Goal: Task Accomplishment & Management: Manage account settings

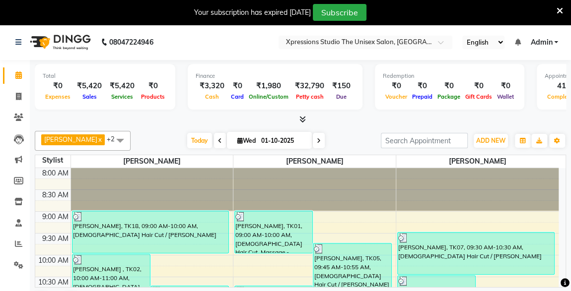
scroll to position [418, 0]
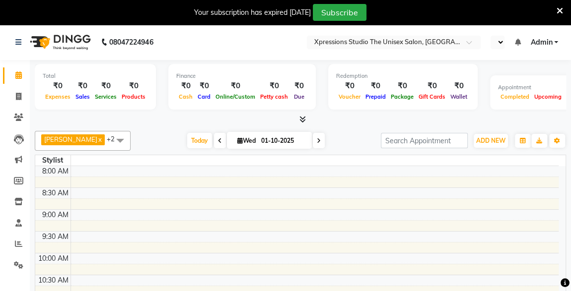
scroll to position [472, 0]
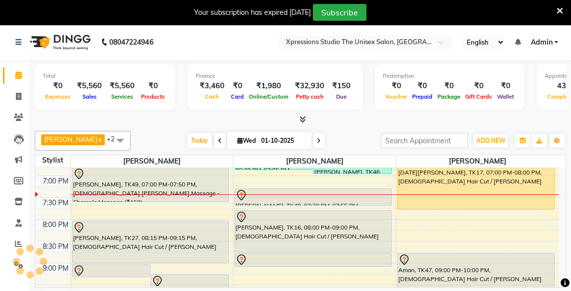
select select "en"
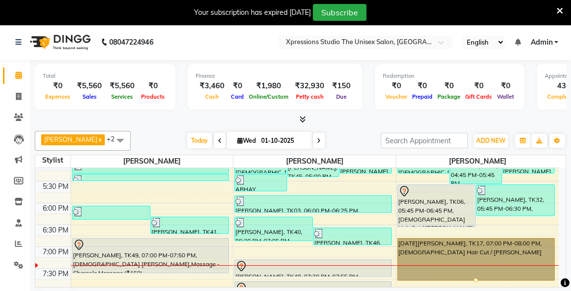
scroll to position [393, 0]
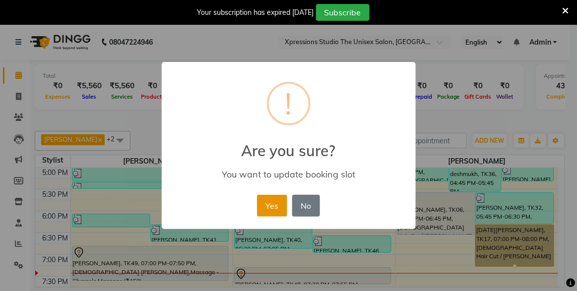
click at [278, 198] on button "Yes" at bounding box center [272, 206] width 30 height 22
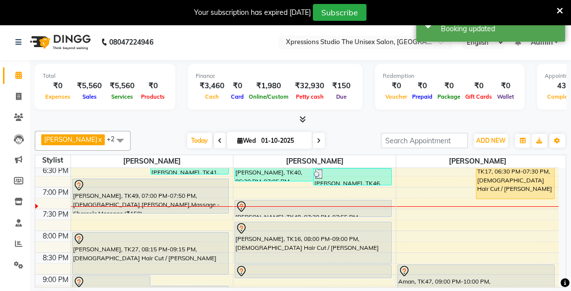
scroll to position [457, 0]
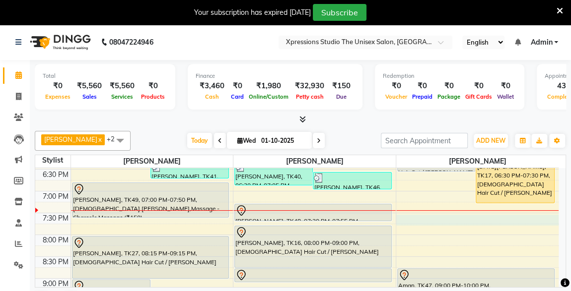
click at [408, 213] on div "8:00 AM 8:30 AM 9:00 AM 9:30 AM 10:00 AM 10:30 AM 11:00 AM 11:30 AM 12:00 PM 12…" at bounding box center [296, 38] width 523 height 654
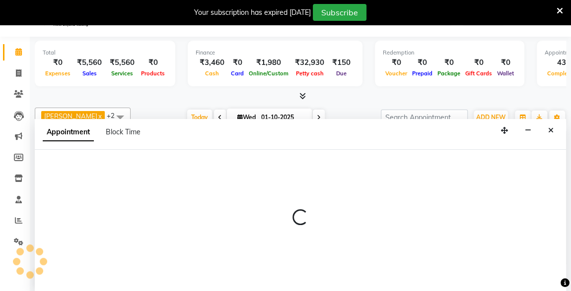
scroll to position [24, 0]
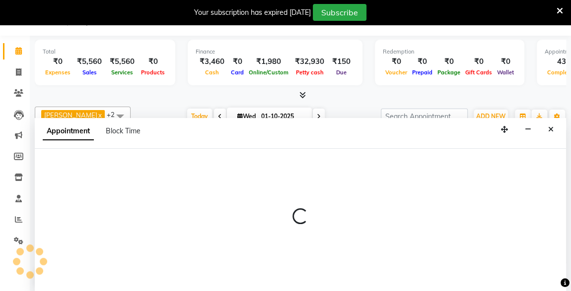
select select "57589"
select select "1185"
select select "tentative"
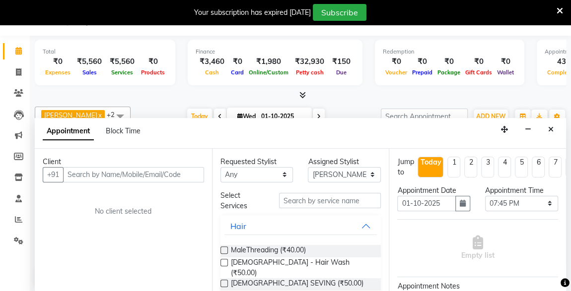
click at [158, 173] on input "text" at bounding box center [133, 174] width 141 height 15
type input "s"
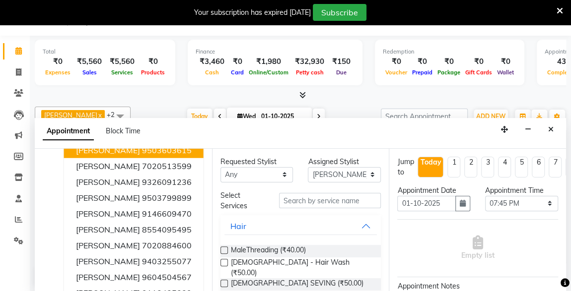
scroll to position [64, 0]
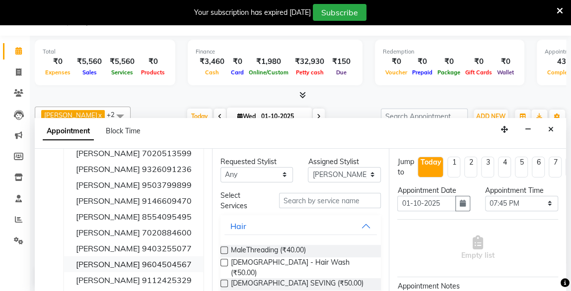
click at [87, 259] on span "SANDESH SANCHETI" at bounding box center [108, 264] width 64 height 10
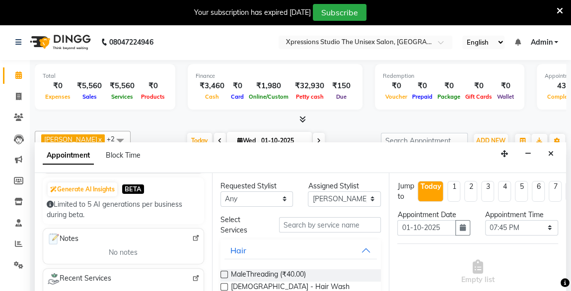
scroll to position [96, 0]
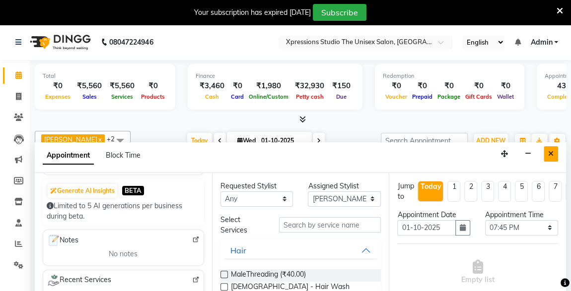
type input "9604504567"
click at [550, 152] on icon "Close" at bounding box center [550, 153] width 5 height 7
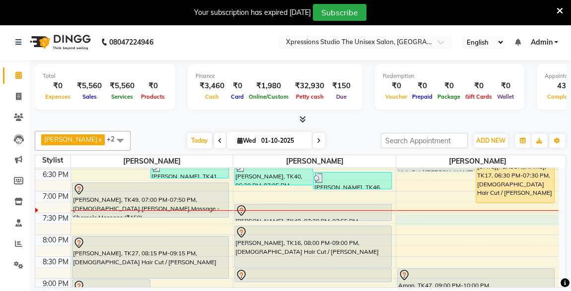
click at [404, 213] on div "8:00 AM 8:30 AM 9:00 AM 9:30 AM 10:00 AM 10:30 AM 11:00 AM 11:30 AM 12:00 PM 12…" at bounding box center [296, 38] width 523 height 654
select select "57589"
select select "1185"
select select "tentative"
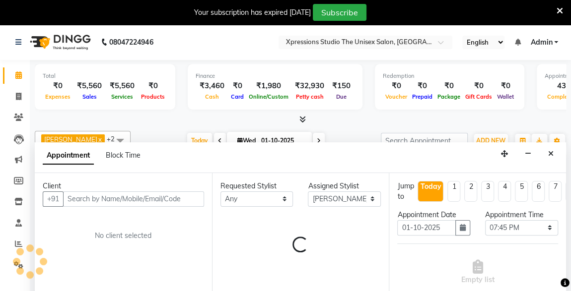
scroll to position [24, 0]
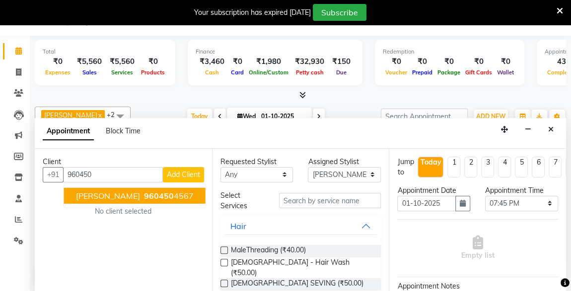
click at [174, 197] on span "960450" at bounding box center [159, 196] width 30 height 10
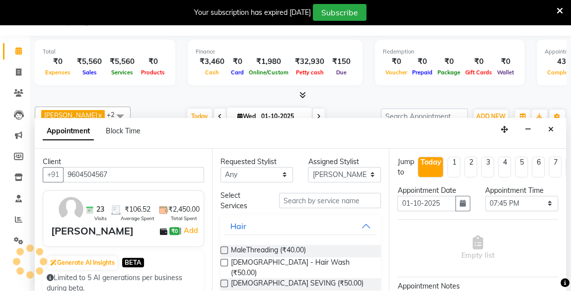
type input "9604504567"
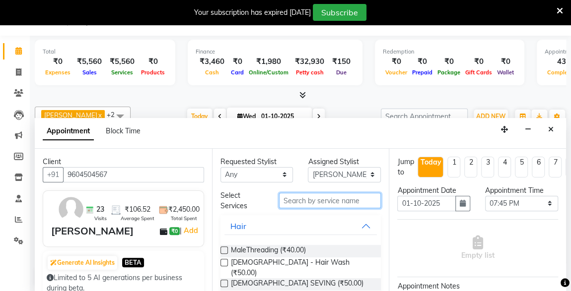
click at [308, 198] on input "text" at bounding box center [330, 200] width 102 height 15
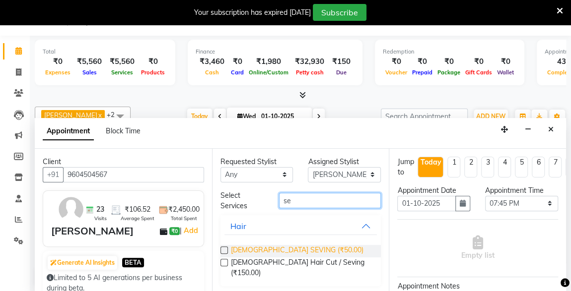
type input "se"
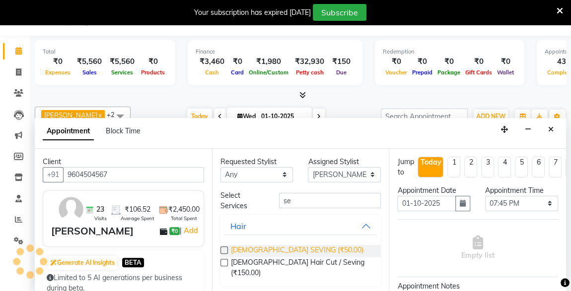
click at [278, 245] on span "[DEMOGRAPHIC_DATA] SEVING (₹50.00)" at bounding box center [297, 251] width 132 height 12
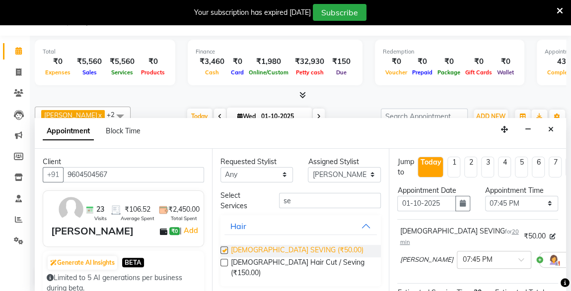
checkbox input "false"
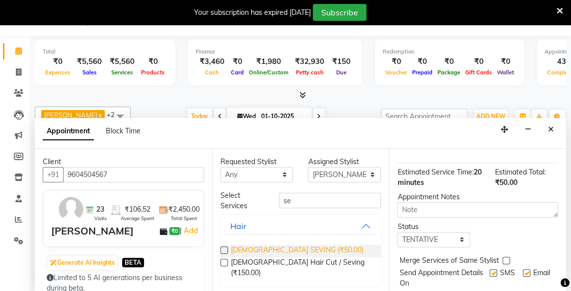
scroll to position [143, 0]
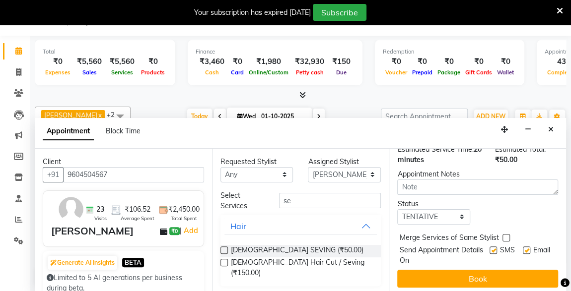
click at [489, 247] on label at bounding box center [492, 250] width 7 height 7
click at [489, 248] on input "checkbox" at bounding box center [492, 251] width 6 height 6
checkbox input "false"
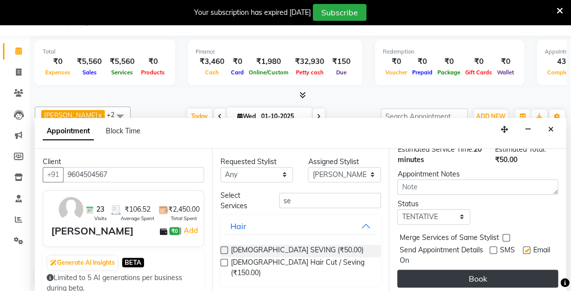
click at [501, 270] on button "Book" at bounding box center [477, 279] width 161 height 18
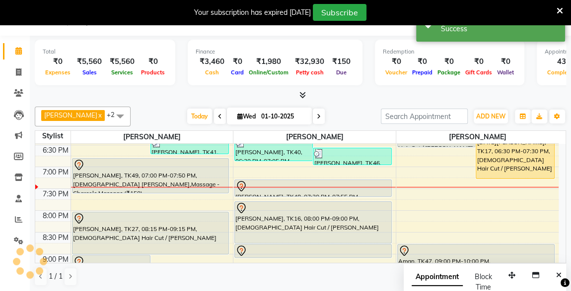
scroll to position [0, 0]
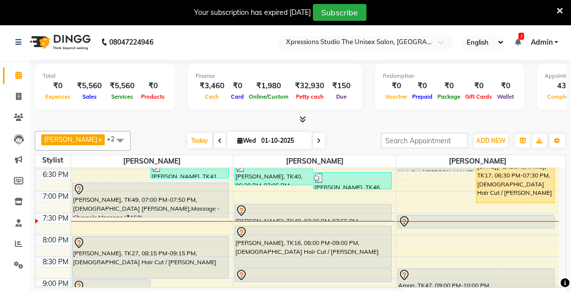
click at [514, 40] on icon at bounding box center [517, 42] width 6 height 7
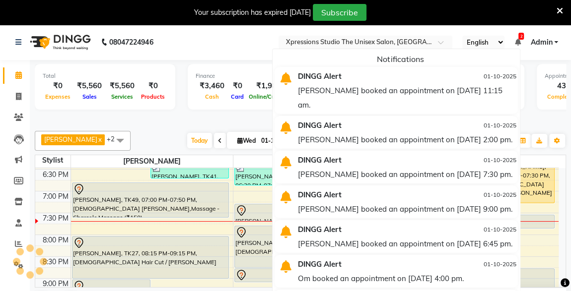
click at [196, 111] on div "Total ₹0 Expenses ₹5,560 Sales ₹5,560 Services ₹0 Products Finance ₹3,460 Cash …" at bounding box center [300, 88] width 531 height 49
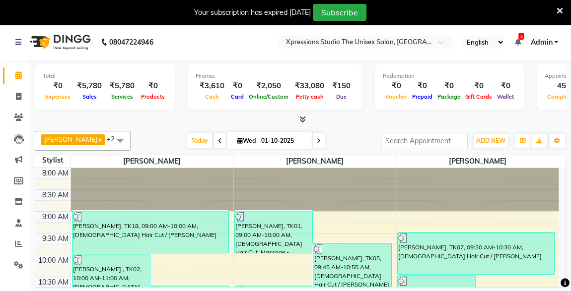
click at [518, 42] on icon at bounding box center [517, 42] width 6 height 7
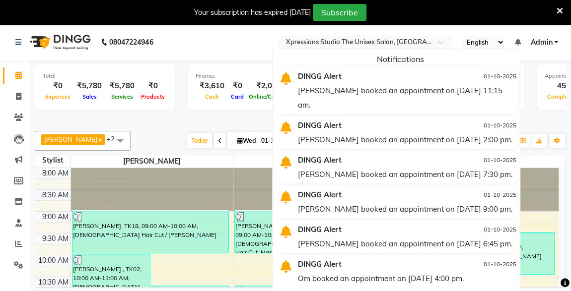
click at [418, 104] on div "[PERSON_NAME] booked an appointment on [DATE] 11:15 am." at bounding box center [407, 97] width 218 height 29
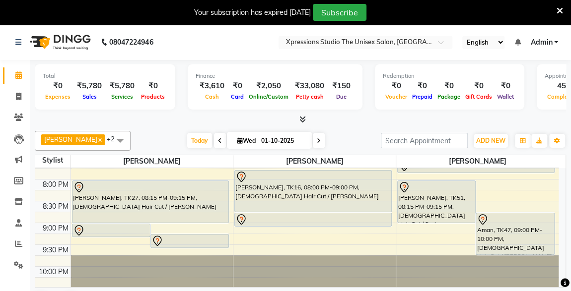
scroll to position [522, 0]
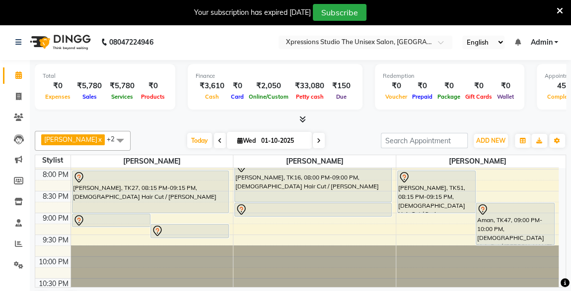
click at [288, 187] on div "[PERSON_NAME], TK16, 08:00 PM-09:00 PM, [DEMOGRAPHIC_DATA] Hair Cut / [PERSON_N…" at bounding box center [313, 181] width 156 height 41
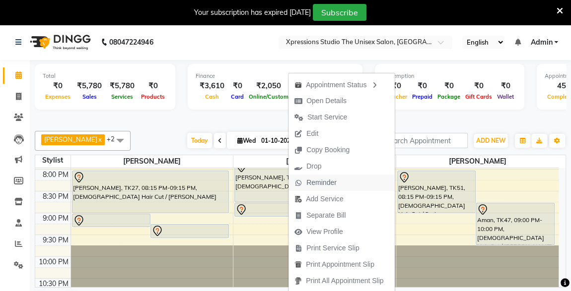
click at [311, 178] on span "Reminder" at bounding box center [321, 183] width 30 height 10
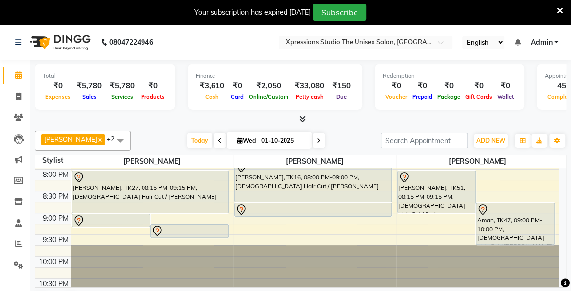
click at [311, 178] on div "[PERSON_NAME], TK16, 08:00 PM-09:00 PM, [DEMOGRAPHIC_DATA] Hair Cut / [PERSON_N…" at bounding box center [313, 181] width 156 height 41
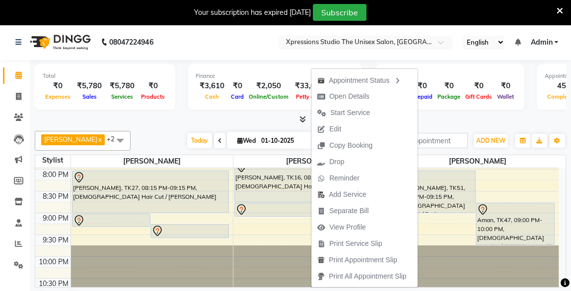
click at [204, 100] on span "Cash" at bounding box center [211, 96] width 19 height 7
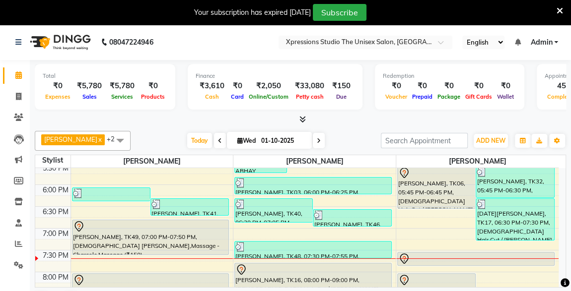
scroll to position [414, 0]
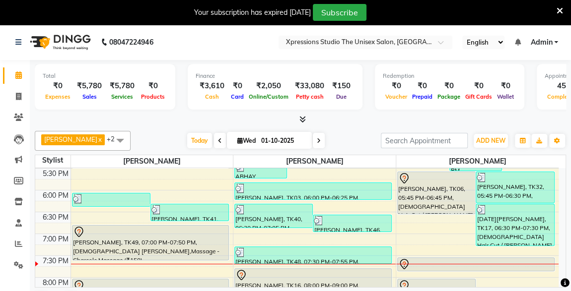
click at [418, 263] on div at bounding box center [475, 264] width 155 height 12
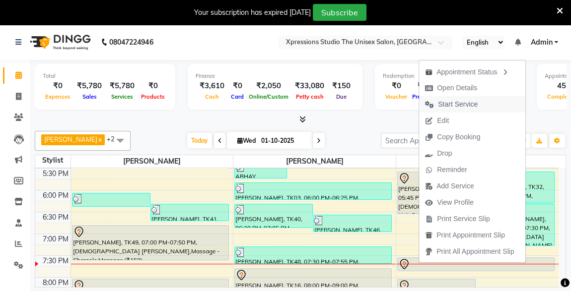
click at [455, 109] on span "Start Service" at bounding box center [458, 104] width 40 height 10
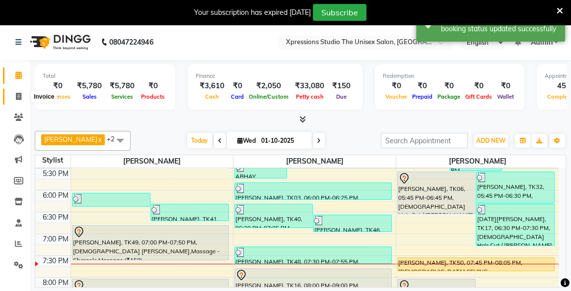
click at [16, 92] on span at bounding box center [18, 96] width 17 height 11
select select "7003"
select select "service"
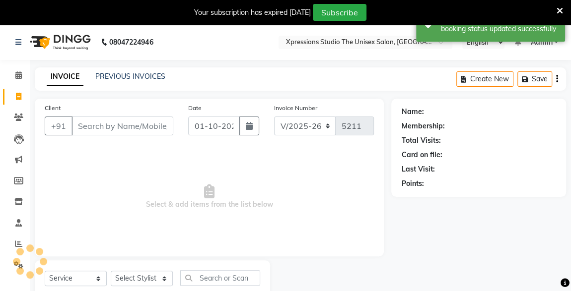
click at [90, 129] on input "Client" at bounding box center [122, 126] width 102 height 19
type input "9822238988"
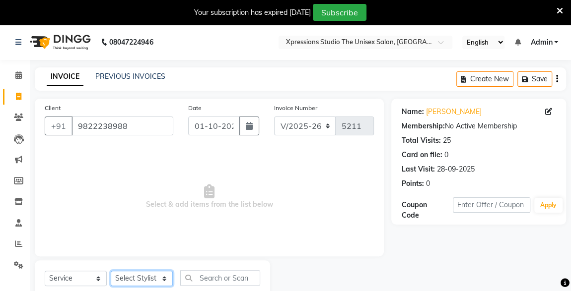
drag, startPoint x: 143, startPoint y: 281, endPoint x: 152, endPoint y: 261, distance: 22.0
click at [152, 261] on div "Select Service Product Membership Package Voucher Prepaid Gift Card Select Styl…" at bounding box center [152, 283] width 235 height 47
select select "57589"
click at [111, 271] on select "Select Stylist [PERSON_NAME] [PERSON_NAME] [PERSON_NAME]" at bounding box center [142, 278] width 62 height 15
click at [208, 277] on input "text" at bounding box center [220, 277] width 80 height 15
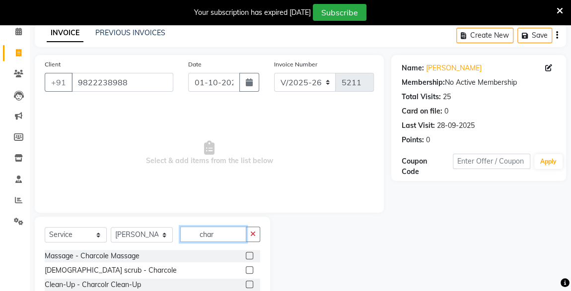
scroll to position [73, 0]
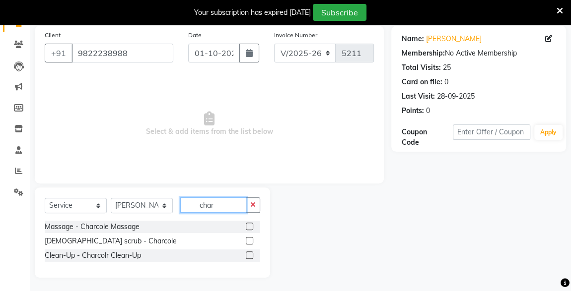
type input "char"
click at [250, 223] on label at bounding box center [249, 226] width 7 height 7
click at [250, 224] on input "checkbox" at bounding box center [249, 227] width 6 height 6
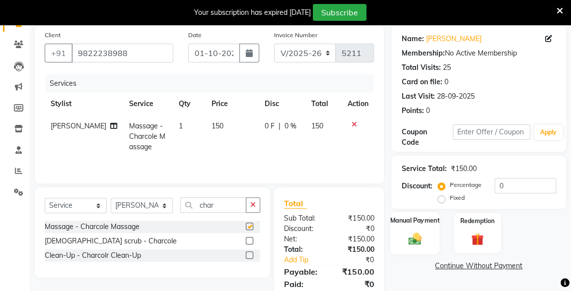
checkbox input "false"
click at [412, 234] on img at bounding box center [414, 238] width 21 height 15
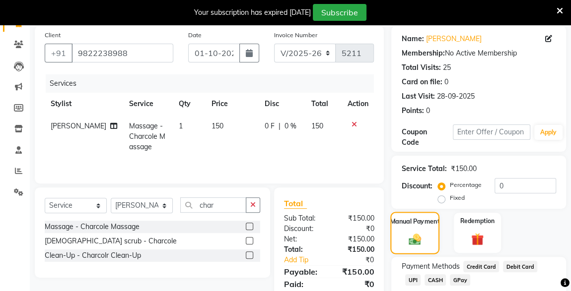
scroll to position [133, 0]
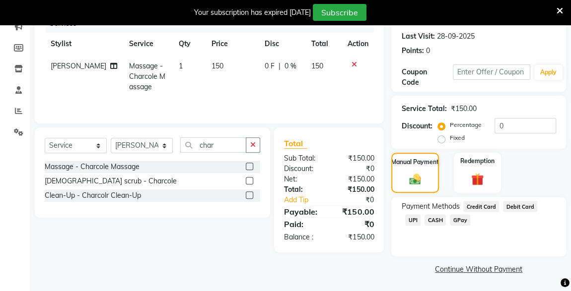
click at [424, 222] on span "CASH" at bounding box center [434, 219] width 21 height 11
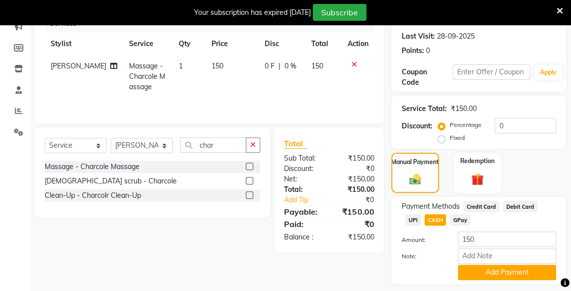
scroll to position [160, 0]
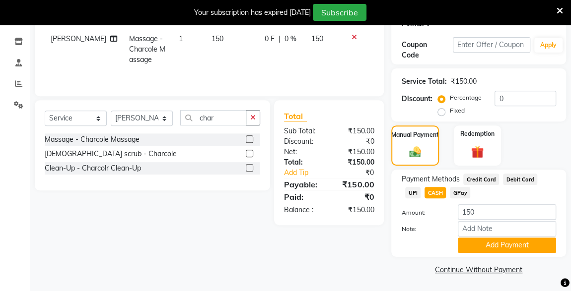
click at [420, 187] on span "UPI" at bounding box center [412, 192] width 15 height 11
click at [519, 250] on button "Add Payment" at bounding box center [506, 245] width 98 height 15
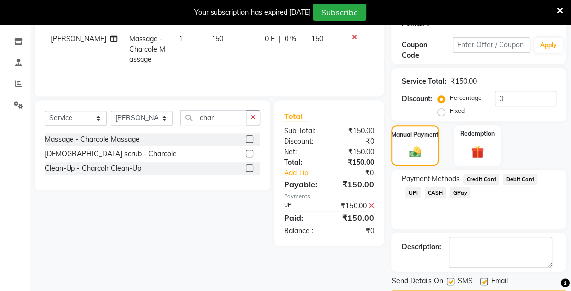
scroll to position [188, 0]
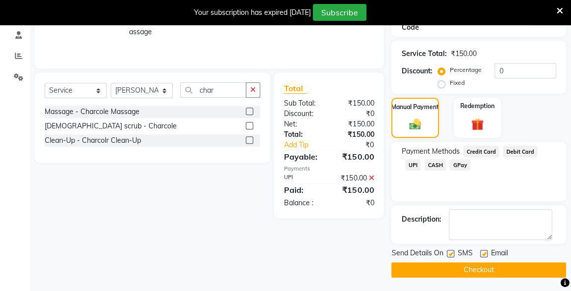
click at [452, 252] on label at bounding box center [449, 253] width 7 height 7
click at [452, 252] on input "checkbox" at bounding box center [449, 254] width 6 height 6
checkbox input "false"
click at [482, 276] on button "Checkout" at bounding box center [478, 269] width 175 height 15
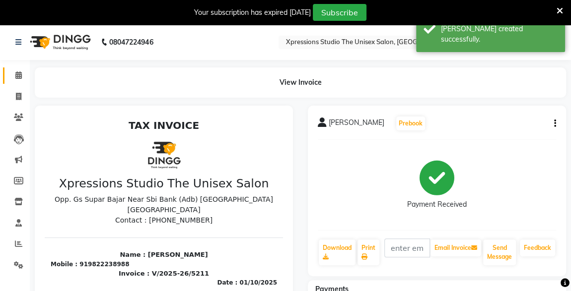
click at [25, 81] on link "Calendar" at bounding box center [15, 75] width 24 height 16
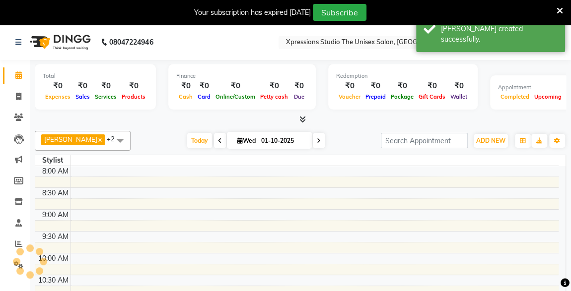
scroll to position [472, 0]
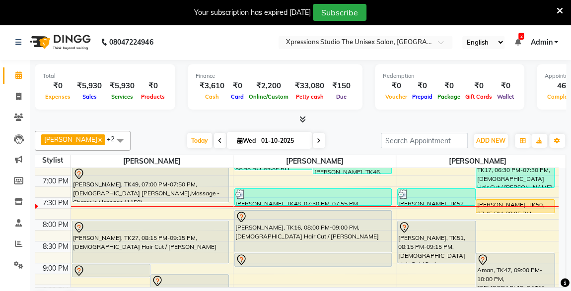
click at [197, 175] on div at bounding box center [150, 174] width 155 height 12
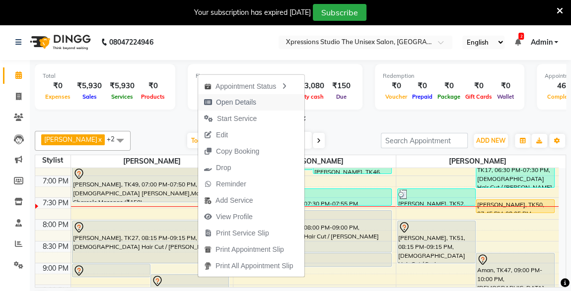
click at [232, 101] on span "Open Details" at bounding box center [236, 102] width 40 height 10
select select "7"
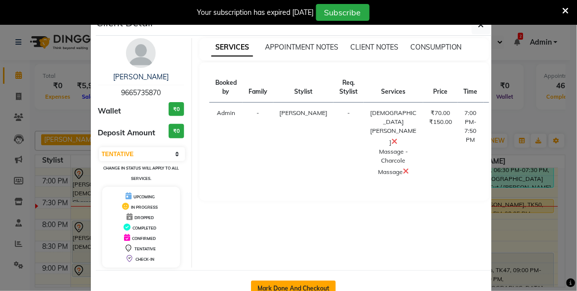
click at [279, 283] on button "Mark Done And Checkout" at bounding box center [293, 289] width 85 height 16
select select "service"
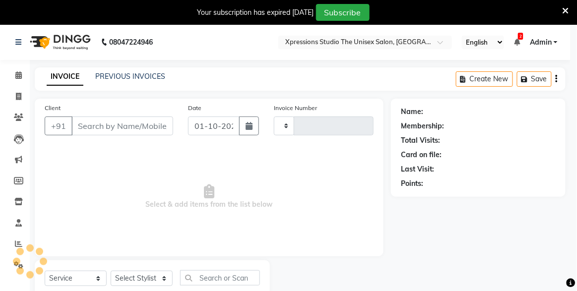
type input "5212"
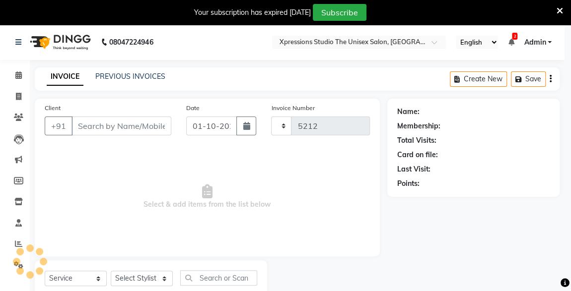
select select "7003"
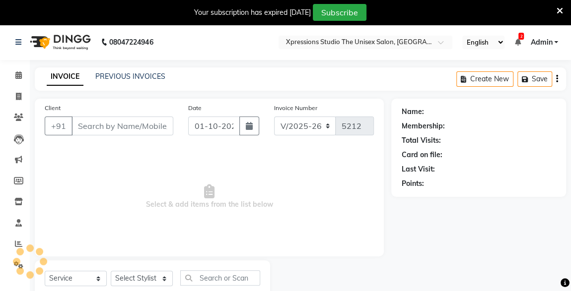
type input "9665735870"
select select "57587"
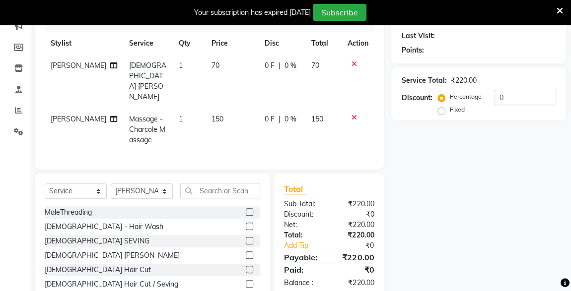
scroll to position [162, 0]
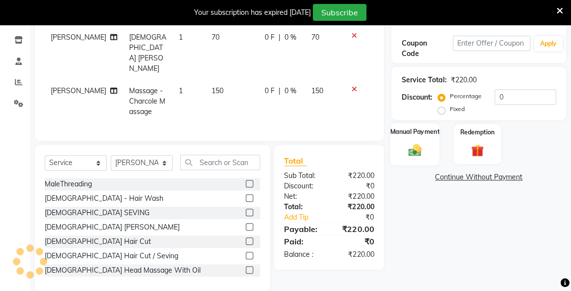
click at [421, 160] on div "Manual Payment" at bounding box center [414, 144] width 49 height 42
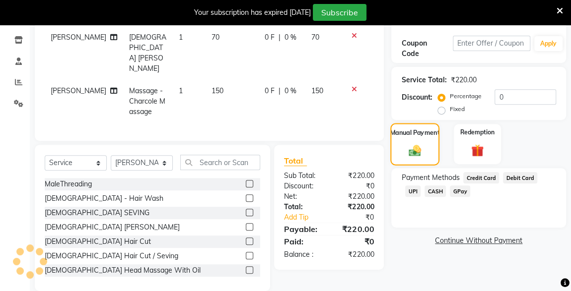
click at [424, 195] on span "CASH" at bounding box center [434, 191] width 21 height 11
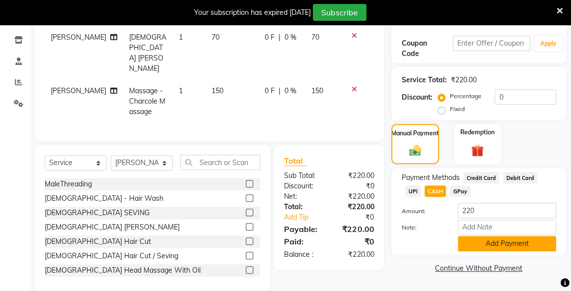
click at [484, 244] on button "Add Payment" at bounding box center [506, 243] width 98 height 15
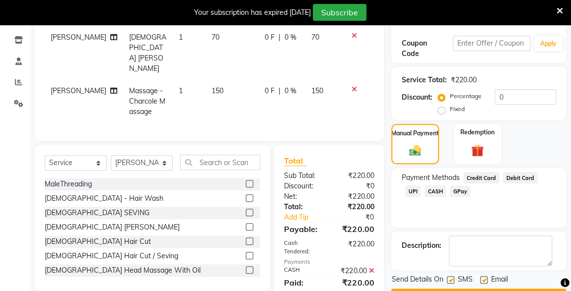
scroll to position [188, 0]
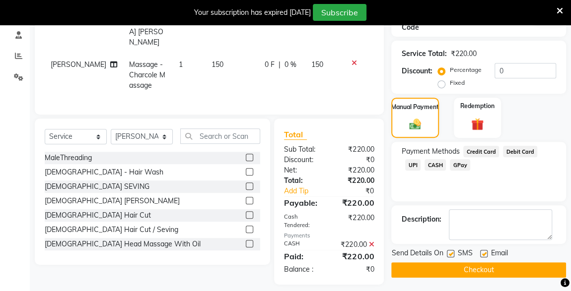
click at [450, 254] on label at bounding box center [449, 253] width 7 height 7
click at [450, 254] on input "checkbox" at bounding box center [449, 254] width 6 height 6
checkbox input "false"
click at [474, 271] on button "Checkout" at bounding box center [478, 269] width 175 height 15
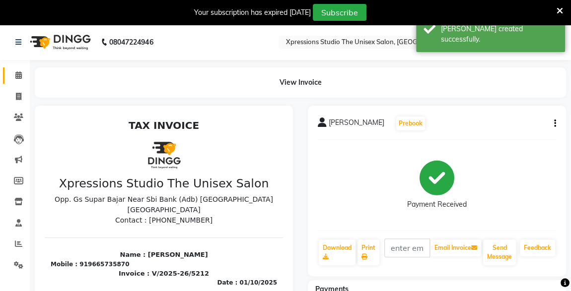
click at [19, 71] on span at bounding box center [18, 75] width 17 height 11
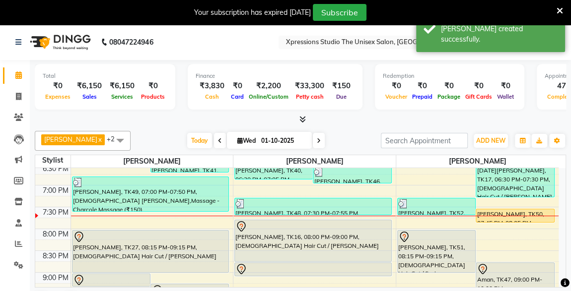
scroll to position [464, 0]
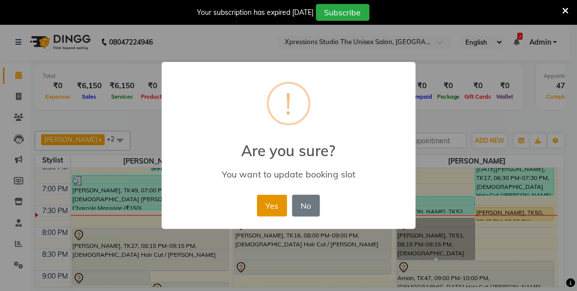
click at [273, 209] on button "Yes" at bounding box center [272, 206] width 30 height 22
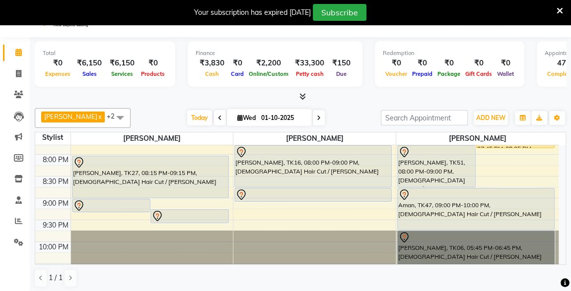
scroll to position [515, 0]
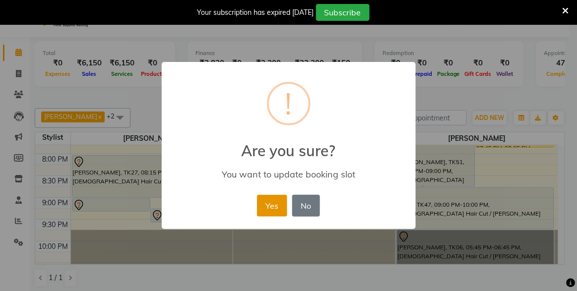
click at [269, 202] on button "Yes" at bounding box center [272, 206] width 30 height 22
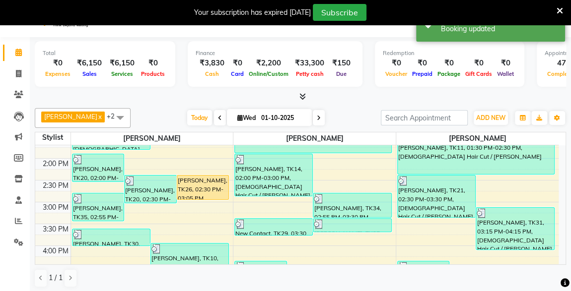
scroll to position [244, 0]
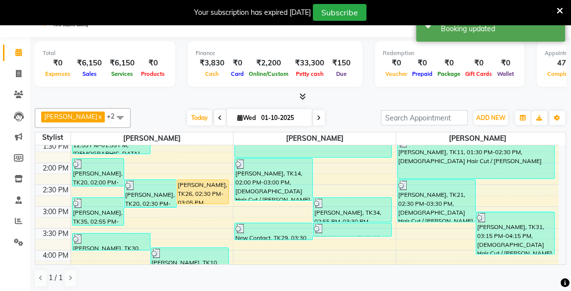
click at [565, 260] on div "Total ₹0 Expenses ₹6,150 Sales ₹6,150 Services ₹0 Products Finance ₹3,830 Cash …" at bounding box center [300, 165] width 541 height 257
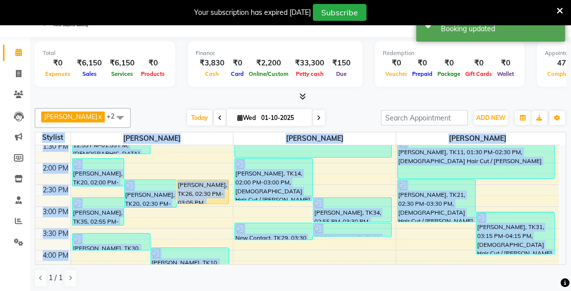
click at [565, 260] on div "Total ₹0 Expenses ₹6,150 Sales ₹6,150 Services ₹0 Products Finance ₹3,830 Cash …" at bounding box center [300, 165] width 541 height 257
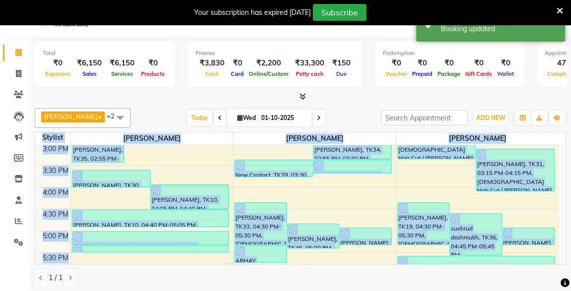
scroll to position [317, 0]
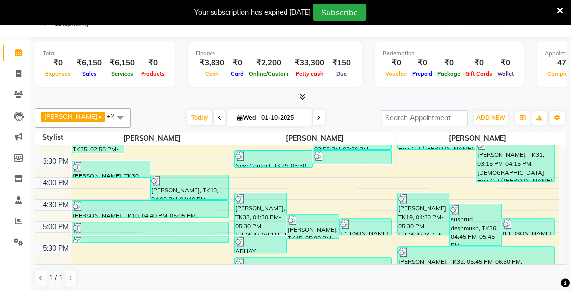
click at [319, 158] on img at bounding box center [319, 156] width 10 height 10
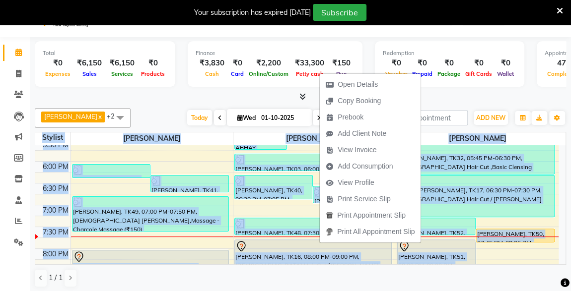
scroll to position [425, 0]
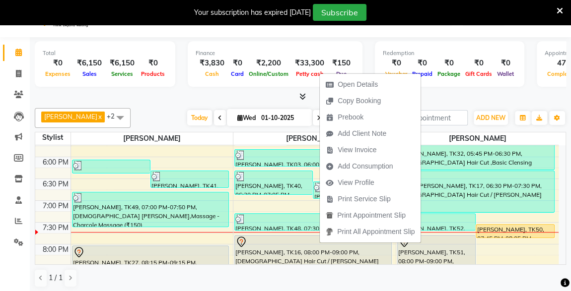
click at [484, 88] on div "Total ₹0 Expenses ₹6,150 Sales ₹6,150 Services ₹0 Products Finance ₹3,830 Cash …" at bounding box center [300, 65] width 531 height 49
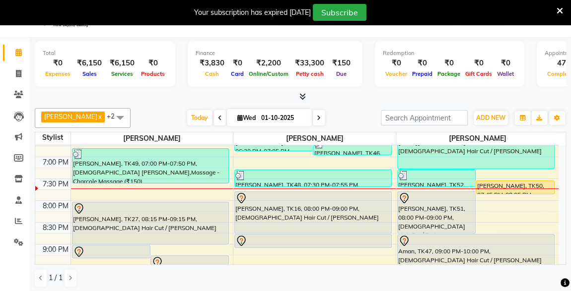
scroll to position [487, 0]
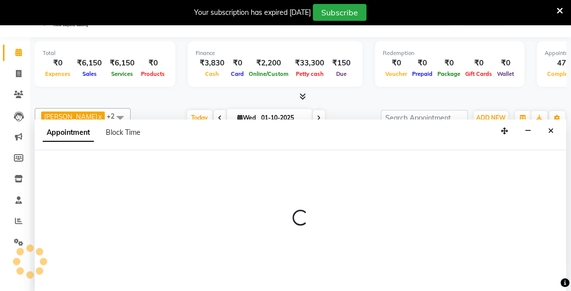
scroll to position [24, 0]
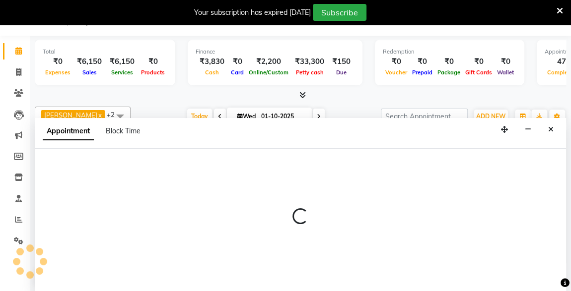
select select "57588"
select select "1275"
select select "tentative"
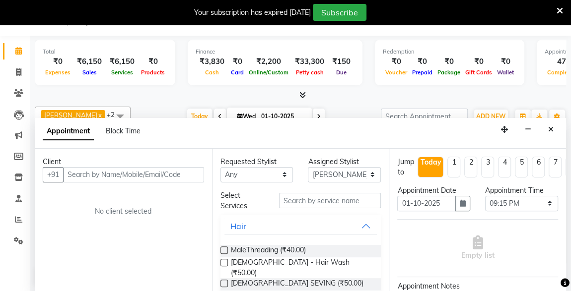
click at [109, 172] on input "text" at bounding box center [133, 174] width 141 height 15
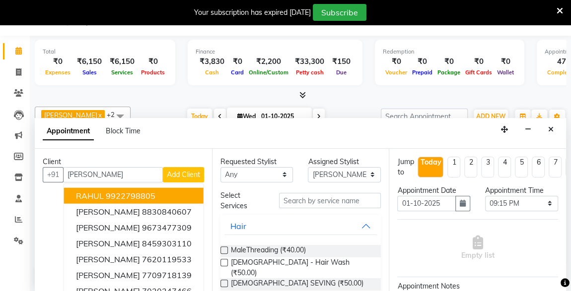
type input "rahul mo"
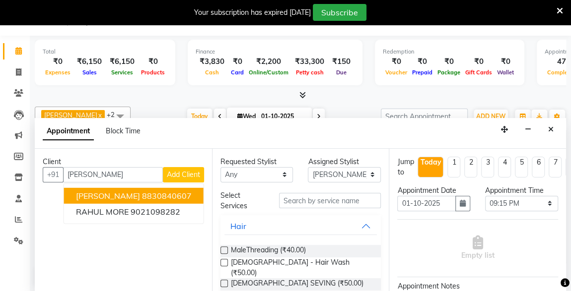
click at [109, 178] on input "rahul mo" at bounding box center [113, 174] width 100 height 15
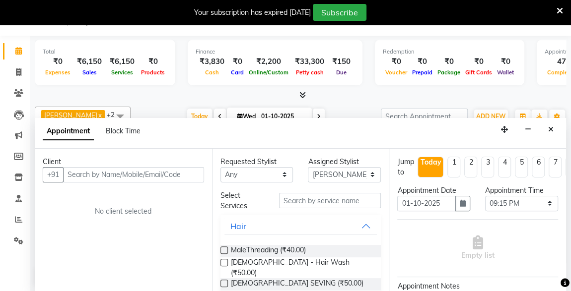
click at [514, 81] on div "Redemption ₹0 Voucher ₹0 Prepaid ₹0 Package ₹0 Gift Cards ₹0 Wallet" at bounding box center [449, 63] width 149 height 46
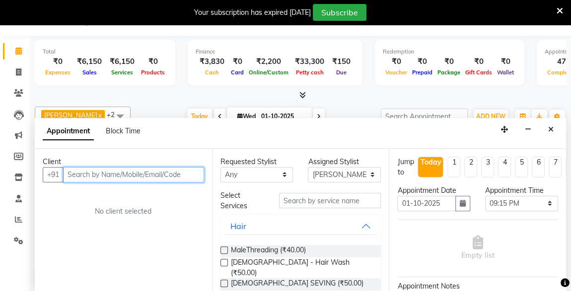
click at [102, 173] on input "text" at bounding box center [133, 174] width 141 height 15
click at [115, 168] on input "text" at bounding box center [133, 174] width 141 height 15
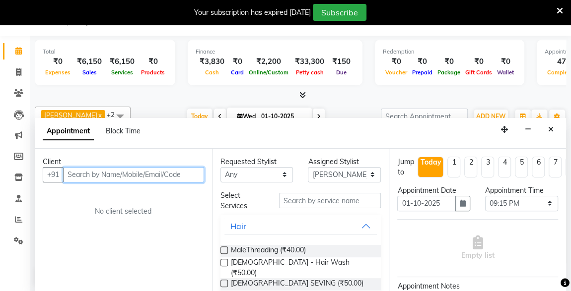
click at [115, 168] on input "text" at bounding box center [133, 174] width 141 height 15
drag, startPoint x: 115, startPoint y: 168, endPoint x: 107, endPoint y: 173, distance: 9.4
click at [107, 173] on input "text" at bounding box center [133, 174] width 141 height 15
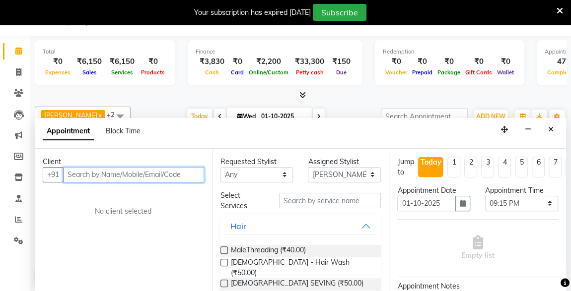
click at [107, 173] on input "text" at bounding box center [133, 174] width 141 height 15
click at [131, 172] on input "text" at bounding box center [133, 174] width 141 height 15
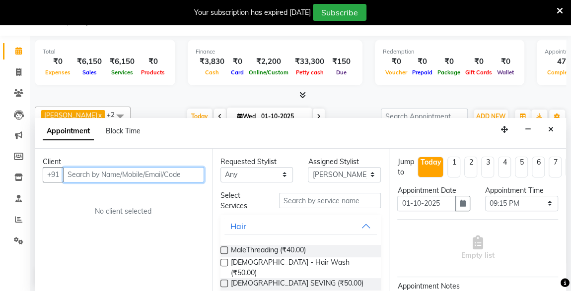
click at [131, 172] on input "text" at bounding box center [133, 174] width 141 height 15
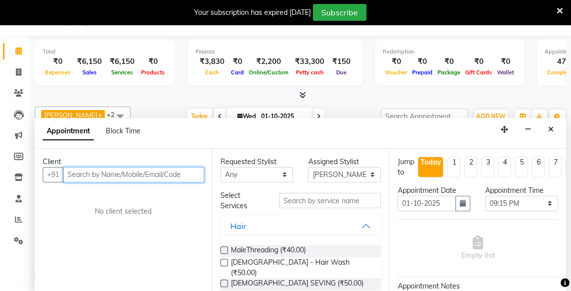
click at [131, 172] on input "text" at bounding box center [133, 174] width 141 height 15
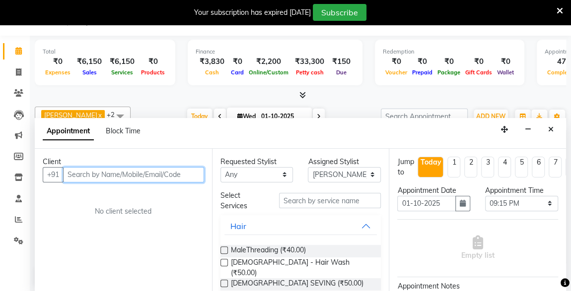
click at [131, 172] on input "text" at bounding box center [133, 174] width 141 height 15
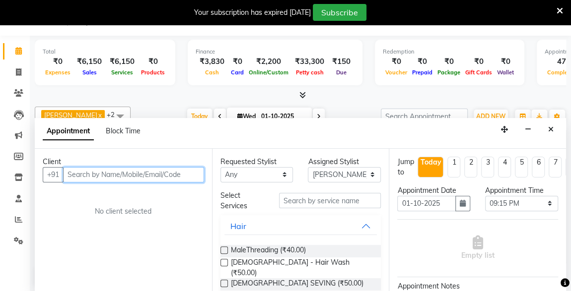
click at [131, 172] on input "text" at bounding box center [133, 174] width 141 height 15
click at [81, 177] on input "text" at bounding box center [133, 174] width 141 height 15
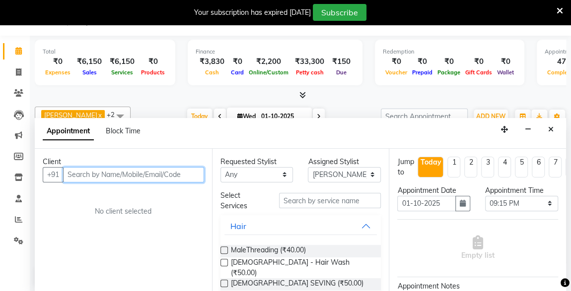
click at [81, 177] on input "text" at bounding box center [133, 174] width 141 height 15
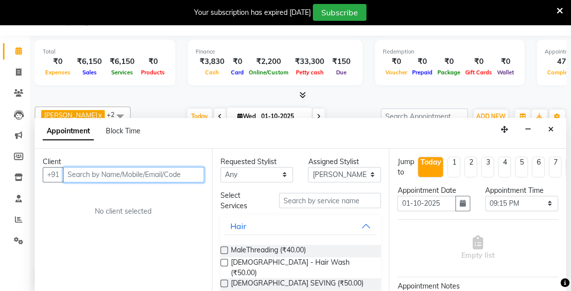
click at [81, 177] on input "text" at bounding box center [133, 174] width 141 height 15
click at [109, 173] on input "text" at bounding box center [133, 174] width 141 height 15
click at [106, 171] on input "text" at bounding box center [133, 174] width 141 height 15
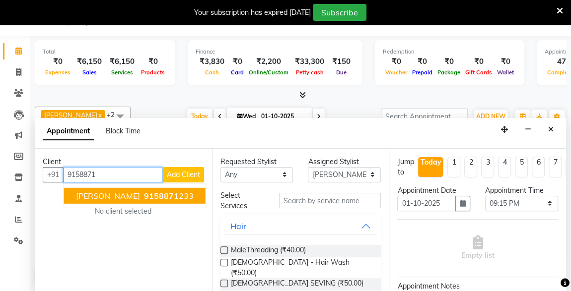
click at [126, 191] on span "[PERSON_NAME]" at bounding box center [108, 196] width 64 height 10
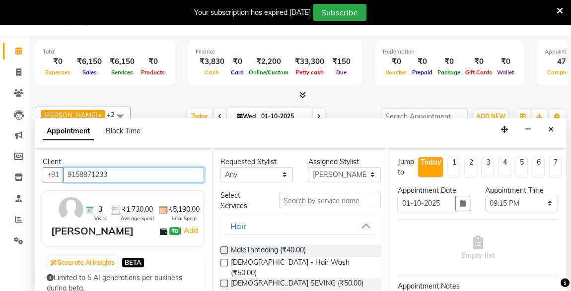
type input "9158871233"
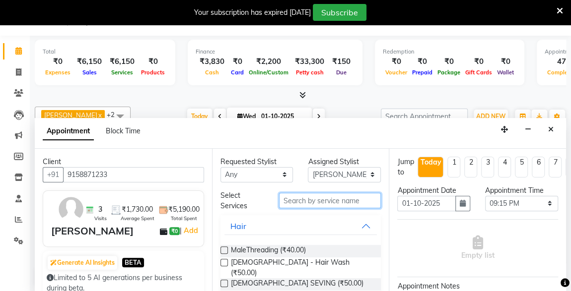
click at [290, 200] on input "text" at bounding box center [330, 200] width 102 height 15
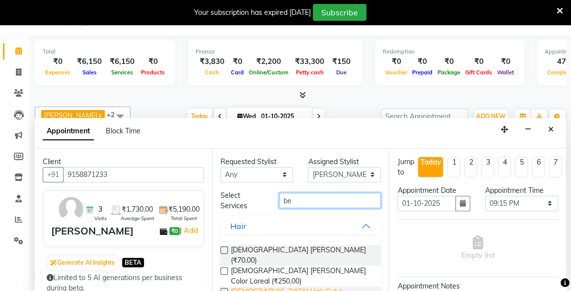
type input "be"
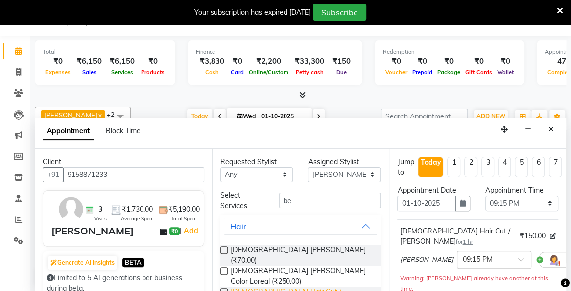
checkbox input "false"
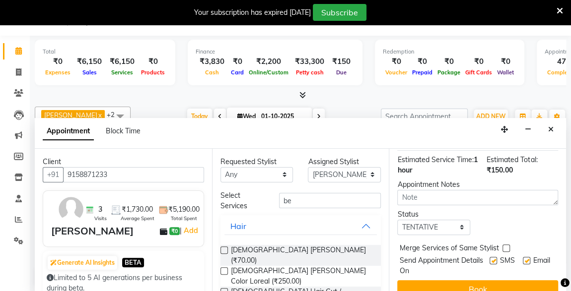
click at [489, 257] on label at bounding box center [492, 260] width 7 height 7
click at [489, 258] on input "checkbox" at bounding box center [492, 261] width 6 height 6
checkbox input "false"
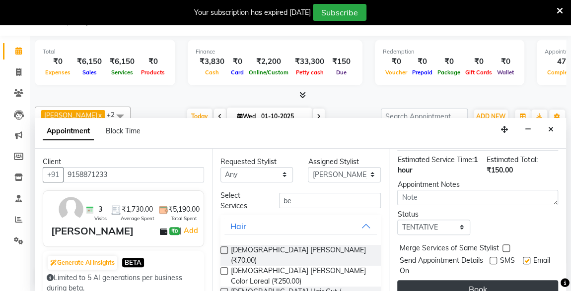
click at [505, 280] on button "Book" at bounding box center [477, 289] width 161 height 18
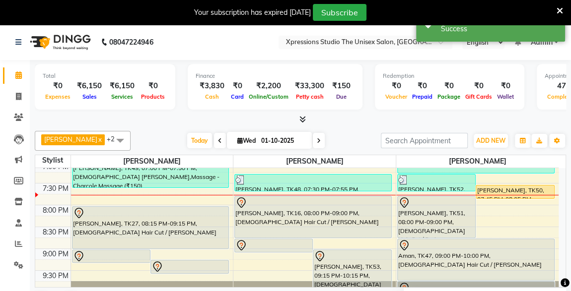
scroll to position [522, 0]
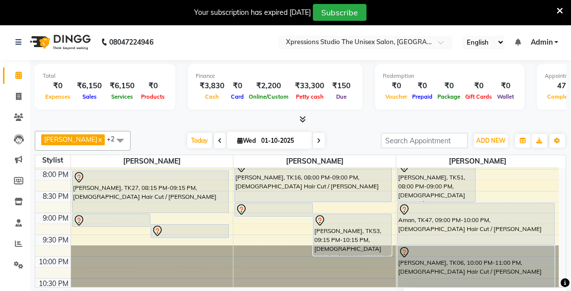
click at [103, 249] on div at bounding box center [152, 267] width 162 height 43
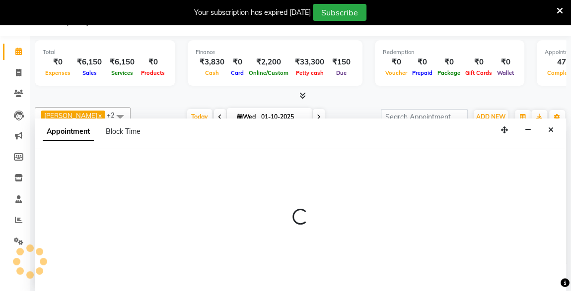
select select "57587"
select select "tentative"
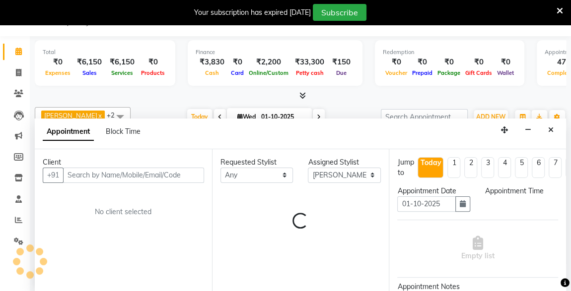
scroll to position [24, 0]
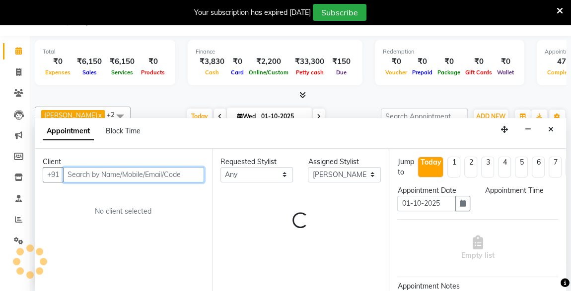
select select "1305"
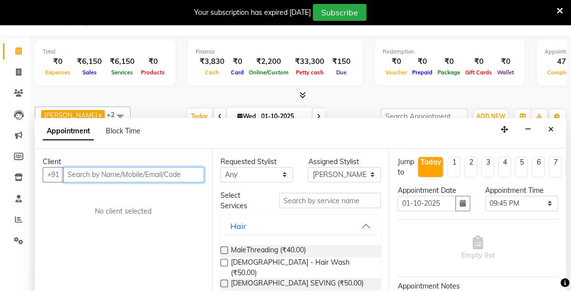
click at [133, 178] on input "text" at bounding box center [133, 174] width 141 height 15
type input "p"
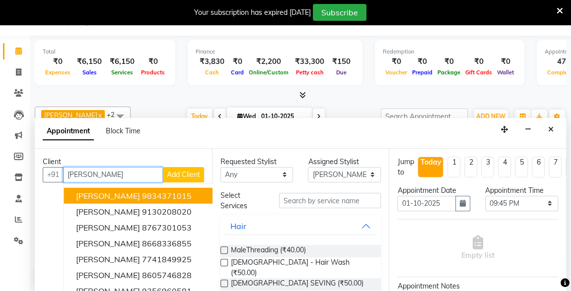
click at [142, 196] on ngb-highlight "9834371015" at bounding box center [167, 196] width 50 height 10
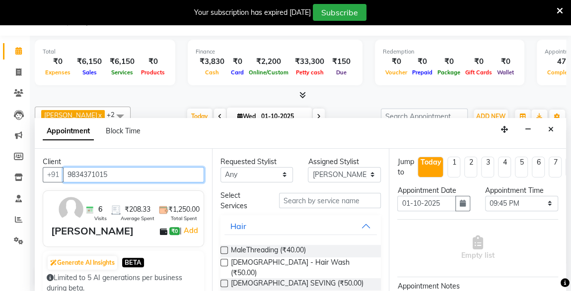
type input "9834371015"
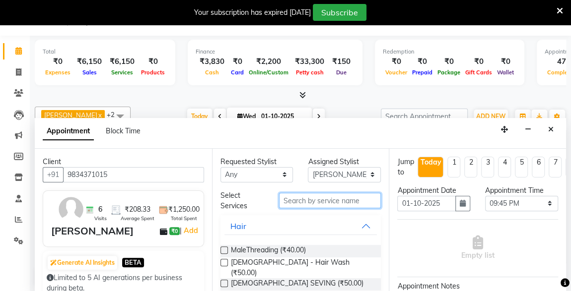
click at [305, 200] on input "text" at bounding box center [330, 200] width 102 height 15
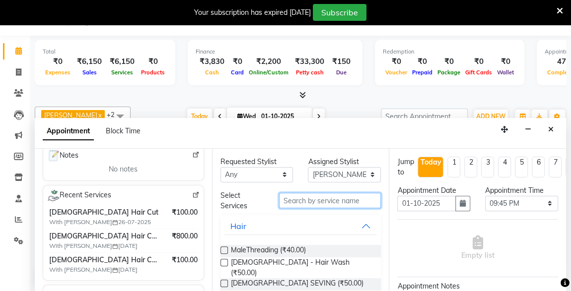
scroll to position [158, 0]
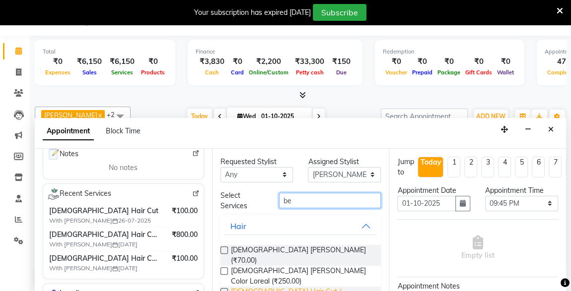
type input "be"
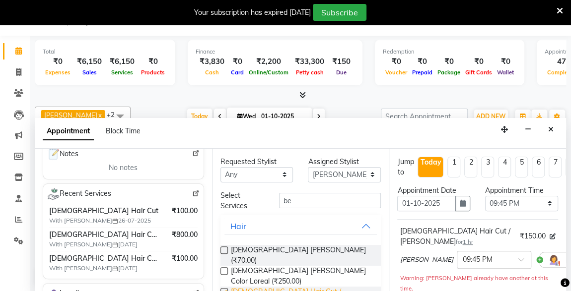
checkbox input "false"
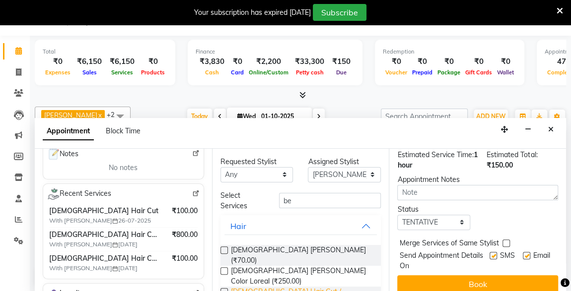
scroll to position [164, 0]
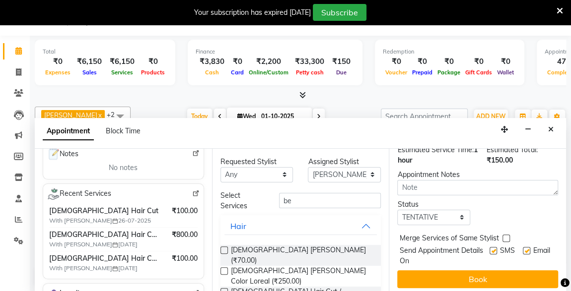
click at [489, 247] on label at bounding box center [492, 250] width 7 height 7
click at [489, 249] on input "checkbox" at bounding box center [492, 252] width 6 height 6
checkbox input "false"
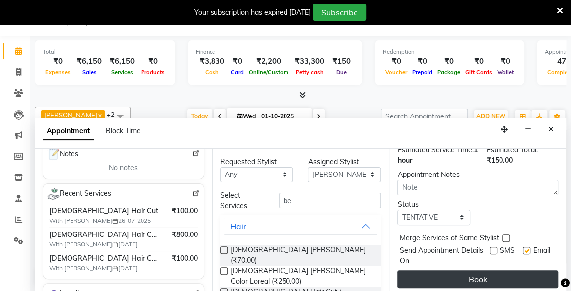
click at [503, 270] on button "Book" at bounding box center [477, 279] width 161 height 18
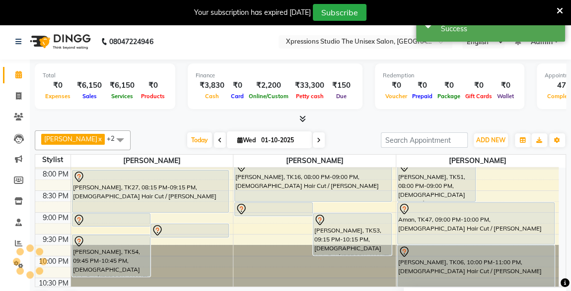
scroll to position [0, 0]
click at [91, 247] on div "ayush sir, TK54, 09:45 PM-10:45 PM, Male Hair Cut / Beard" at bounding box center [110, 256] width 77 height 41
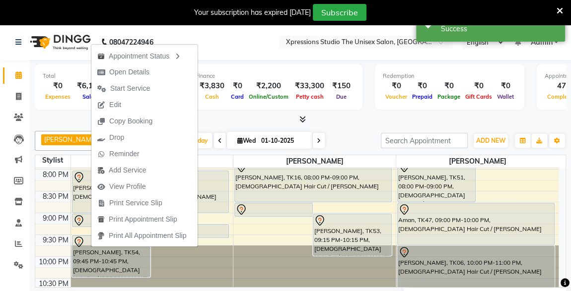
click at [268, 119] on div at bounding box center [300, 120] width 531 height 10
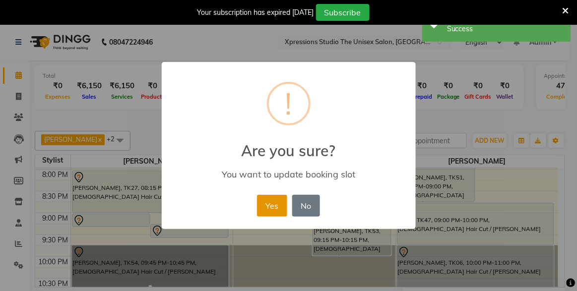
click at [268, 197] on button "Yes" at bounding box center [272, 206] width 30 height 22
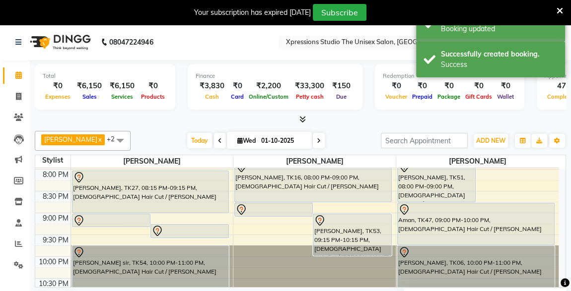
click at [93, 261] on div "ayush sir, TK54, 10:00 PM-11:00 PM, Male Hair Cut / Beard" at bounding box center [150, 266] width 156 height 41
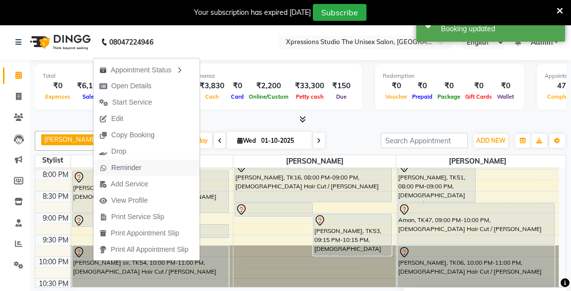
click at [122, 168] on span "Reminder" at bounding box center [126, 168] width 30 height 10
click at [122, 171] on link "[PERSON_NAME], TK27, 08:15 PM-09:15 PM, [DEMOGRAPHIC_DATA] Hair Cut / [PERSON_N…" at bounding box center [150, 192] width 157 height 43
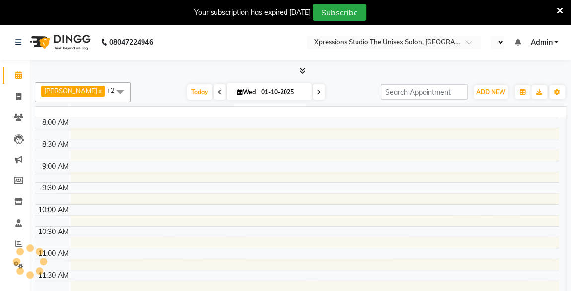
select select "en"
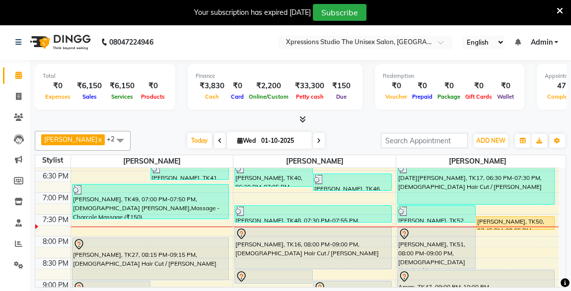
click at [566, 272] on div "Total ₹0 Expenses ₹6,150 Sales ₹6,150 Services ₹0 Products Finance ₹3,830 Cash …" at bounding box center [300, 188] width 541 height 257
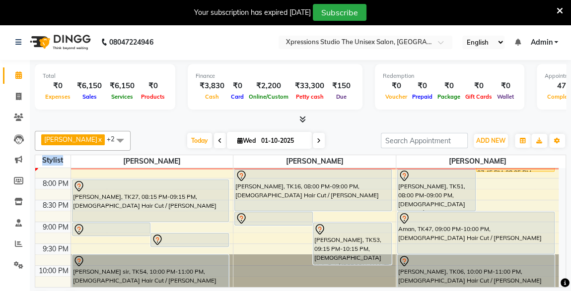
scroll to position [522, 0]
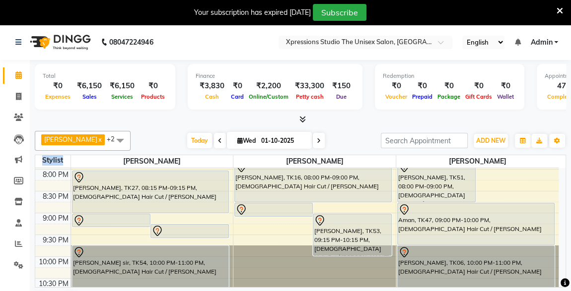
click at [361, 231] on div "ROSHAN KHARCHE, TK53, 09:15 PM-10:15 PM, Male Hair Cut / Beard" at bounding box center [351, 234] width 77 height 41
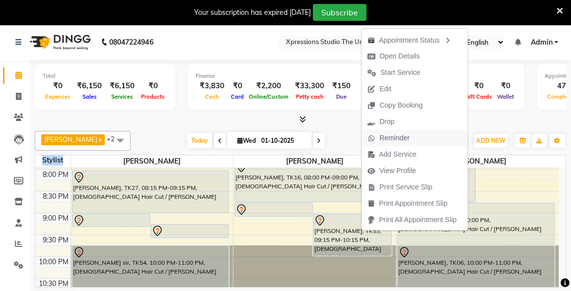
click at [379, 140] on span "Reminder" at bounding box center [394, 138] width 30 height 10
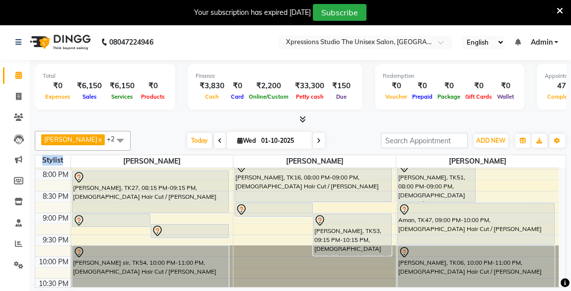
click at [381, 140] on input "search" at bounding box center [424, 140] width 87 height 15
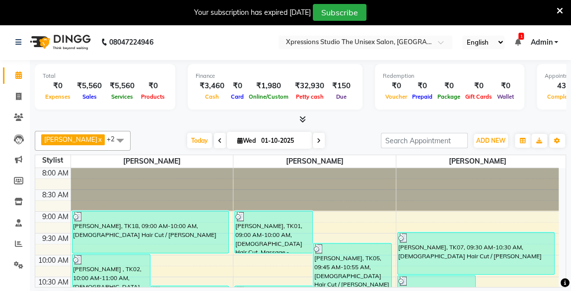
scroll to position [472, 0]
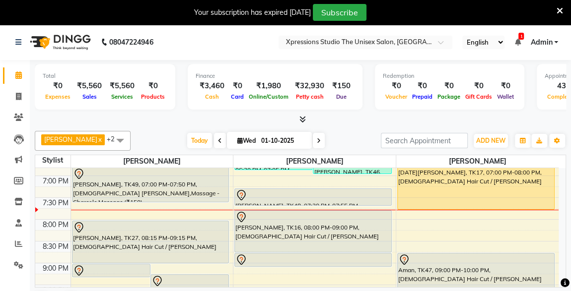
click at [562, 279] on icon at bounding box center [564, 283] width 9 height 9
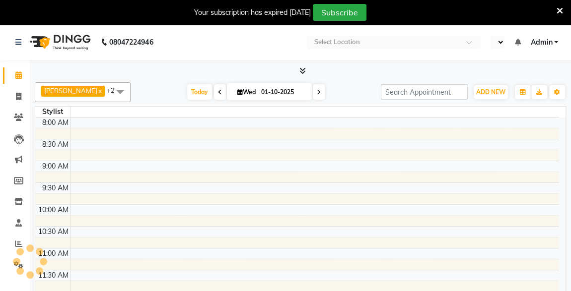
select select "en"
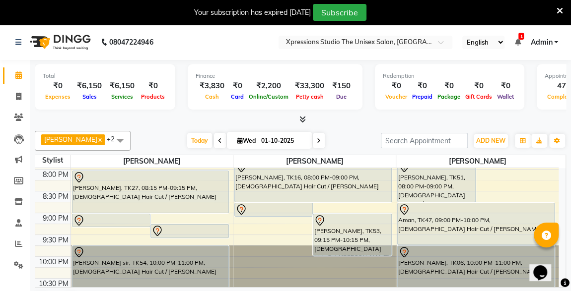
scroll to position [505, 0]
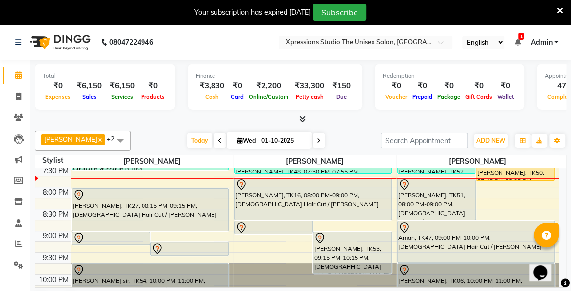
click at [521, 41] on ul "English ENGLISH Español العربية मराठी हिंदी ગુજરાતી தமிழ் 中文 1 Notifications no…" at bounding box center [510, 42] width 106 height 13
click at [510, 40] on ul "English ENGLISH Español العربية मराठी हिंदी ગુજરાતી தமிழ் 中文 1 Notifications no…" at bounding box center [510, 42] width 106 height 13
click at [517, 39] on icon at bounding box center [517, 42] width 6 height 7
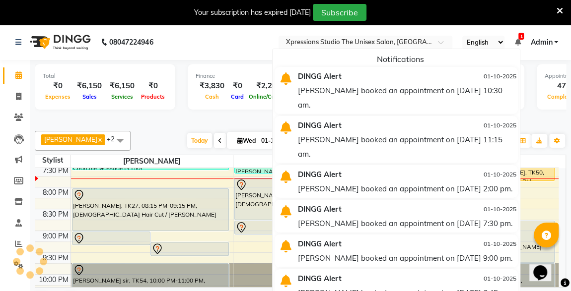
click at [426, 85] on div "[PERSON_NAME] booked an appointment on [DATE] 10:30 am." at bounding box center [407, 97] width 218 height 29
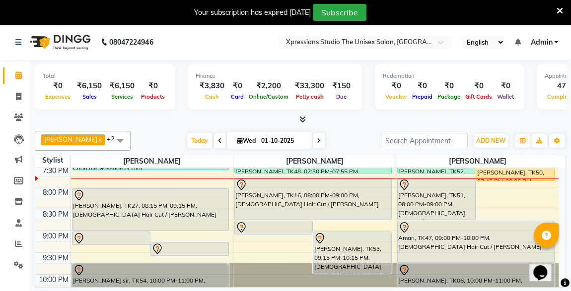
click at [556, 13] on icon at bounding box center [559, 10] width 6 height 9
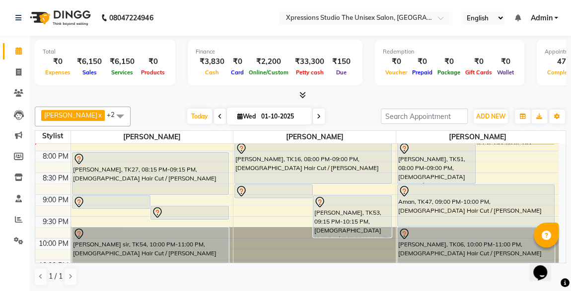
scroll to position [522, 0]
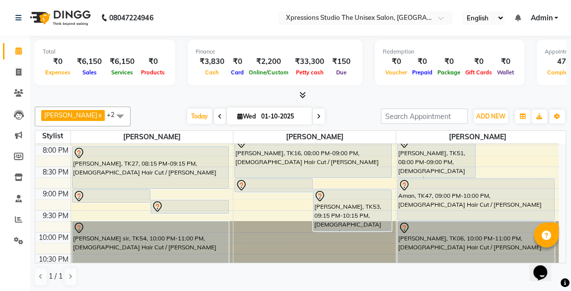
click at [484, 99] on div at bounding box center [300, 95] width 531 height 10
click at [317, 118] on icon at bounding box center [319, 117] width 4 height 6
type input "02-10-2025"
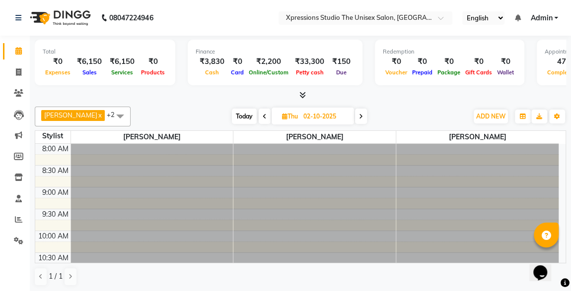
scroll to position [515, 0]
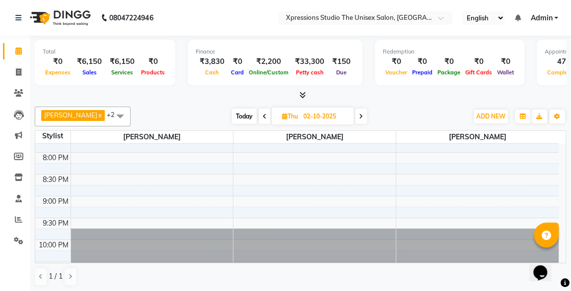
click at [565, 144] on td "8:00 AM 8:30 AM 9:00 AM 9:30 AM 10:00 AM 10:30 AM 11:00 AM 11:30 AM 12:00 PM 12…" at bounding box center [300, 204] width 530 height 120
click at [563, 146] on td "8:00 AM 8:30 AM 9:00 AM 9:30 AM 10:00 AM 10:30 AM 11:00 AM 11:30 AM 12:00 PM 12…" at bounding box center [300, 204] width 530 height 120
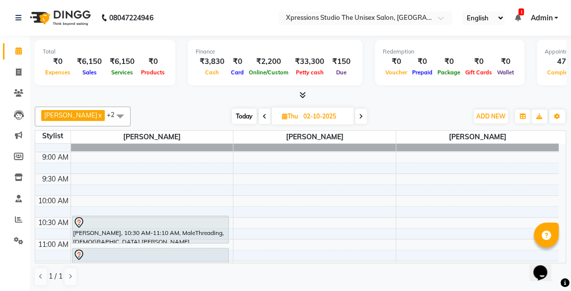
scroll to position [28, 0]
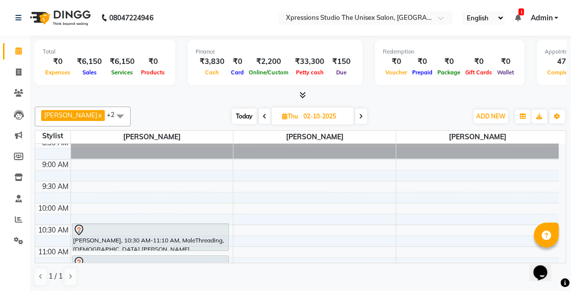
click at [514, 19] on icon at bounding box center [517, 17] width 6 height 7
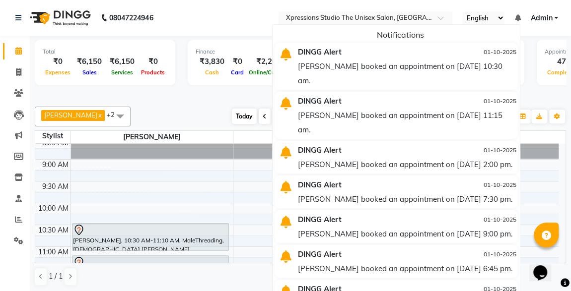
click at [416, 94] on div "DINGG Alert" at bounding box center [367, 101] width 155 height 14
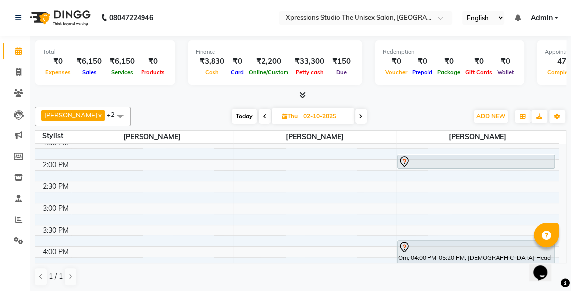
scroll to position [262, 0]
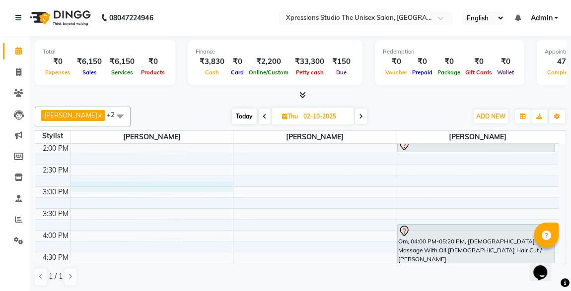
click at [79, 185] on div "8:00 AM 8:30 AM 9:00 AM 9:30 AM 10:00 AM 10:30 AM 11:00 AM 11:30 AM 12:00 PM 12…" at bounding box center [296, 208] width 523 height 654
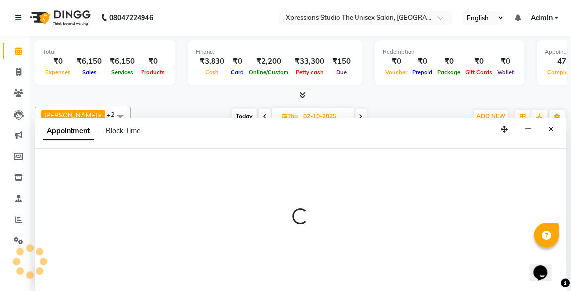
scroll to position [0, 0]
select select "57587"
select select "900"
select select "tentative"
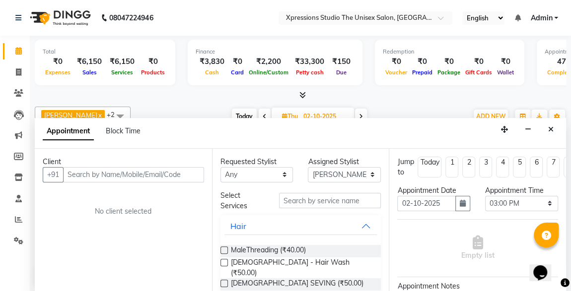
click at [110, 175] on input "text" at bounding box center [133, 174] width 141 height 15
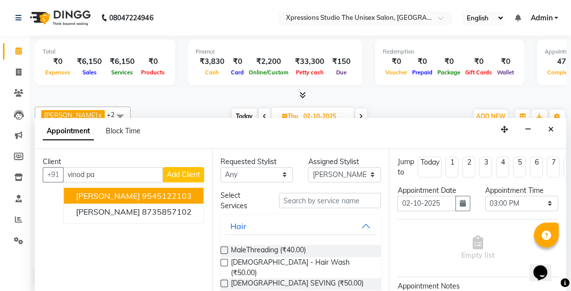
click at [112, 197] on span "VINOD PARKH" at bounding box center [108, 196] width 64 height 10
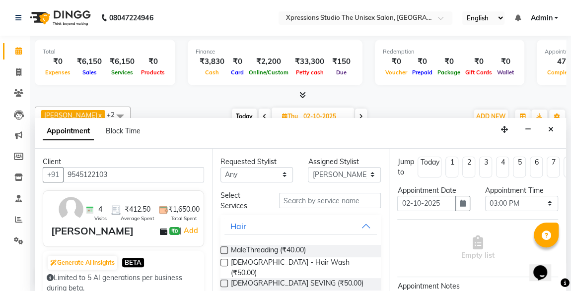
type input "9545122103"
click at [303, 201] on input "text" at bounding box center [330, 200] width 102 height 15
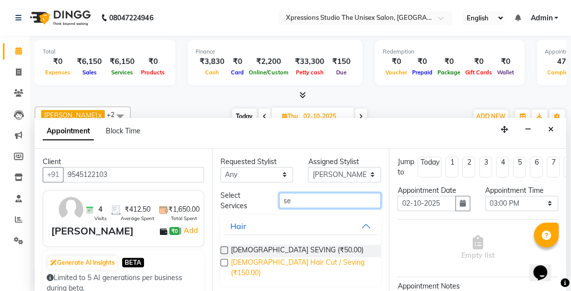
type input "se"
click at [283, 261] on span "[DEMOGRAPHIC_DATA] Hair Cut / Seving (₹150.00)" at bounding box center [302, 267] width 142 height 21
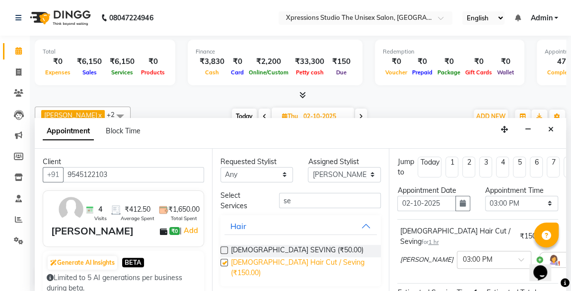
checkbox input "false"
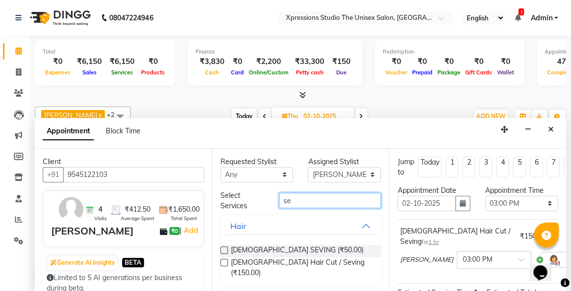
click at [297, 199] on input "se" at bounding box center [330, 200] width 102 height 15
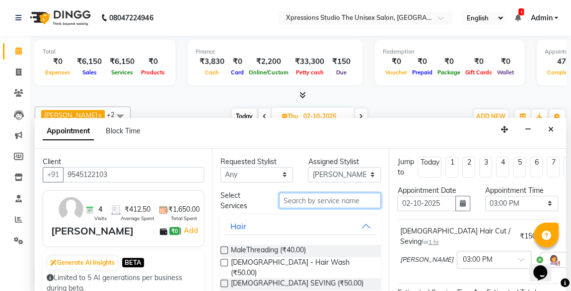
click at [312, 199] on input "text" at bounding box center [330, 200] width 102 height 15
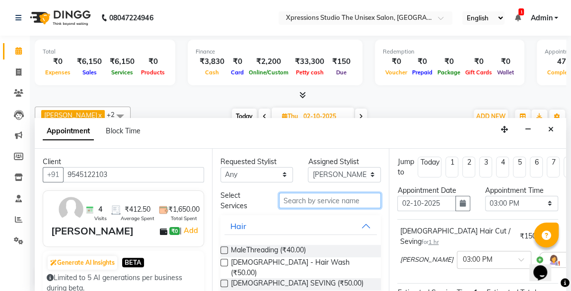
click at [312, 199] on input "text" at bounding box center [330, 200] width 102 height 15
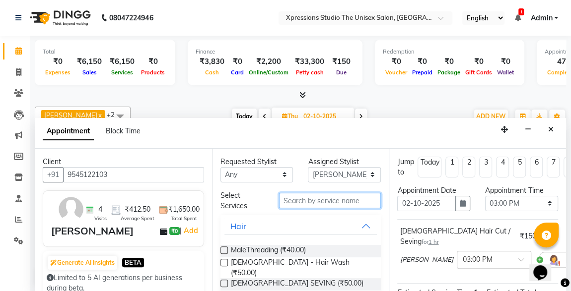
click at [315, 201] on input "text" at bounding box center [330, 200] width 102 height 15
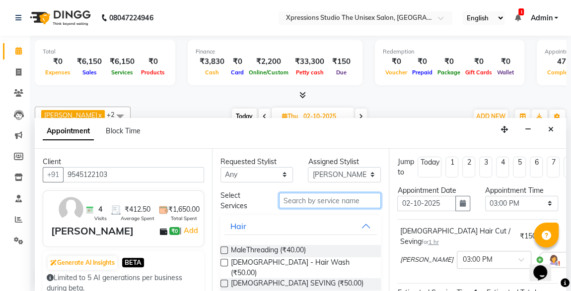
click at [315, 201] on input "text" at bounding box center [330, 200] width 102 height 15
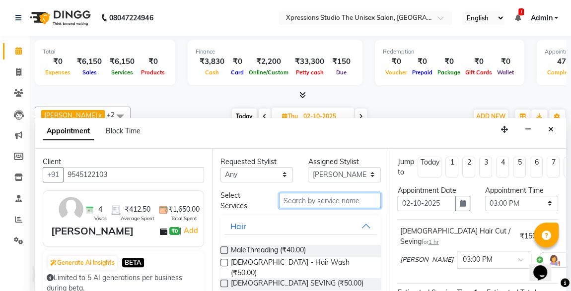
click at [315, 201] on input "text" at bounding box center [330, 200] width 102 height 15
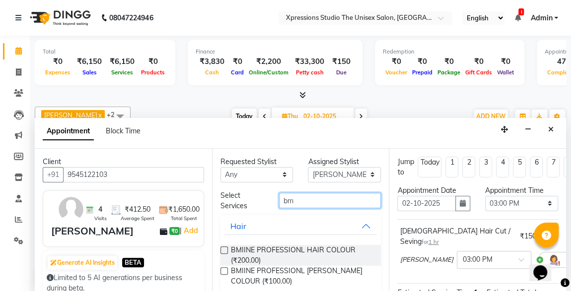
type input "b"
type input "st"
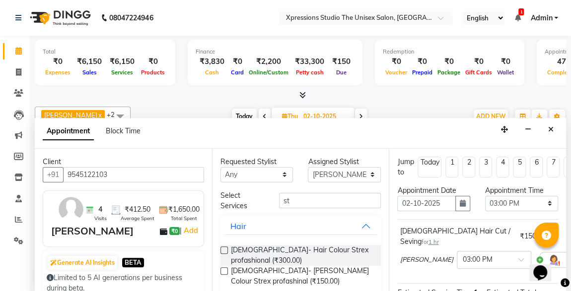
click at [224, 248] on label at bounding box center [223, 250] width 7 height 7
click at [224, 248] on input "checkbox" at bounding box center [223, 251] width 6 height 6
checkbox input "false"
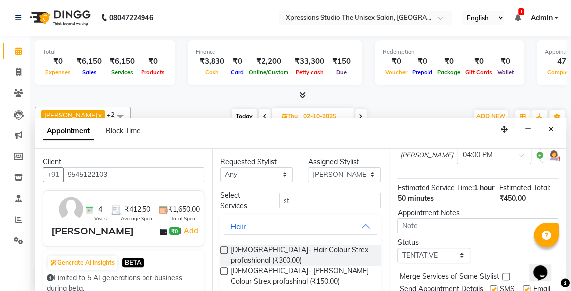
scroll to position [200, 0]
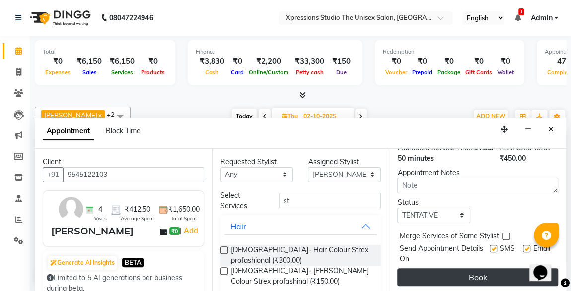
click at [489, 245] on label at bounding box center [492, 248] width 7 height 7
click at [489, 247] on input "checkbox" at bounding box center [492, 250] width 6 height 6
checkbox input "false"
click at [499, 268] on button "Book" at bounding box center [477, 277] width 161 height 18
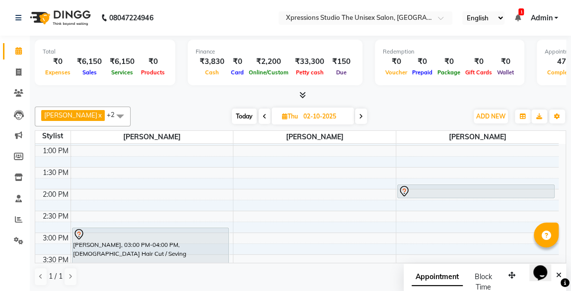
scroll to position [193, 0]
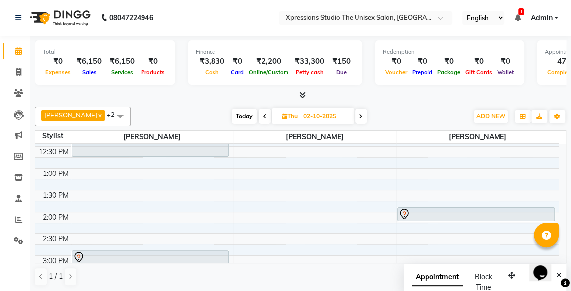
click at [519, 16] on icon at bounding box center [517, 17] width 6 height 7
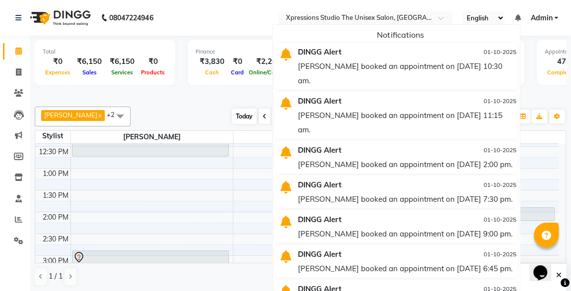
click at [369, 59] on div "Harshal booked an appointment on 02-10-2025 at 10:30 am." at bounding box center [407, 73] width 218 height 29
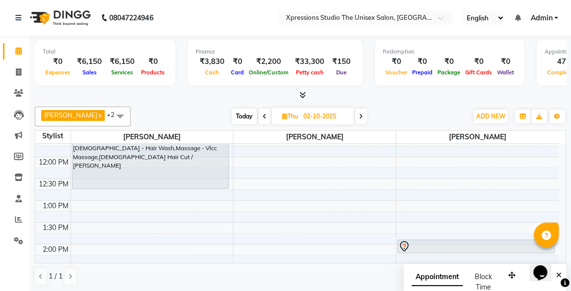
scroll to position [162, 0]
click at [237, 115] on span "Today" at bounding box center [244, 116] width 25 height 15
type input "01-10-2025"
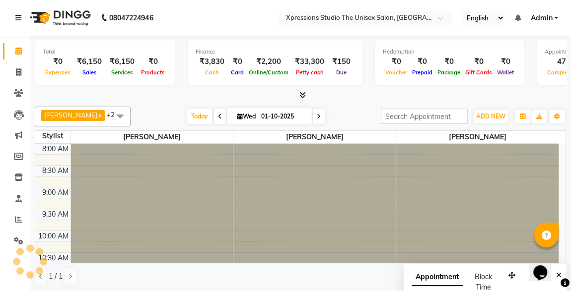
scroll to position [515, 0]
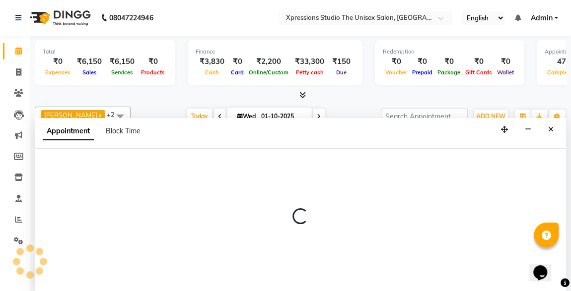
scroll to position [0, 0]
select select "57588"
select select "1305"
select select "tentative"
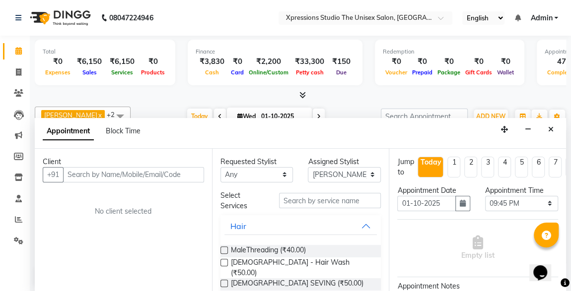
click at [124, 172] on input "text" at bounding box center [133, 174] width 141 height 15
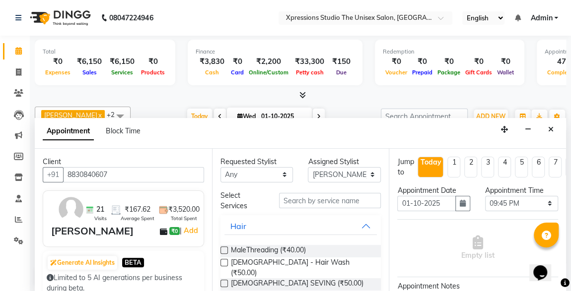
type input "8830840607"
click at [292, 194] on input "text" at bounding box center [330, 200] width 102 height 15
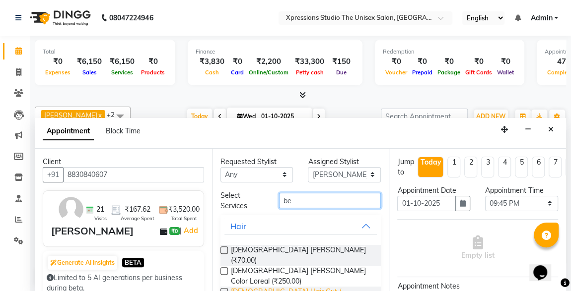
scroll to position [122, 0]
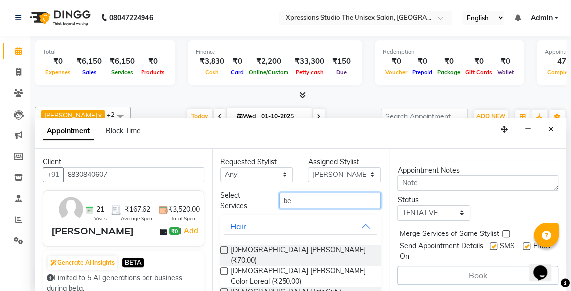
type input "be"
click at [489, 243] on label at bounding box center [492, 246] width 7 height 7
click at [489, 244] on input "checkbox" at bounding box center [492, 247] width 6 height 6
checkbox input "false"
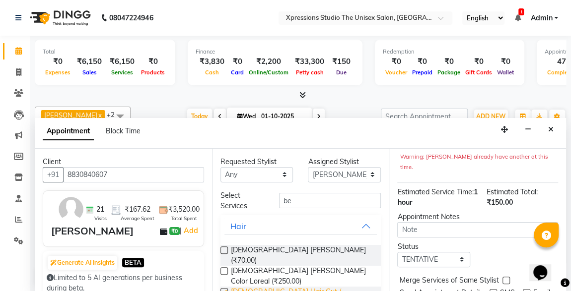
checkbox input "false"
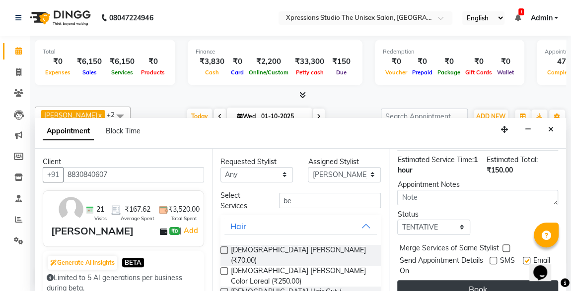
click at [486, 280] on button "Book" at bounding box center [477, 289] width 161 height 18
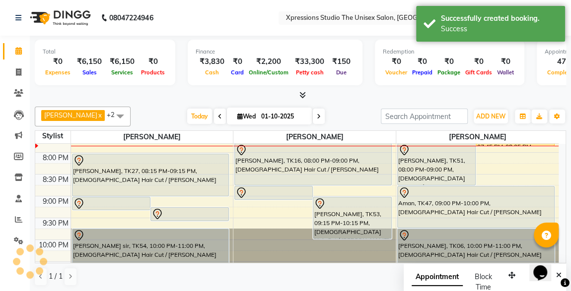
scroll to position [0, 0]
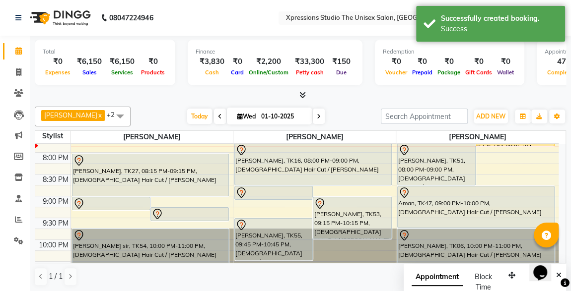
click at [305, 164] on div "Pranil Kochar, TK16, 08:00 PM-09:00 PM, Male Hair Cut / Beard" at bounding box center [313, 164] width 156 height 41
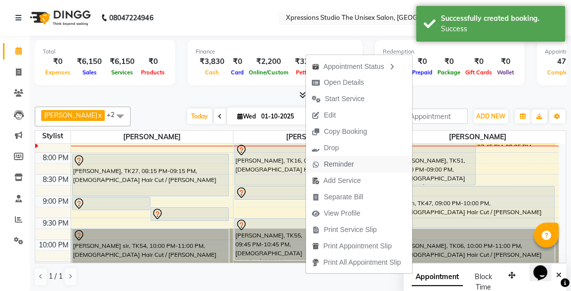
click at [329, 165] on span "Reminder" at bounding box center [338, 164] width 30 height 10
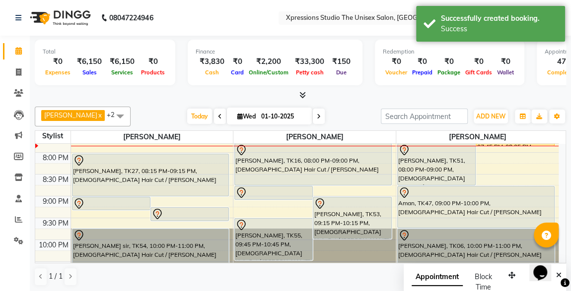
click at [329, 165] on div "Pranil Kochar, TK16, 08:00 PM-09:00 PM, Male Hair Cut / Beard" at bounding box center [313, 164] width 156 height 41
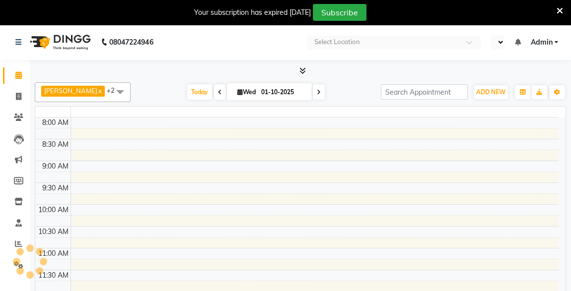
select select "en"
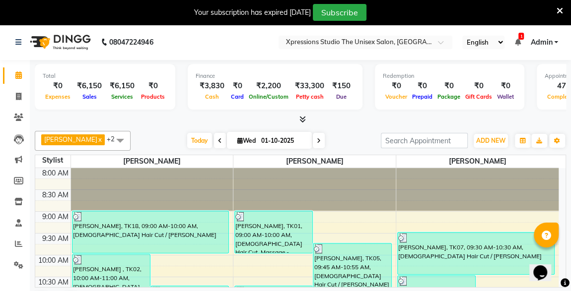
click at [517, 39] on icon at bounding box center [517, 42] width 6 height 7
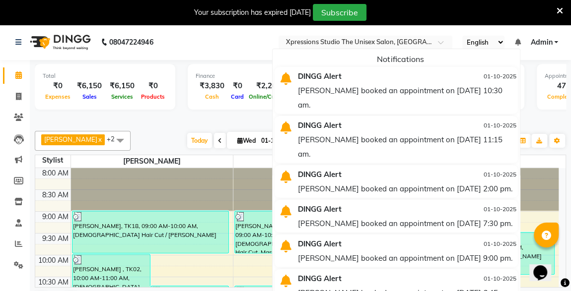
click at [386, 96] on div "[PERSON_NAME] booked an appointment on [DATE] 10:30 am." at bounding box center [407, 97] width 218 height 29
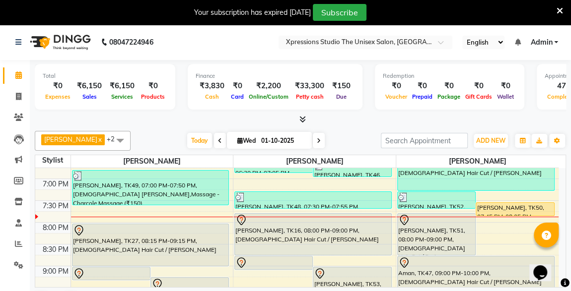
scroll to position [468, 0]
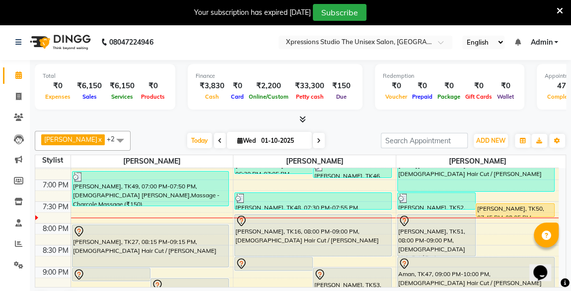
click at [140, 230] on div at bounding box center [150, 232] width 155 height 12
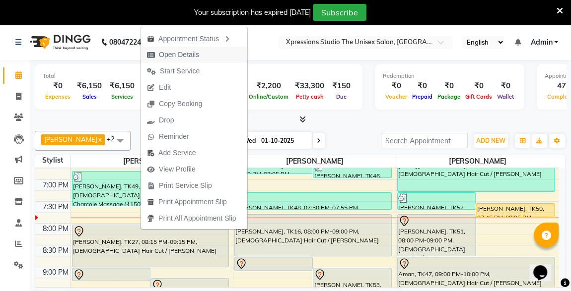
click at [174, 53] on span "Open Details" at bounding box center [179, 55] width 40 height 10
select select "7"
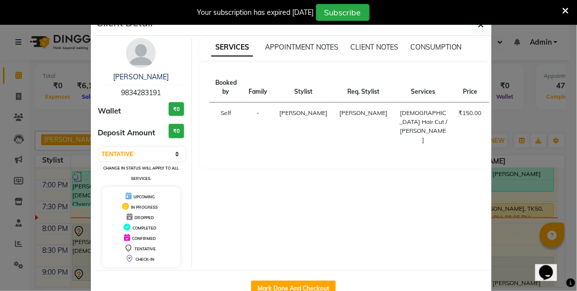
click at [568, 10] on icon at bounding box center [566, 10] width 6 height 9
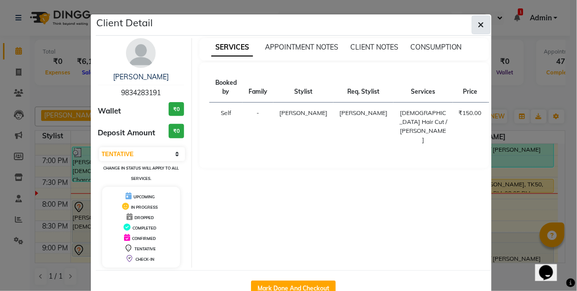
click at [474, 25] on button "button" at bounding box center [481, 24] width 19 height 19
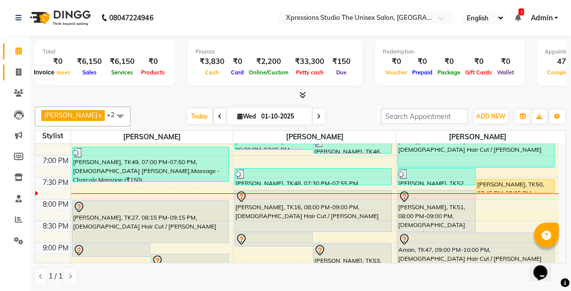
click at [15, 67] on span at bounding box center [18, 72] width 17 height 11
select select "service"
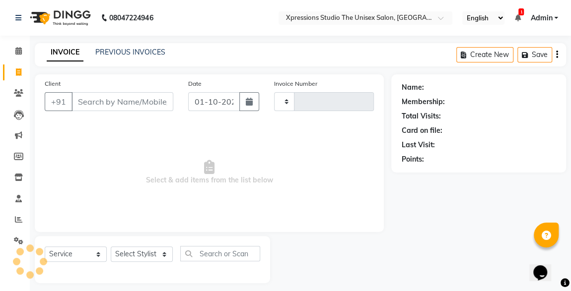
type input "5213"
select select "7003"
click at [112, 96] on input "Client" at bounding box center [122, 101] width 102 height 19
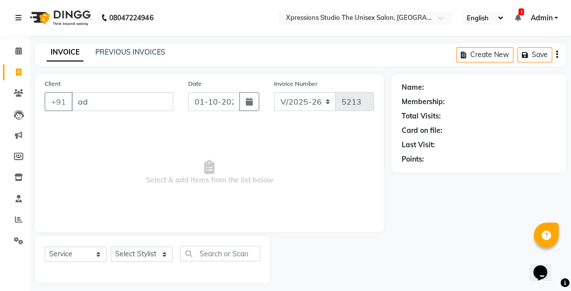
type input "a"
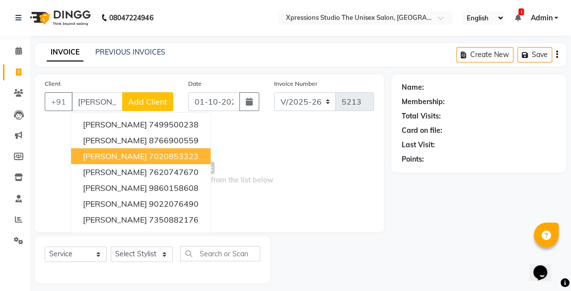
click at [113, 152] on span "[PERSON_NAME]" at bounding box center [115, 156] width 64 height 10
type input "7020853323"
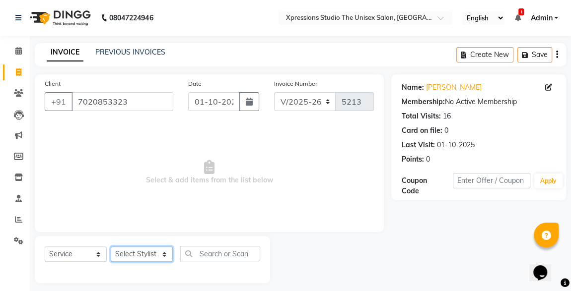
click at [124, 249] on select "Select Stylist [PERSON_NAME] [PERSON_NAME] [PERSON_NAME]" at bounding box center [142, 254] width 62 height 15
select select "57588"
click at [111, 247] on select "Select Stylist ADESH RAUT ROHAN BABHULKAR ROSHAN TANDULKAR" at bounding box center [142, 254] width 62 height 15
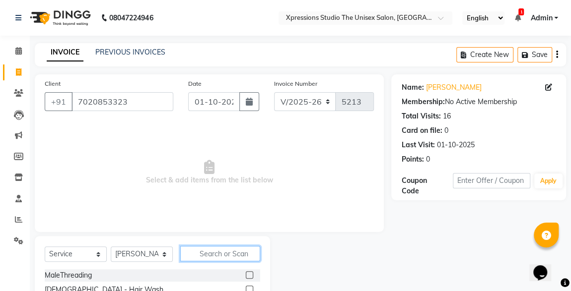
click at [210, 254] on input "text" at bounding box center [220, 253] width 80 height 15
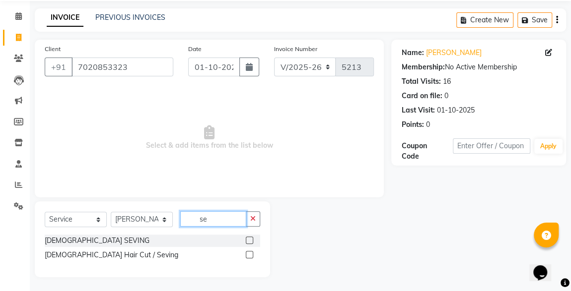
scroll to position [34, 0]
type input "se"
click at [250, 240] on label at bounding box center [249, 240] width 7 height 7
click at [250, 240] on input "checkbox" at bounding box center [249, 241] width 6 height 6
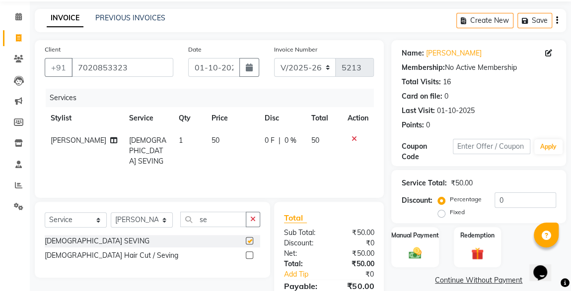
checkbox input "false"
click at [422, 255] on img at bounding box center [414, 253] width 21 height 14
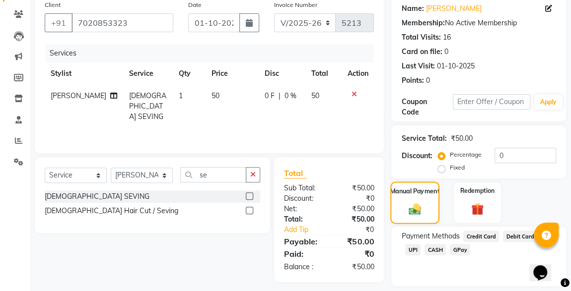
scroll to position [109, 0]
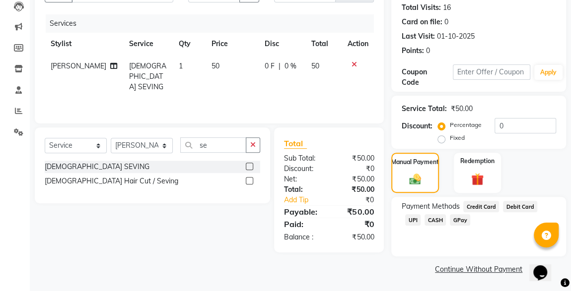
click at [424, 225] on span "CASH" at bounding box center [434, 219] width 21 height 11
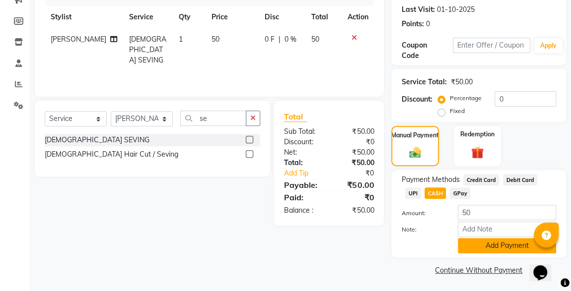
click at [491, 247] on button "Add Payment" at bounding box center [506, 245] width 98 height 15
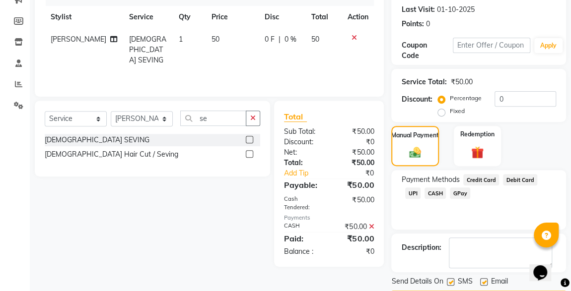
scroll to position [164, 0]
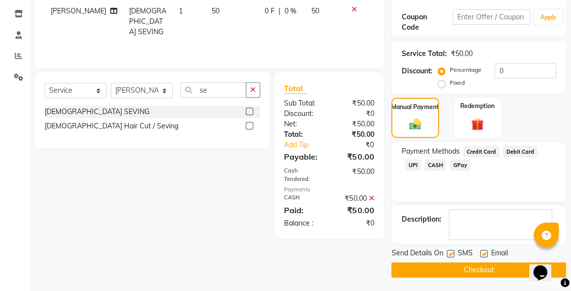
click at [451, 254] on label at bounding box center [449, 253] width 7 height 7
click at [451, 254] on input "checkbox" at bounding box center [449, 254] width 6 height 6
checkbox input "false"
click at [473, 267] on button "Checkout" at bounding box center [478, 269] width 175 height 15
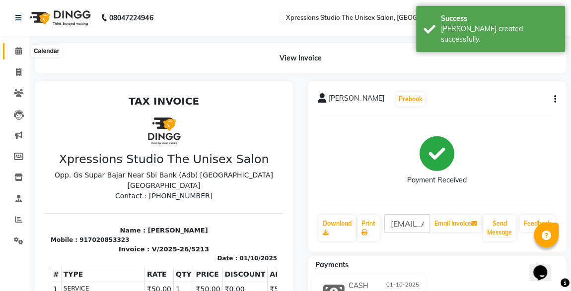
click at [14, 48] on span at bounding box center [18, 51] width 17 height 11
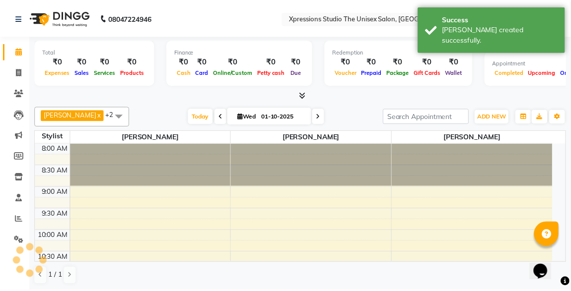
scroll to position [504, 0]
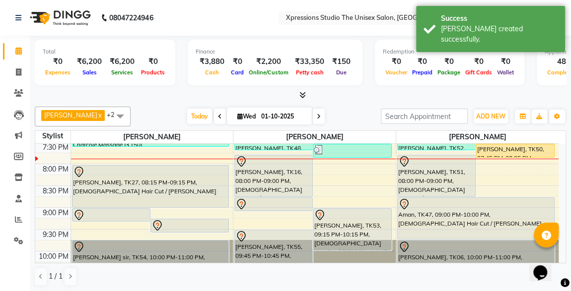
click at [134, 181] on div "SANKET SANCHETI, TK27, 08:15 PM-09:15 PM, Male Hair Cut / Beard" at bounding box center [150, 187] width 156 height 42
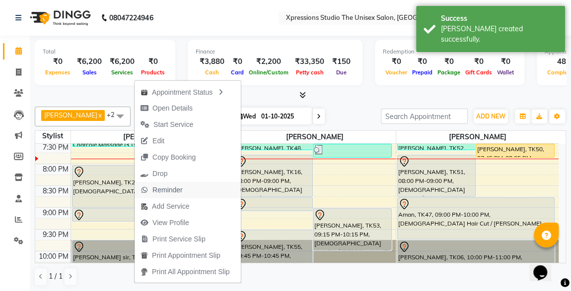
click at [165, 190] on span "Reminder" at bounding box center [167, 190] width 30 height 10
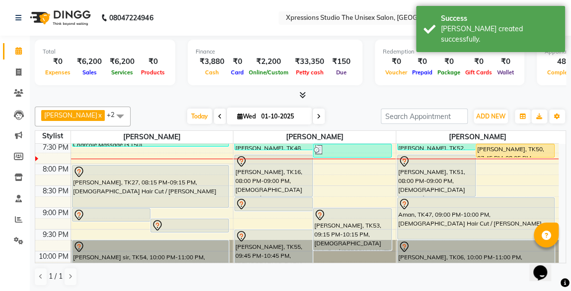
click at [165, 190] on div "SANKET SANCHETI, TK27, 08:15 PM-09:15 PM, Male Hair Cut / Beard" at bounding box center [150, 187] width 156 height 42
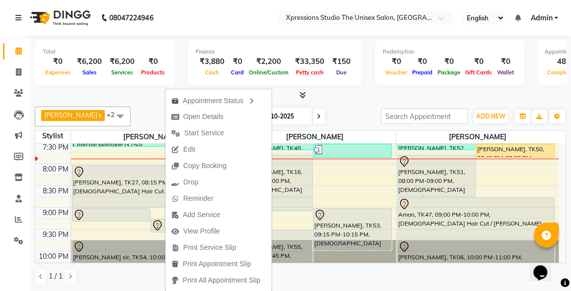
click at [381, 103] on div "ADESH RAUT x ROSHAN TANDULKAR x ROHAN BABHULKAR x +2 UnSelect All ADESH RAUT RO…" at bounding box center [300, 197] width 531 height 188
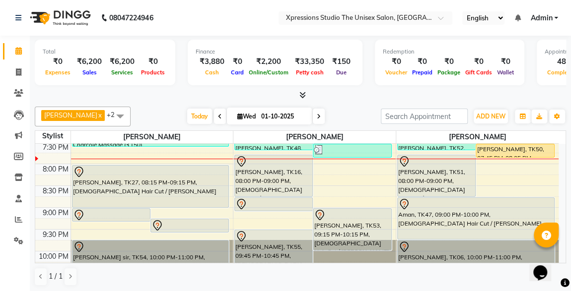
click at [317, 117] on span at bounding box center [319, 116] width 12 height 15
type input "02-10-2025"
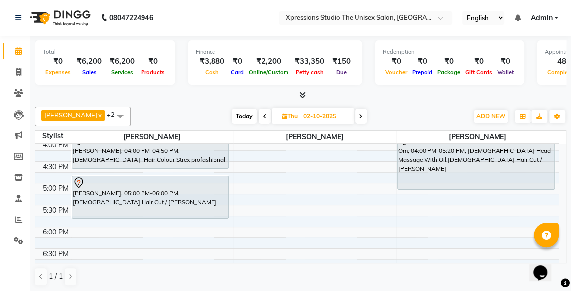
scroll to position [352, 0]
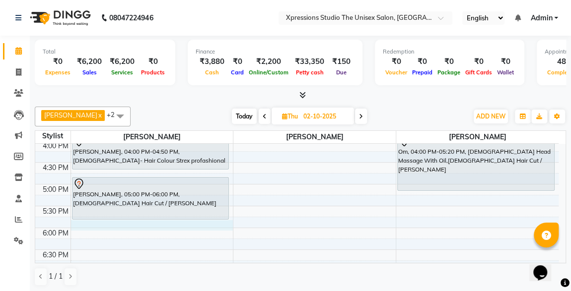
click at [121, 221] on div "8:00 AM 8:30 AM 9:00 AM 9:30 AM 10:00 AM 10:30 AM 11:00 AM 11:30 AM 12:00 PM 12…" at bounding box center [296, 119] width 523 height 654
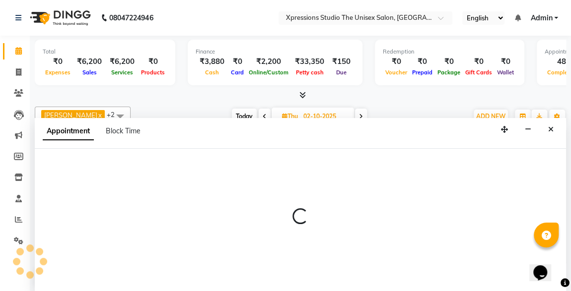
scroll to position [0, 0]
select select "57587"
select select "1080"
select select "tentative"
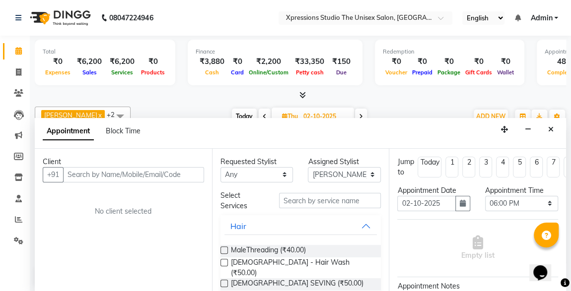
click at [84, 174] on input "text" at bounding box center [133, 174] width 141 height 15
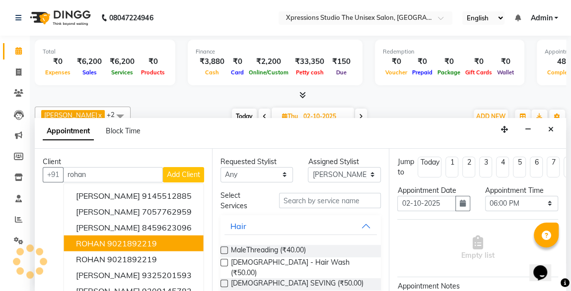
click at [132, 235] on button "ROHAN 9021892219" at bounding box center [133, 243] width 139 height 16
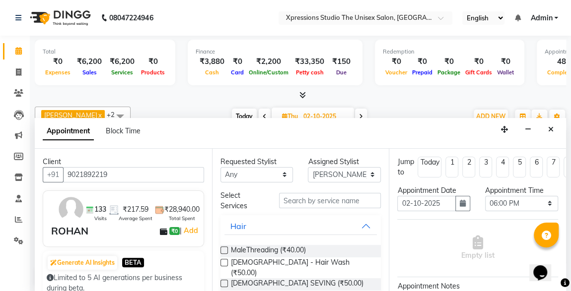
type input "9021892219"
click at [293, 198] on input "text" at bounding box center [330, 200] width 102 height 15
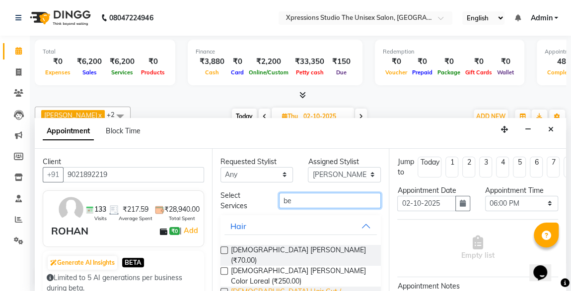
type input "be"
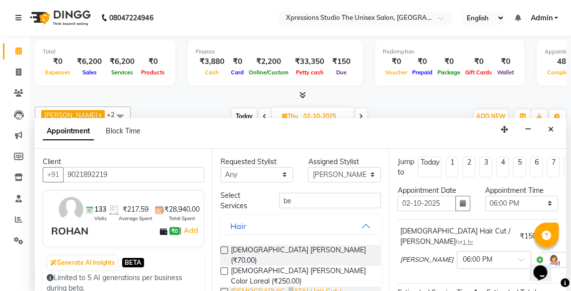
checkbox input "false"
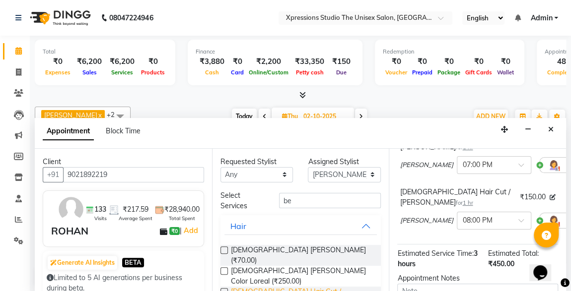
scroll to position [236, 0]
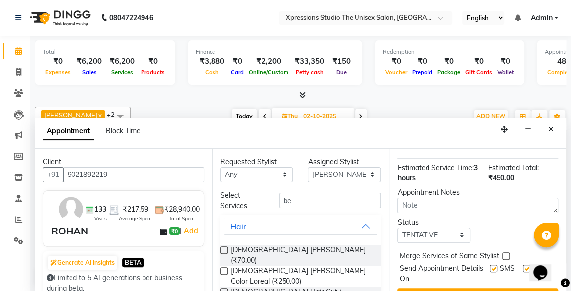
click at [489, 265] on label at bounding box center [492, 268] width 7 height 7
click at [489, 266] on input "checkbox" at bounding box center [492, 269] width 6 height 6
checkbox input "false"
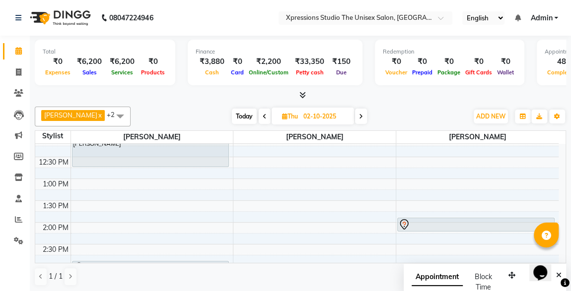
scroll to position [117, 0]
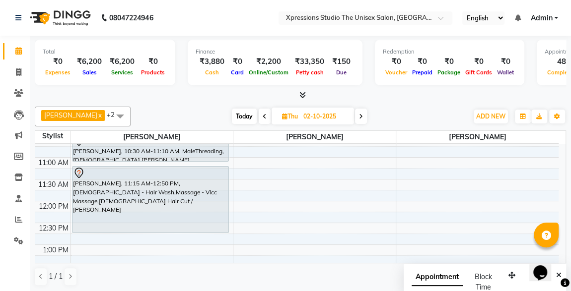
click at [258, 120] on span at bounding box center [264, 116] width 12 height 15
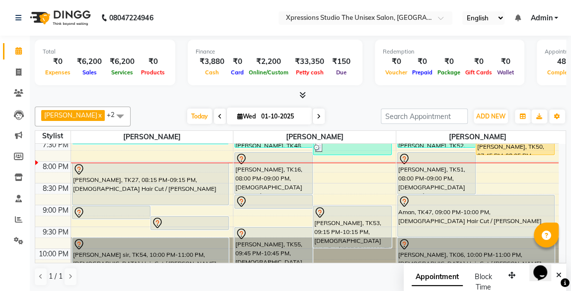
scroll to position [522, 0]
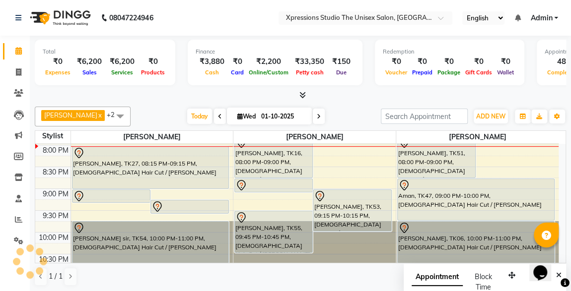
click at [314, 121] on span at bounding box center [319, 116] width 12 height 15
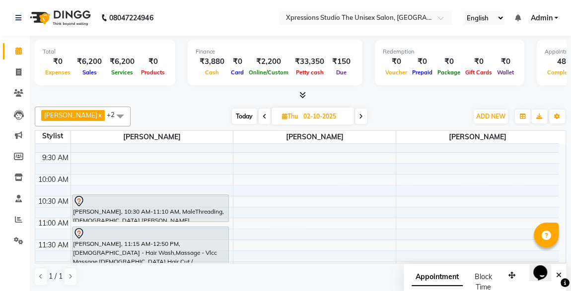
scroll to position [72, 0]
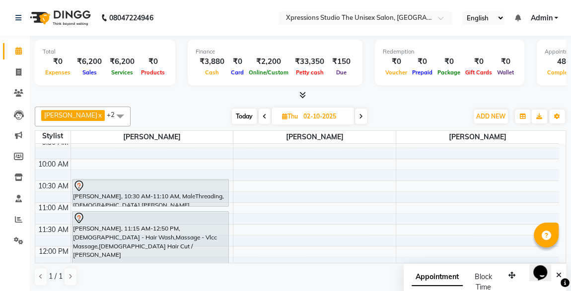
click at [237, 114] on span "Today" at bounding box center [244, 116] width 25 height 15
type input "01-10-2025"
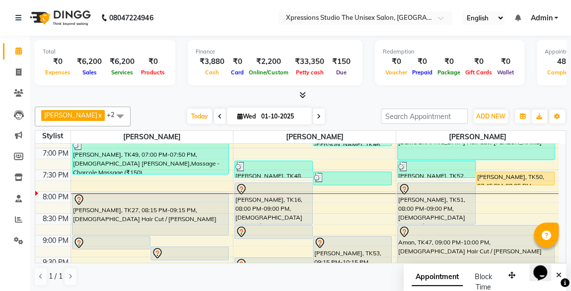
scroll to position [468, 0]
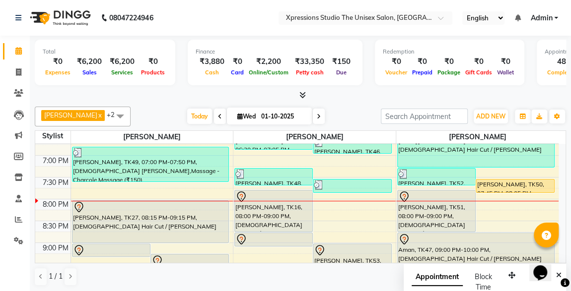
click at [364, 97] on div at bounding box center [300, 95] width 531 height 10
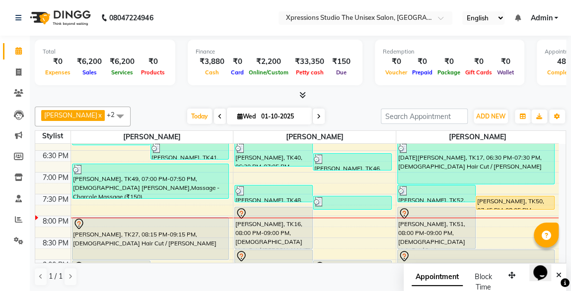
scroll to position [450, 0]
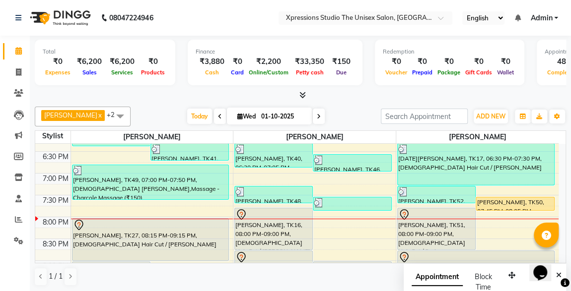
click at [259, 224] on div "[PERSON_NAME], TK16, 08:00 PM-09:00 PM, [DEMOGRAPHIC_DATA] Hair Cut / [PERSON_N…" at bounding box center [273, 228] width 77 height 41
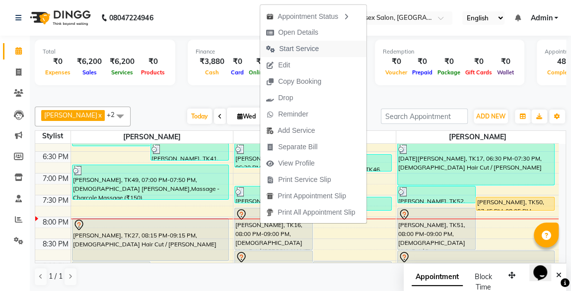
click at [297, 45] on span "Start Service" at bounding box center [299, 49] width 40 height 10
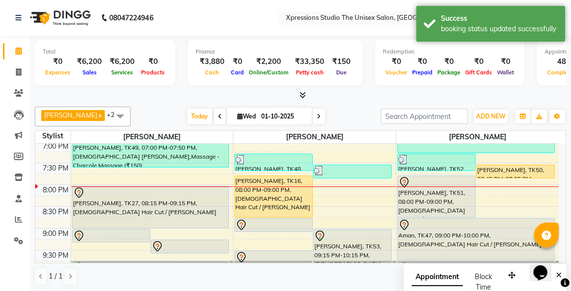
scroll to position [487, 0]
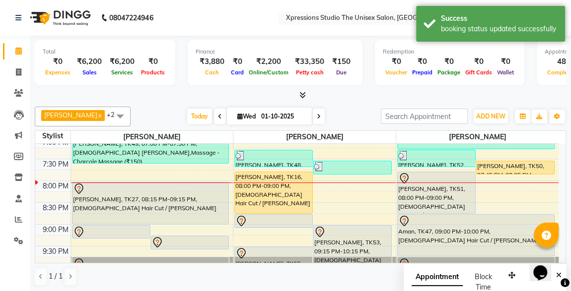
click at [284, 200] on div "[PERSON_NAME], TK16, 08:00 PM-09:00 PM, [DEMOGRAPHIC_DATA] Hair Cut / [PERSON_N…" at bounding box center [273, 192] width 77 height 41
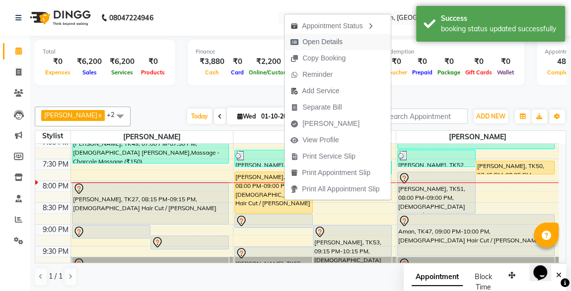
click at [313, 38] on span "Open Details" at bounding box center [322, 42] width 40 height 10
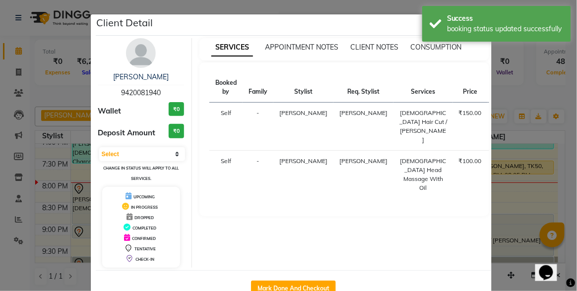
click at [565, 162] on button "START" at bounding box center [575, 164] width 20 height 12
select select "1"
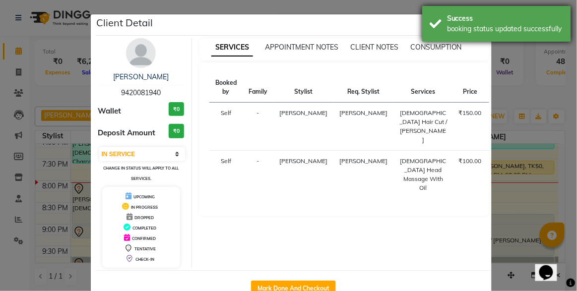
click at [503, 30] on div "booking status updated successfully" at bounding box center [505, 29] width 117 height 10
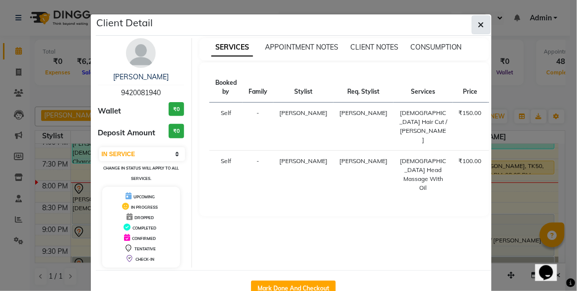
click at [478, 25] on icon "button" at bounding box center [481, 25] width 6 height 8
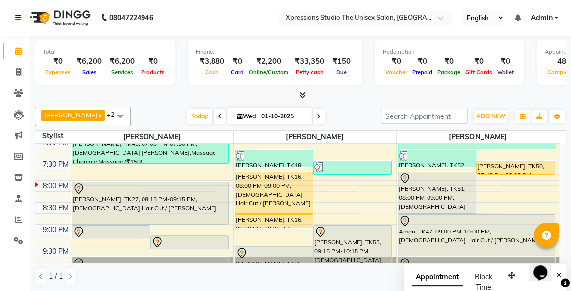
click at [504, 161] on div "[PERSON_NAME], TK50, 07:45 PM-08:05 PM, [DEMOGRAPHIC_DATA] SEVING" at bounding box center [515, 167] width 78 height 13
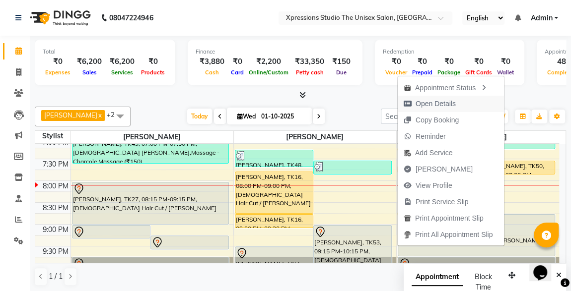
click at [423, 105] on span "Open Details" at bounding box center [435, 104] width 40 height 10
select select "1"
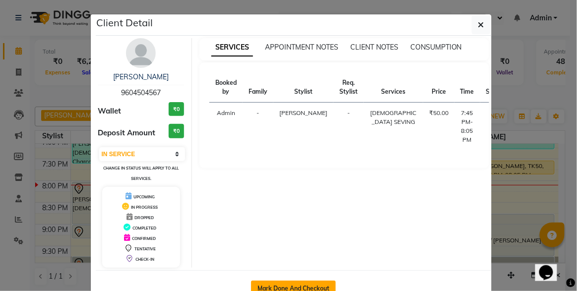
click at [280, 283] on button "Mark Done And Checkout" at bounding box center [293, 289] width 85 height 16
select select "service"
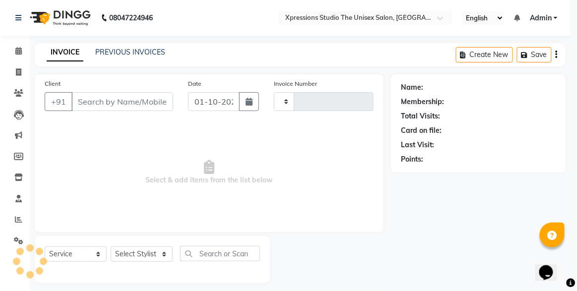
type input "5214"
select select "7003"
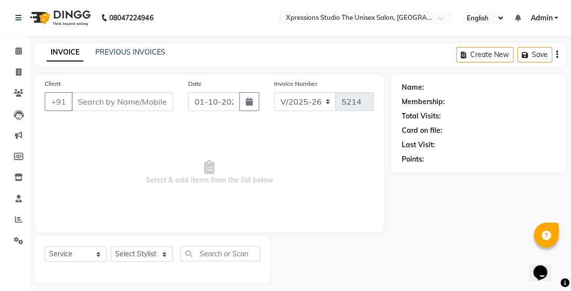
type input "9604504567"
select select "57589"
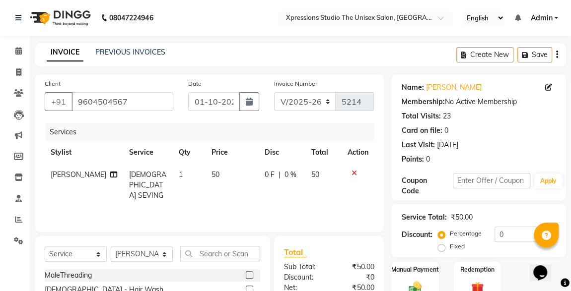
scroll to position [105, 0]
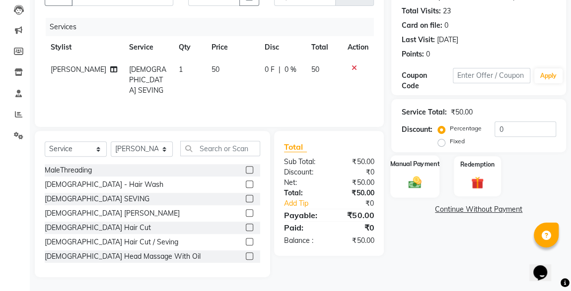
click at [426, 195] on div "Manual Payment" at bounding box center [414, 176] width 49 height 42
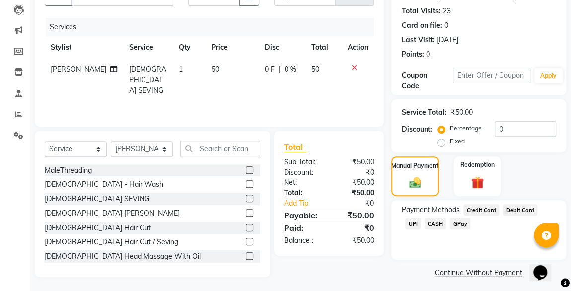
click at [424, 225] on span "CASH" at bounding box center [434, 223] width 21 height 11
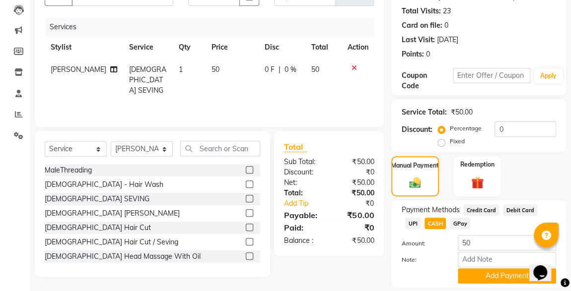
scroll to position [135, 0]
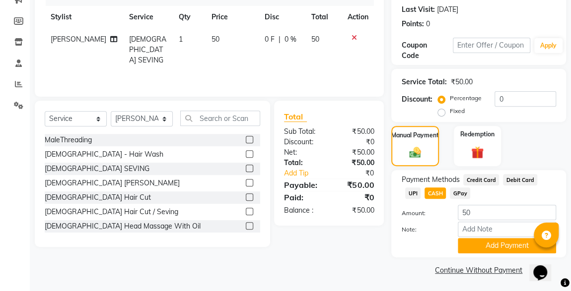
click at [420, 188] on div "UPI" at bounding box center [410, 194] width 19 height 13
click at [420, 188] on span "UPI" at bounding box center [412, 193] width 15 height 11
click at [508, 250] on button "Add Payment" at bounding box center [506, 245] width 98 height 15
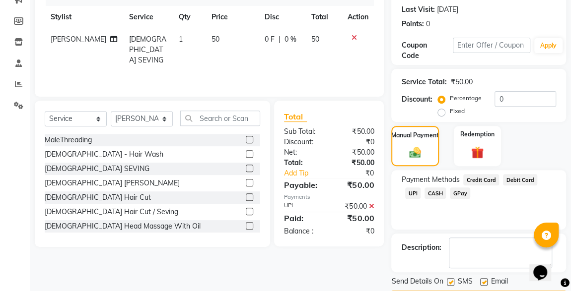
scroll to position [164, 0]
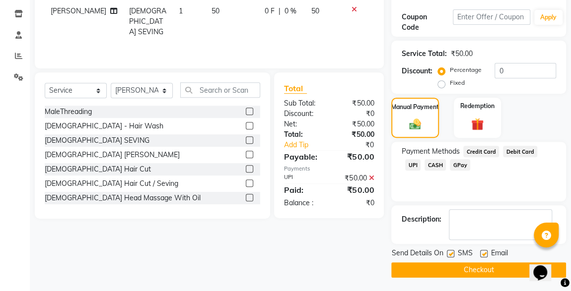
click at [448, 251] on label at bounding box center [449, 253] width 7 height 7
click at [448, 251] on input "checkbox" at bounding box center [449, 254] width 6 height 6
checkbox input "false"
click at [477, 269] on button "Checkout" at bounding box center [478, 269] width 175 height 15
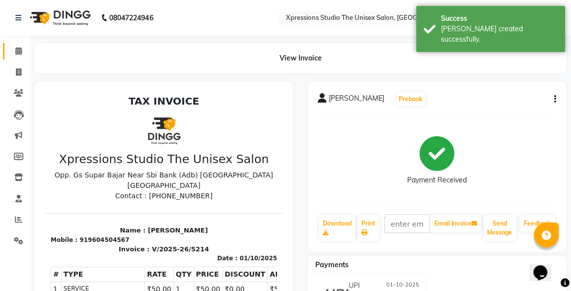
click at [24, 49] on span at bounding box center [18, 51] width 17 height 11
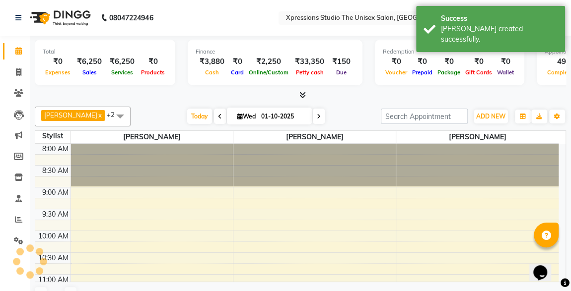
scroll to position [504, 0]
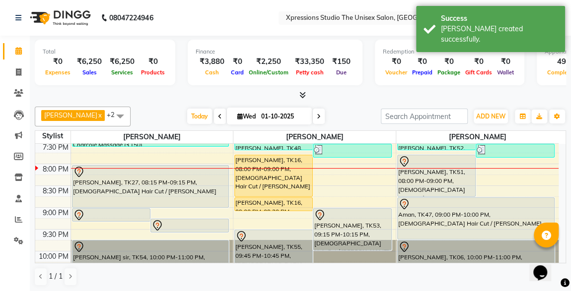
click at [434, 185] on div "[PERSON_NAME], TK51, 08:00 PM-09:00 PM, [DEMOGRAPHIC_DATA] Hair Cut / Seving" at bounding box center [436, 175] width 78 height 41
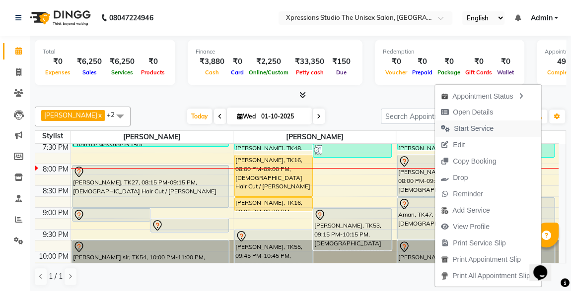
click at [470, 127] on span "Start Service" at bounding box center [473, 129] width 40 height 10
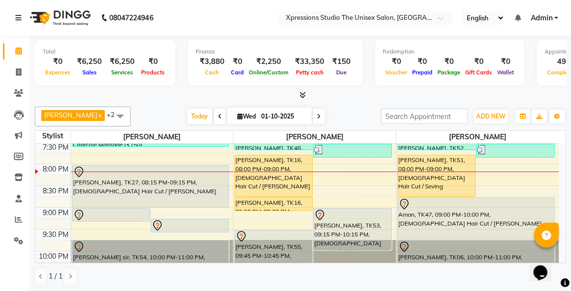
scroll to position [0, 0]
click at [557, 255] on div "Opens Chat This icon Opens the chat window." at bounding box center [545, 255] width 24 height 0
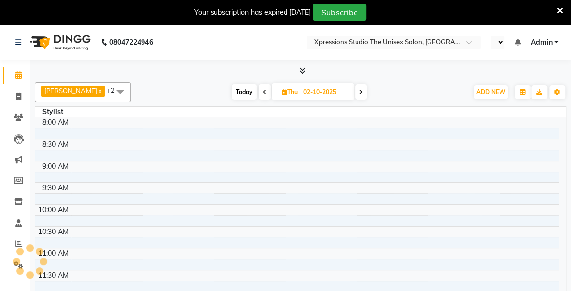
select select "en"
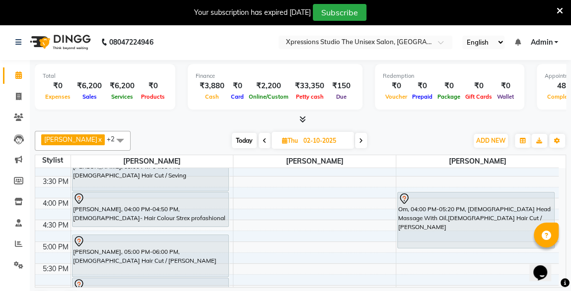
scroll to position [366, 0]
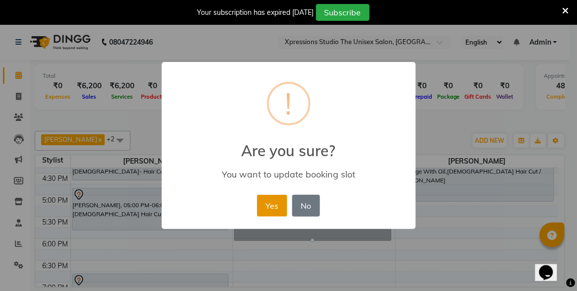
click at [270, 200] on button "Yes" at bounding box center [272, 206] width 30 height 22
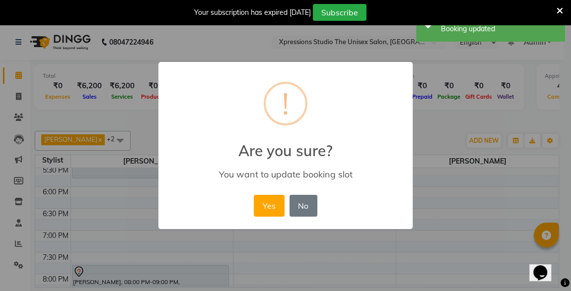
scroll to position [418, 0]
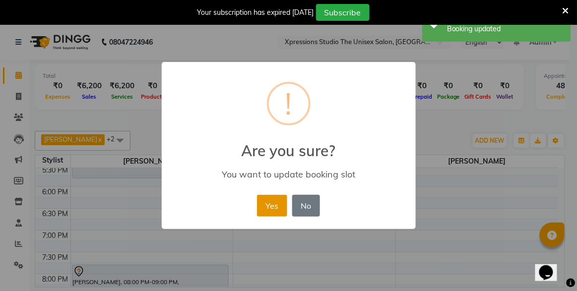
click at [278, 210] on button "Yes" at bounding box center [272, 206] width 30 height 22
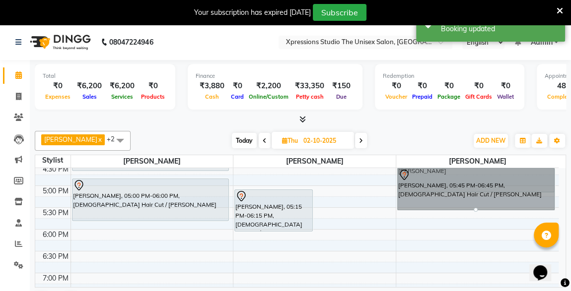
scroll to position [375, 0]
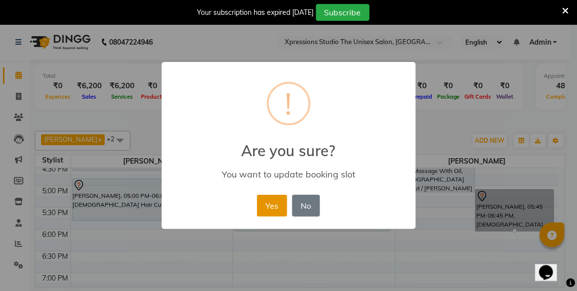
click at [267, 199] on button "Yes" at bounding box center [272, 206] width 30 height 22
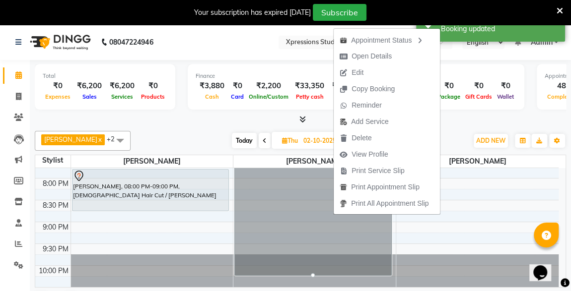
scroll to position [516, 0]
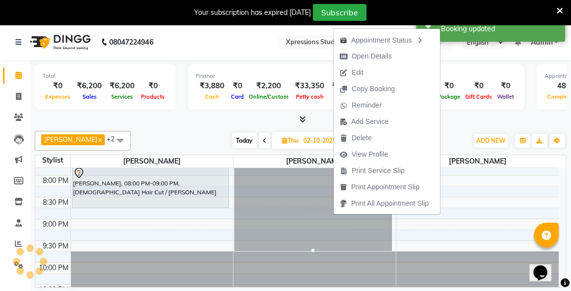
click at [493, 124] on div at bounding box center [300, 120] width 531 height 10
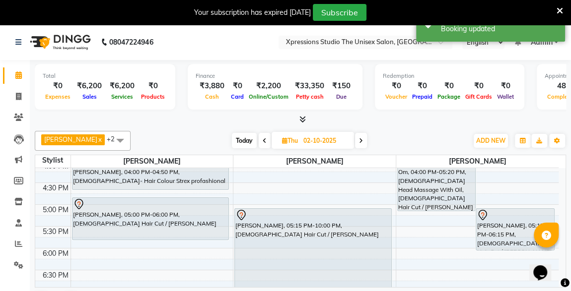
scroll to position [339, 0]
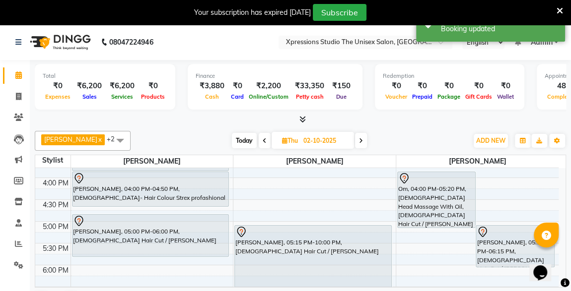
click at [500, 249] on div "[PERSON_NAME], 05:15 PM-06:15 PM, [DEMOGRAPHIC_DATA] Hair Cut / [PERSON_NAME]" at bounding box center [515, 246] width 78 height 41
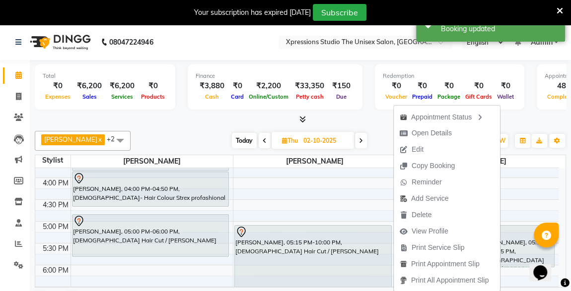
click at [516, 243] on div "[PERSON_NAME], 05:15 PM-06:15 PM, [DEMOGRAPHIC_DATA] Hair Cut / [PERSON_NAME]" at bounding box center [515, 246] width 78 height 41
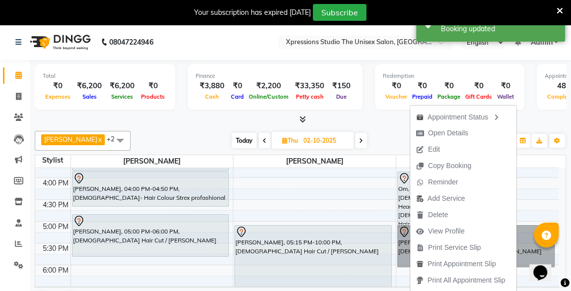
click at [523, 249] on link "[PERSON_NAME], 05:15 PM-06:15 PM, [DEMOGRAPHIC_DATA] Hair Cut / [PERSON_NAME]" at bounding box center [475, 246] width 157 height 42
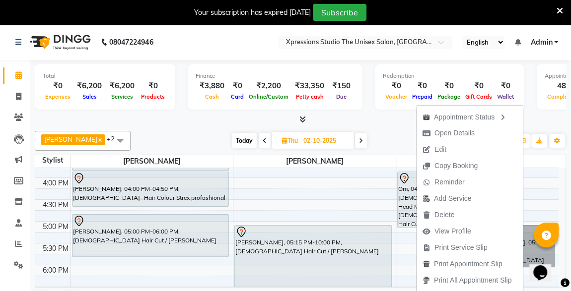
click at [393, 128] on div "[PERSON_NAME] x [PERSON_NAME] x [PERSON_NAME] x +2 UnSelect All [PERSON_NAME] […" at bounding box center [300, 221] width 531 height 188
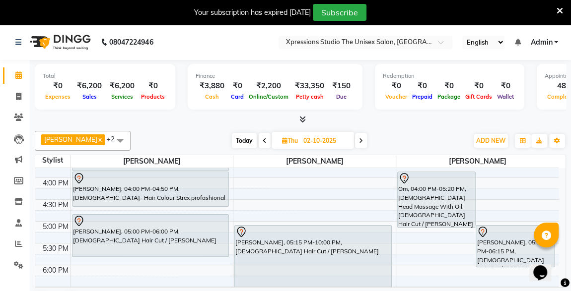
click at [504, 248] on div "ROHAN, 05:15 PM-06:15 PM, Male Hair Cut / Beard" at bounding box center [515, 246] width 78 height 41
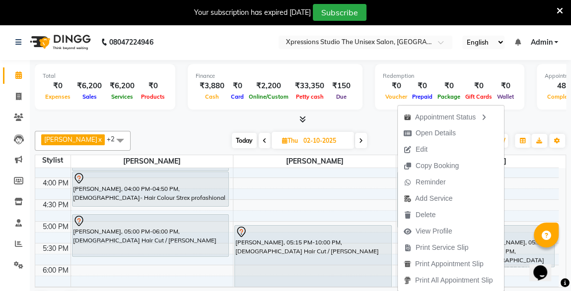
click at [549, 120] on div at bounding box center [300, 120] width 531 height 10
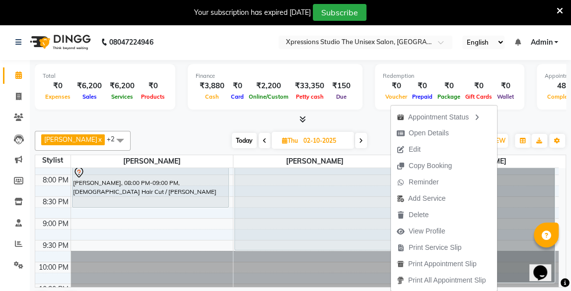
scroll to position [520, 0]
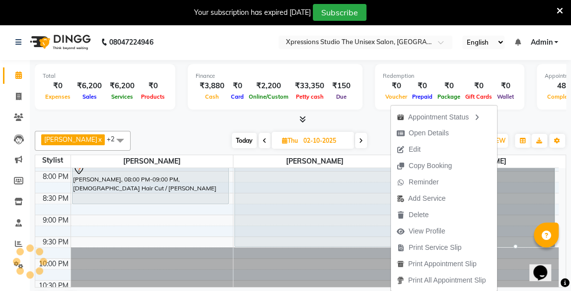
click at [532, 125] on div "Total ₹0 Expenses ₹6,200 Sales ₹6,200 Services ₹0 Products Finance ₹3,880 Cash …" at bounding box center [300, 188] width 541 height 257
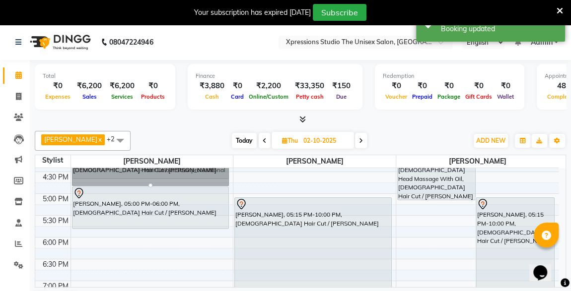
scroll to position [365, 0]
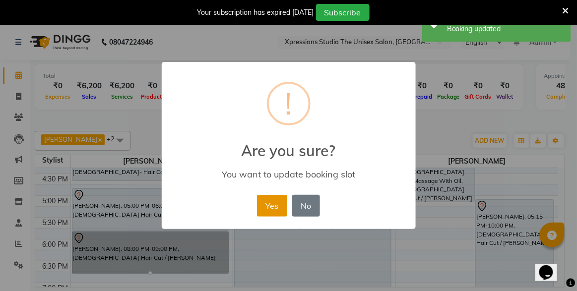
click at [276, 210] on button "Yes" at bounding box center [272, 206] width 30 height 22
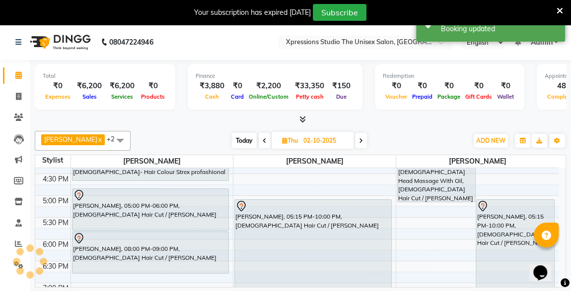
click at [178, 255] on div "ROHAN, 08:00 PM-09:00 PM, Male Hair Cut / Beard" at bounding box center [150, 252] width 156 height 41
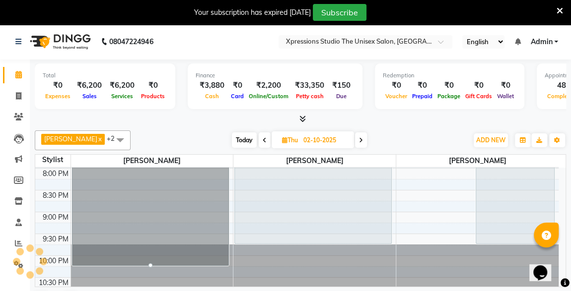
scroll to position [522, 0]
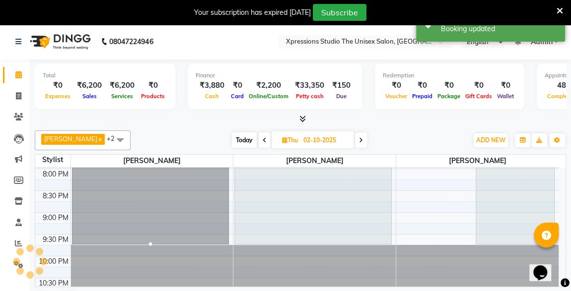
click at [399, 120] on div at bounding box center [300, 119] width 531 height 10
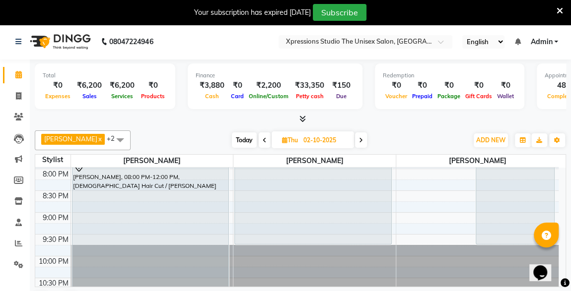
click at [168, 117] on div at bounding box center [300, 119] width 531 height 10
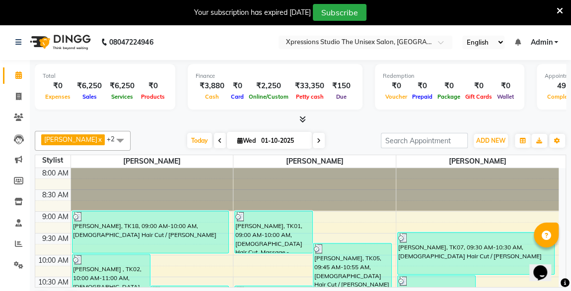
click at [317, 141] on icon at bounding box center [319, 141] width 4 height 6
type input "02-10-2025"
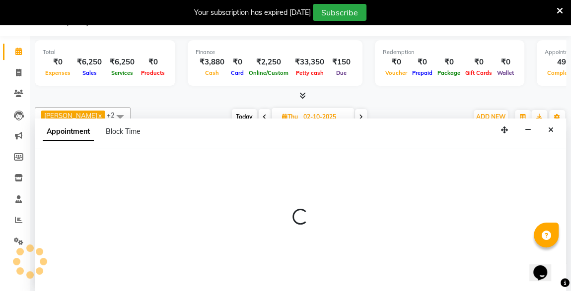
scroll to position [24, 0]
select select "57589"
select select "600"
select select "tentative"
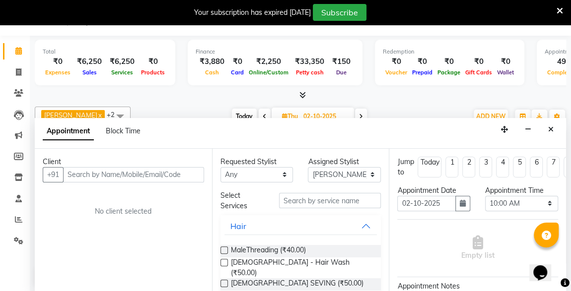
click at [92, 183] on div "Client +91 No client selected" at bounding box center [123, 221] width 177 height 144
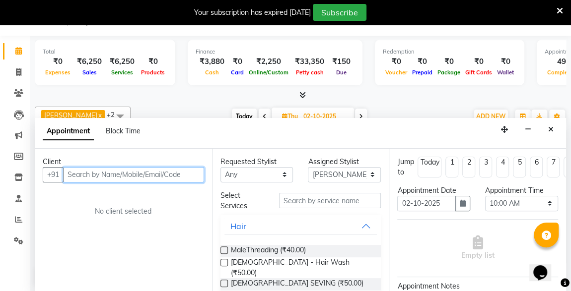
click at [91, 171] on input "text" at bounding box center [133, 174] width 141 height 15
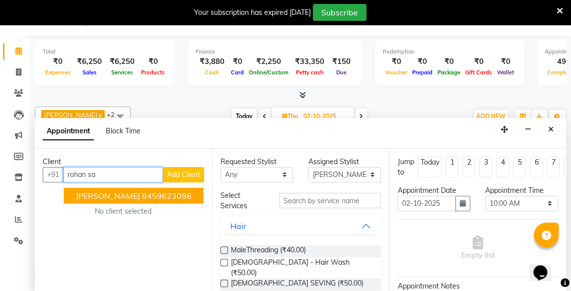
click at [124, 198] on span "ROHAN SAGARE" at bounding box center [108, 196] width 64 height 10
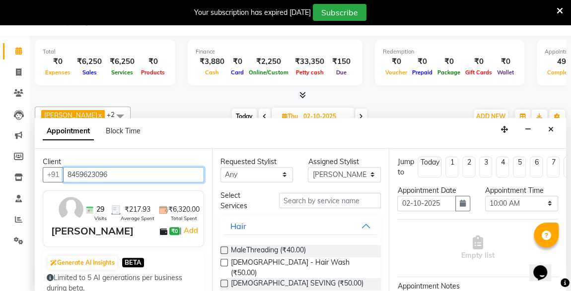
type input "8459623096"
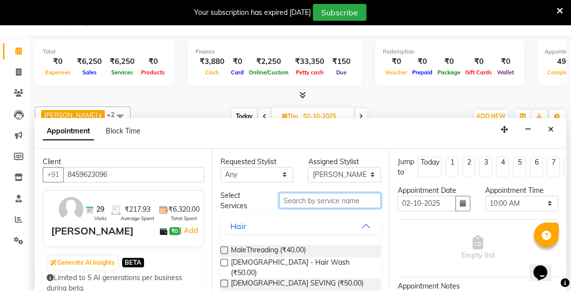
click at [322, 203] on input "text" at bounding box center [330, 200] width 102 height 15
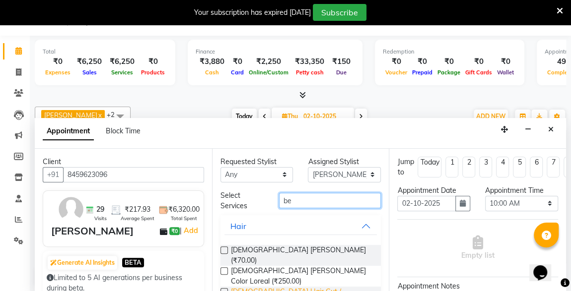
type input "be"
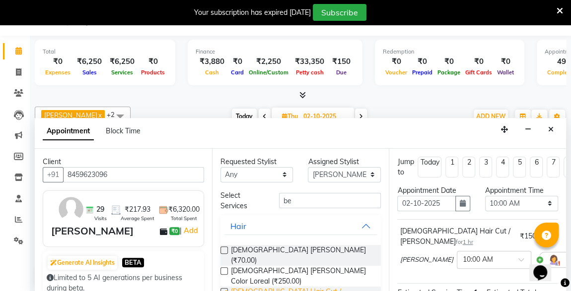
checkbox input "false"
click at [297, 206] on input "be" at bounding box center [330, 200] width 102 height 15
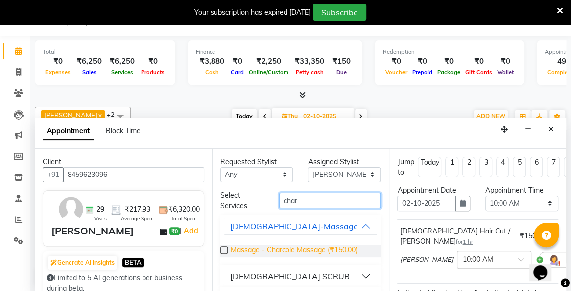
type input "char"
click at [317, 247] on span "Massage - Charcole Massage (₹150.00)" at bounding box center [294, 251] width 127 height 12
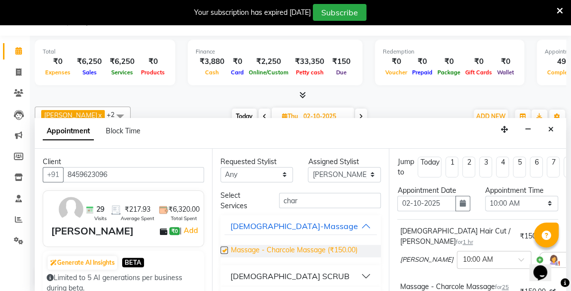
checkbox input "false"
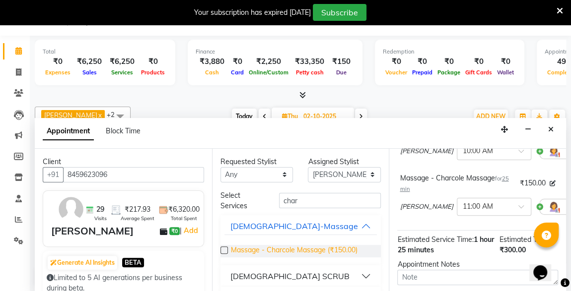
scroll to position [200, 0]
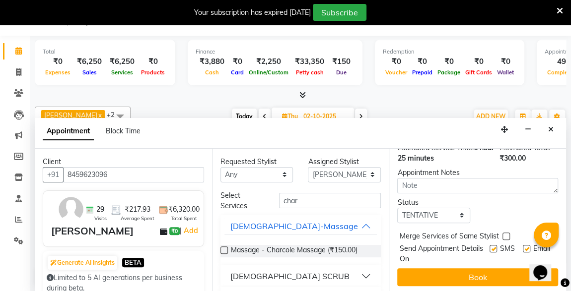
click at [489, 245] on label at bounding box center [492, 248] width 7 height 7
click at [489, 247] on input "checkbox" at bounding box center [492, 250] width 6 height 6
checkbox input "false"
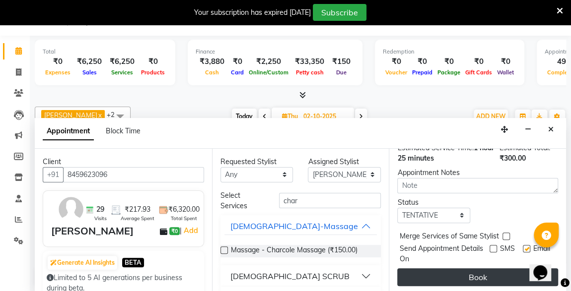
click at [503, 268] on button "Book" at bounding box center [477, 277] width 161 height 18
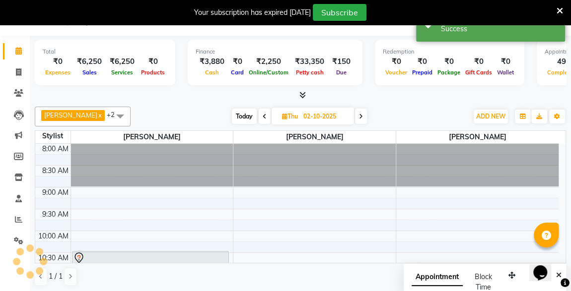
scroll to position [0, 0]
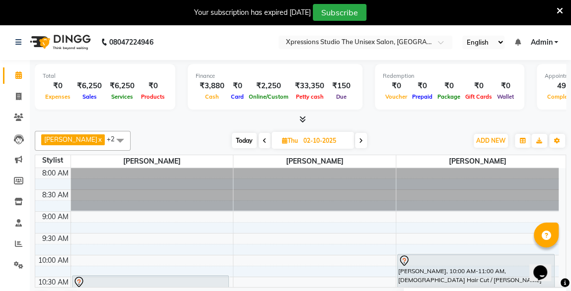
drag, startPoint x: 172, startPoint y: 118, endPoint x: 187, endPoint y: 117, distance: 14.4
click at [187, 117] on div at bounding box center [300, 120] width 531 height 10
click at [240, 140] on span "Today" at bounding box center [244, 140] width 25 height 15
type input "01-10-2025"
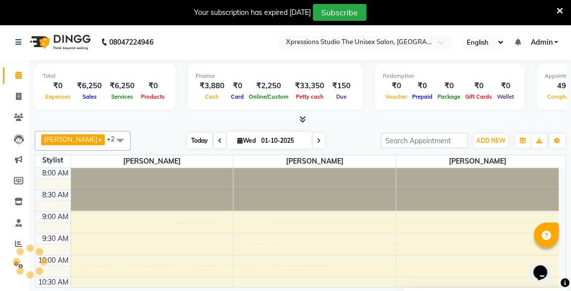
scroll to position [515, 0]
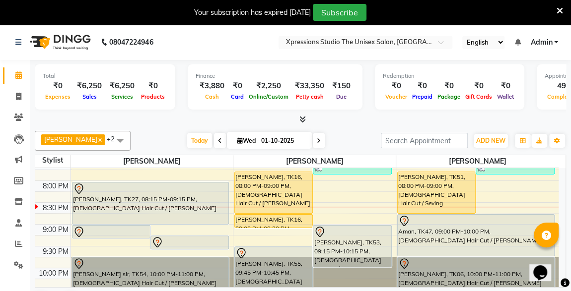
scroll to position [522, 0]
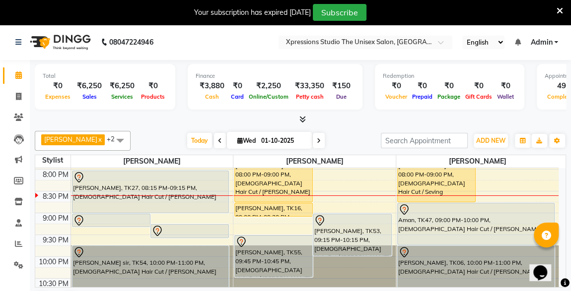
click at [408, 175] on div "[PERSON_NAME], TK51, 08:00 PM-09:00 PM, [DEMOGRAPHIC_DATA] Hair Cut / Seving" at bounding box center [436, 181] width 78 height 41
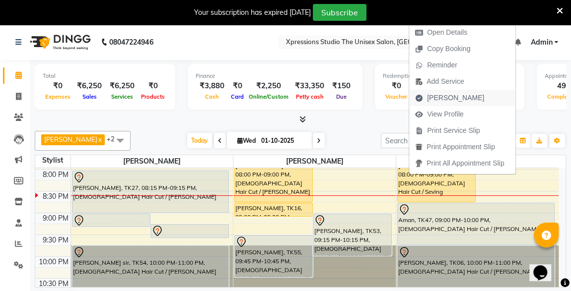
click at [438, 97] on span "[PERSON_NAME]" at bounding box center [455, 98] width 57 height 10
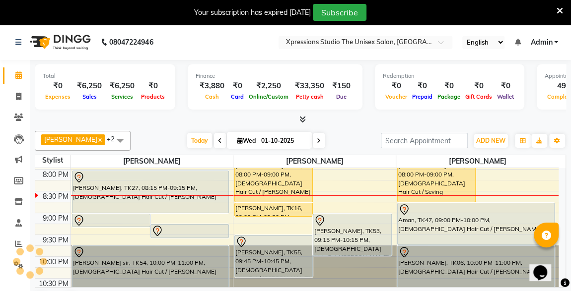
select select "service"
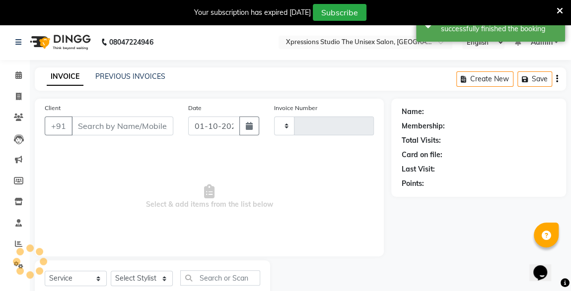
type input "5215"
select select "7003"
type input "7030090499"
select select "57589"
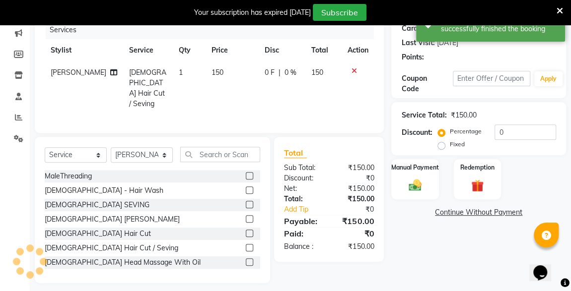
scroll to position [127, 0]
click at [423, 179] on img at bounding box center [414, 185] width 21 height 14
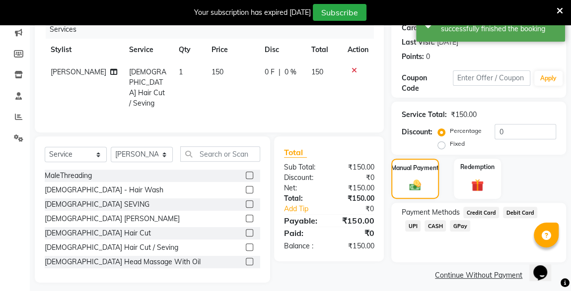
click at [424, 225] on span "CASH" at bounding box center [434, 225] width 21 height 11
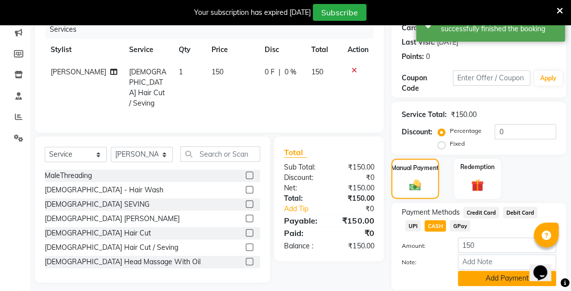
click at [480, 284] on button "Add Payment" at bounding box center [506, 278] width 98 height 15
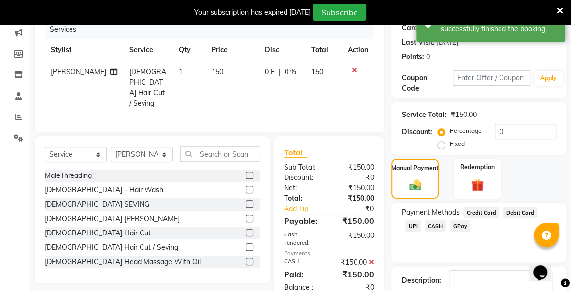
scroll to position [188, 0]
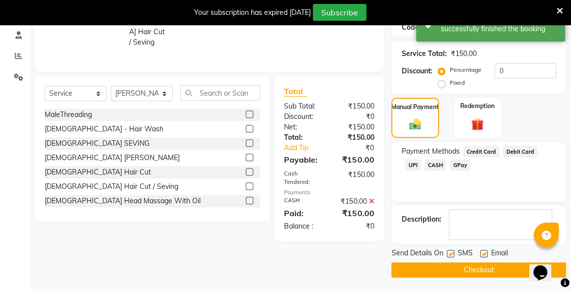
click at [450, 253] on label at bounding box center [449, 253] width 7 height 7
click at [450, 253] on input "checkbox" at bounding box center [449, 254] width 6 height 6
checkbox input "false"
click at [474, 270] on button "Checkout" at bounding box center [478, 269] width 175 height 15
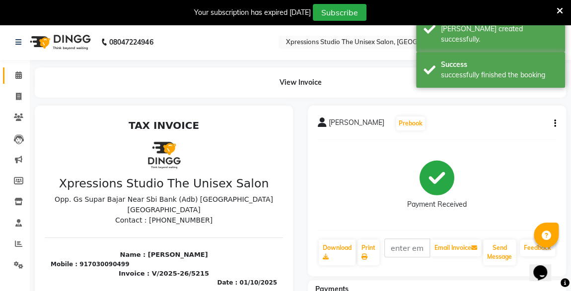
click at [4, 76] on link "Calendar" at bounding box center [15, 75] width 24 height 16
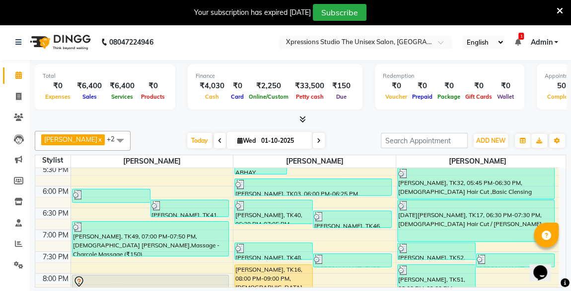
scroll to position [522, 0]
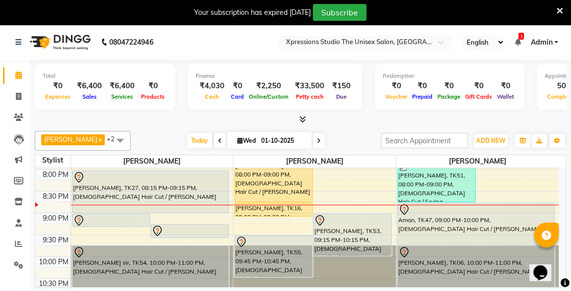
click at [346, 216] on div at bounding box center [352, 221] width 76 height 12
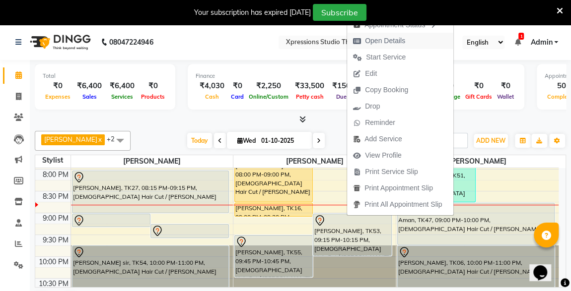
drag, startPoint x: 372, startPoint y: 103, endPoint x: 374, endPoint y: 39, distance: 64.0
click at [374, 39] on ul "Appointment Status Open Details Start Service Edit Copy Booking Drop Reminder A…" at bounding box center [399, 114] width 107 height 203
click at [374, 39] on span "Open Details" at bounding box center [385, 41] width 40 height 10
select select "7"
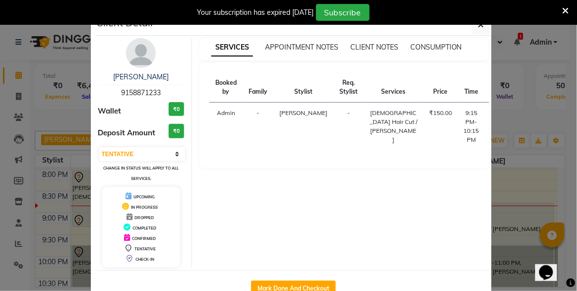
click at [478, 23] on div "Your subscription has expired 6 days ago Subscribe" at bounding box center [288, 12] width 577 height 25
click at [567, 9] on icon at bounding box center [566, 10] width 6 height 9
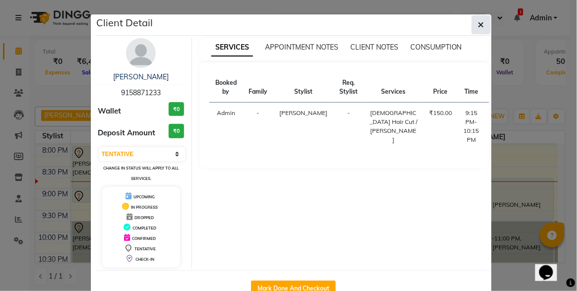
click at [479, 27] on icon "button" at bounding box center [481, 25] width 6 height 8
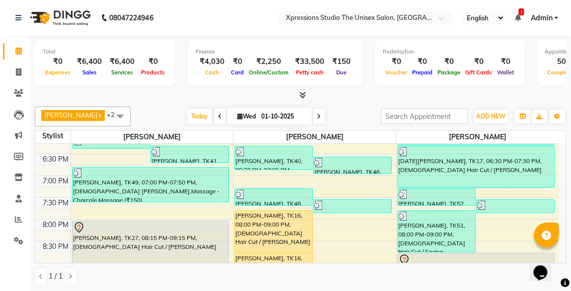
scroll to position [441, 0]
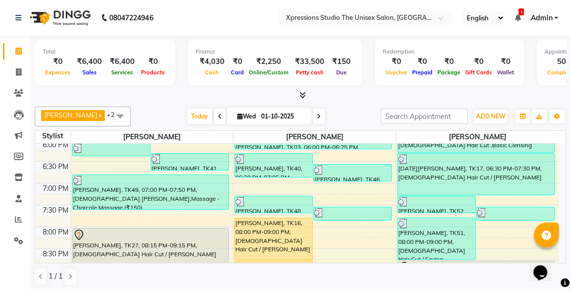
click at [317, 115] on icon at bounding box center [319, 117] width 4 height 6
type input "02-10-2025"
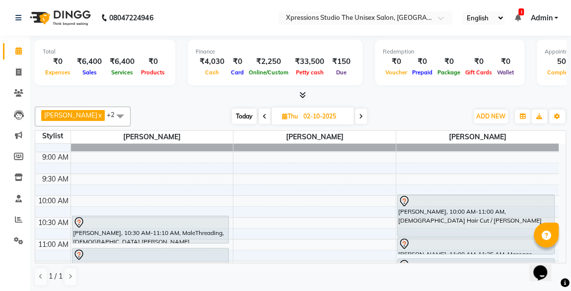
scroll to position [9, 0]
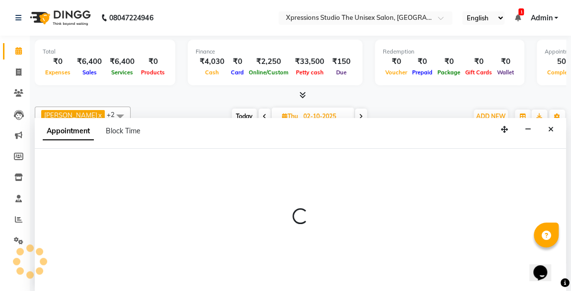
scroll to position [0, 0]
select select "57587"
select select "tentative"
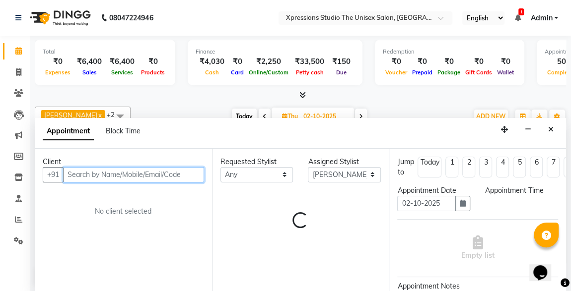
select select "540"
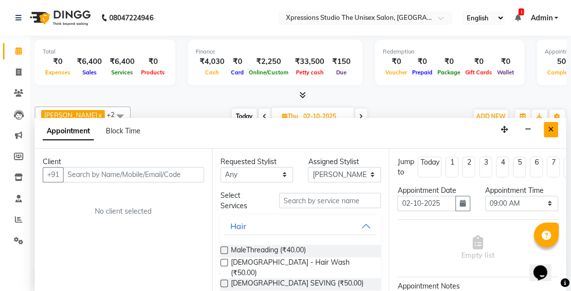
click at [551, 126] on icon "Close" at bounding box center [550, 129] width 5 height 7
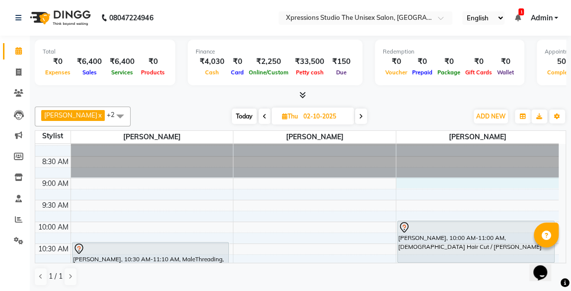
select select "57589"
select select "tentative"
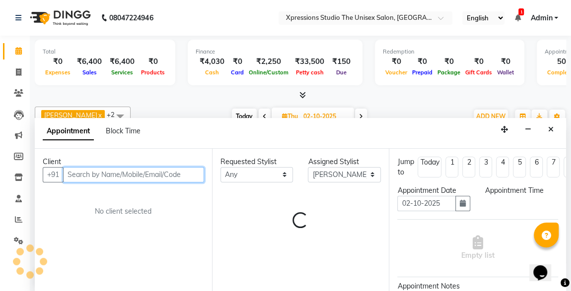
select select "540"
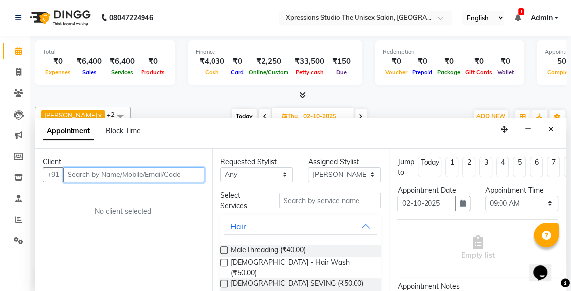
click at [180, 173] on input "text" at bounding box center [133, 174] width 141 height 15
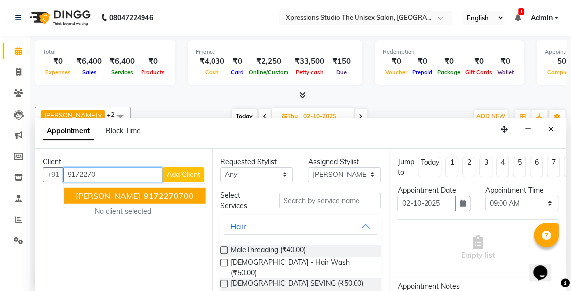
click at [173, 195] on ngb-highlight "9172270 700" at bounding box center [168, 196] width 52 height 10
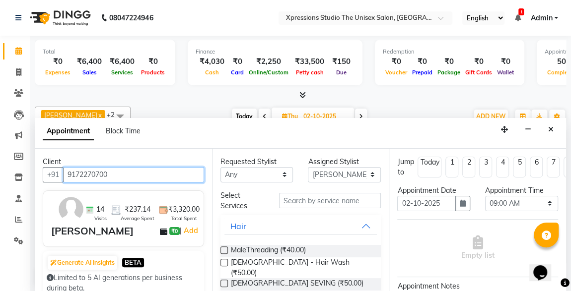
type input "9172270700"
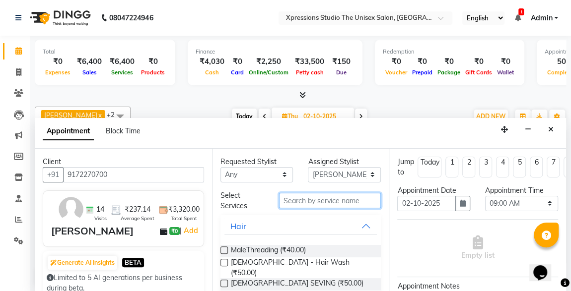
click at [343, 202] on input "text" at bounding box center [330, 200] width 102 height 15
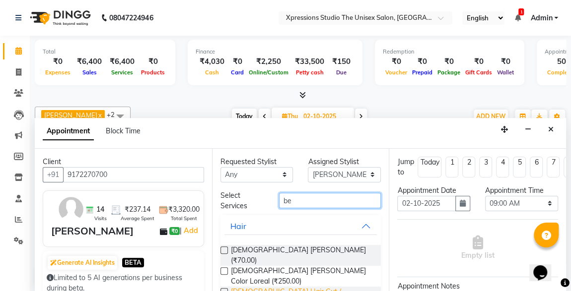
type input "be"
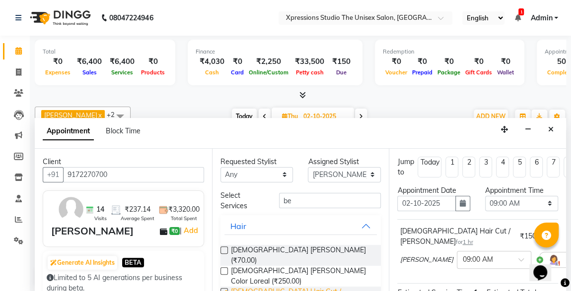
checkbox input "false"
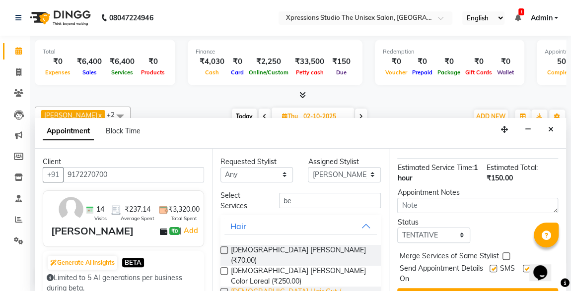
scroll to position [143, 0]
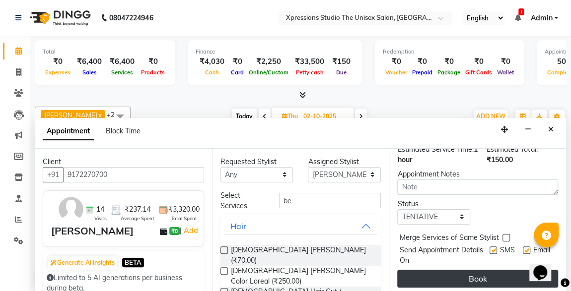
click at [508, 271] on button "Book" at bounding box center [477, 279] width 161 height 18
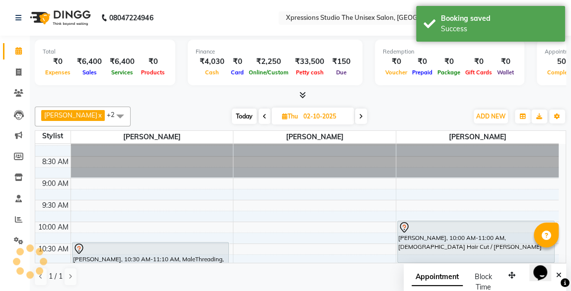
scroll to position [0, 0]
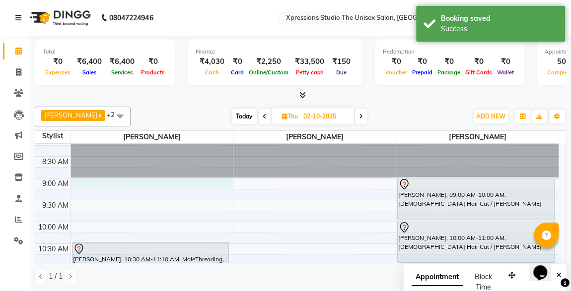
click at [127, 189] on td at bounding box center [314, 194] width 488 height 11
select select "57587"
select select "540"
select select "tentative"
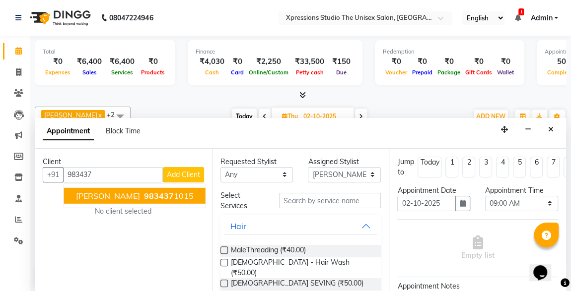
click at [161, 192] on ngb-highlight "983437 1015" at bounding box center [168, 196] width 52 height 10
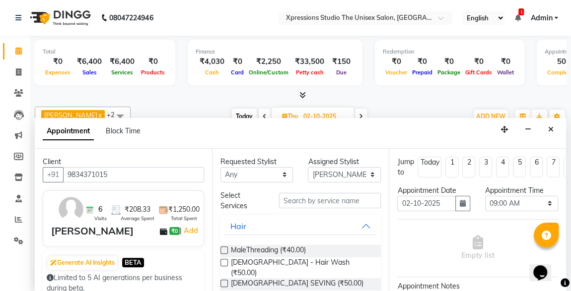
type input "9834371015"
click at [316, 198] on input "text" at bounding box center [330, 200] width 102 height 15
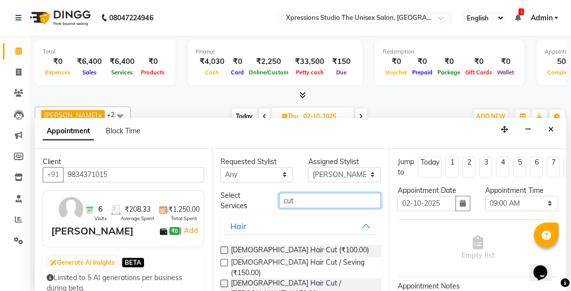
type input "cut"
click at [224, 248] on label at bounding box center [223, 250] width 7 height 7
click at [224, 248] on input "checkbox" at bounding box center [223, 251] width 6 height 6
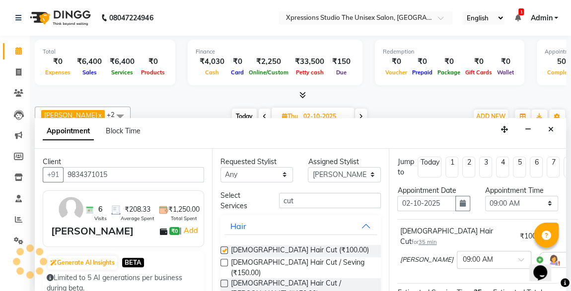
checkbox input "false"
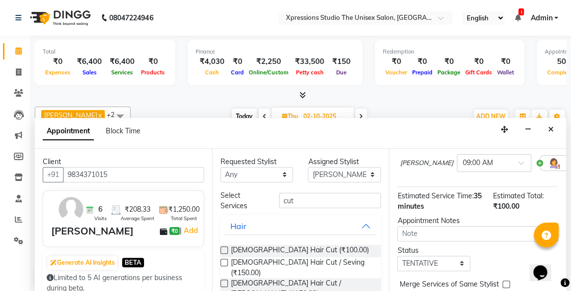
scroll to position [143, 0]
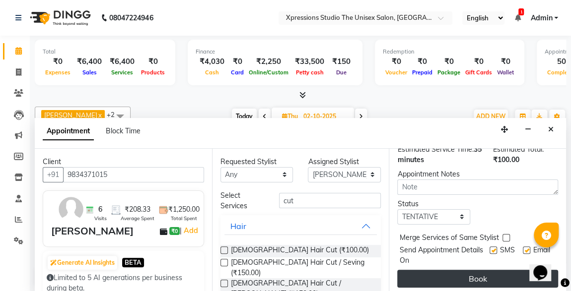
click at [446, 270] on button "Book" at bounding box center [477, 279] width 161 height 18
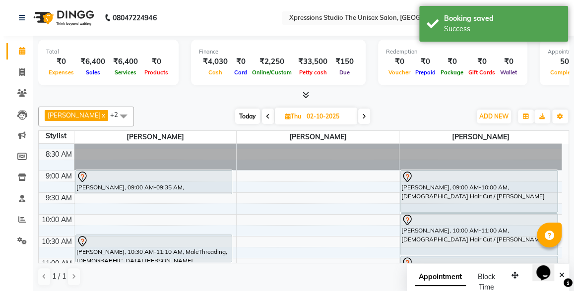
scroll to position [11, 0]
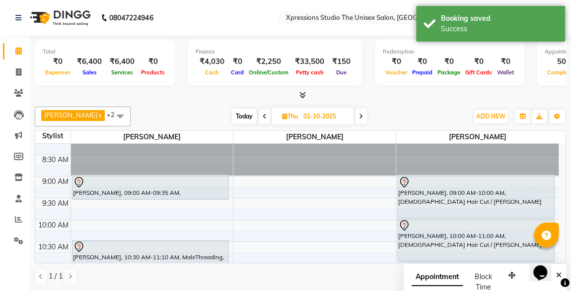
click at [196, 184] on div at bounding box center [150, 183] width 155 height 12
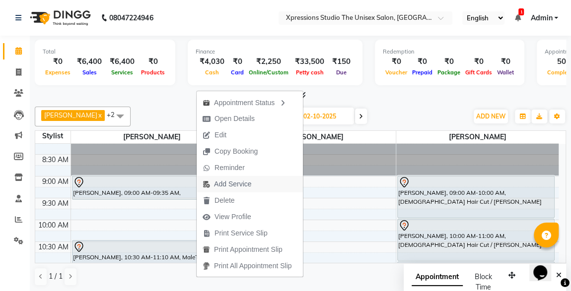
click at [229, 182] on span "Add Service" at bounding box center [232, 184] width 37 height 10
select select "57587"
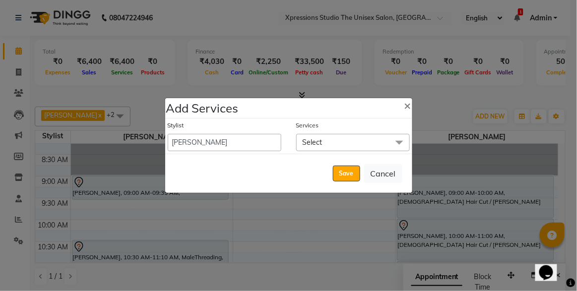
click at [349, 142] on span "Select" at bounding box center [353, 142] width 114 height 17
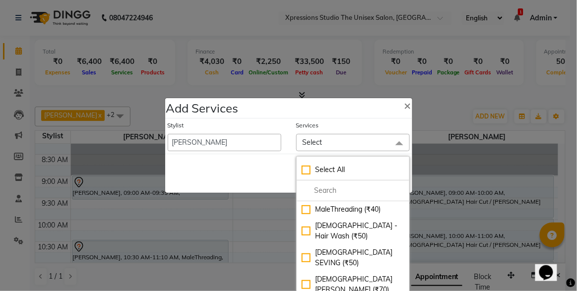
click at [364, 148] on span "Select" at bounding box center [353, 142] width 114 height 17
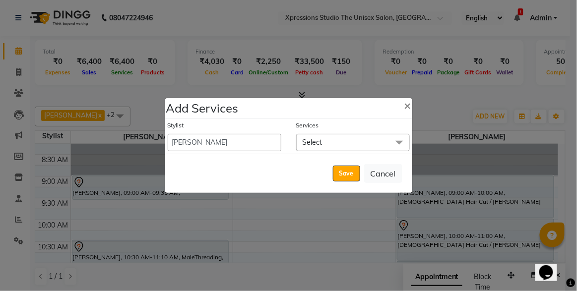
click at [365, 145] on span "Select" at bounding box center [353, 142] width 114 height 17
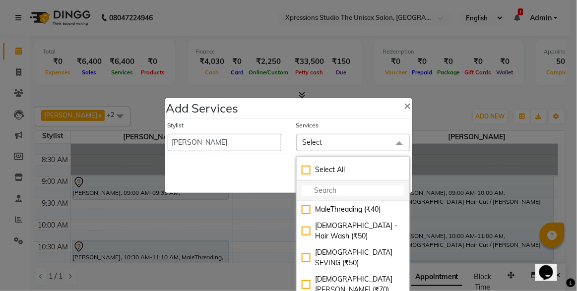
click at [360, 193] on input "multiselect-search" at bounding box center [353, 191] width 103 height 10
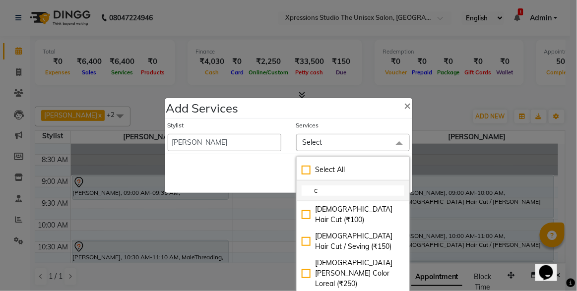
type input "cl"
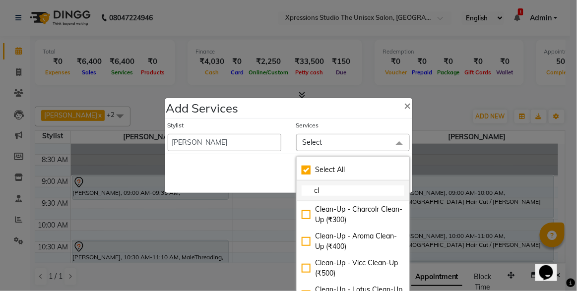
checkbox input "true"
type input "cli"
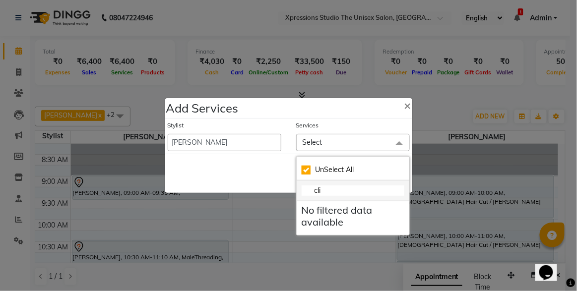
checkbox input "false"
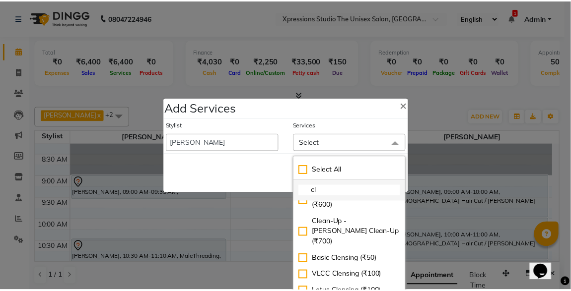
scroll to position [101, 0]
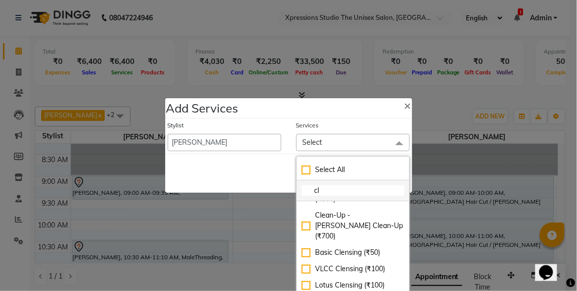
type input "cl"
click at [305, 264] on div "VLCC Clensing (₹100)" at bounding box center [353, 269] width 103 height 10
checkbox input "true"
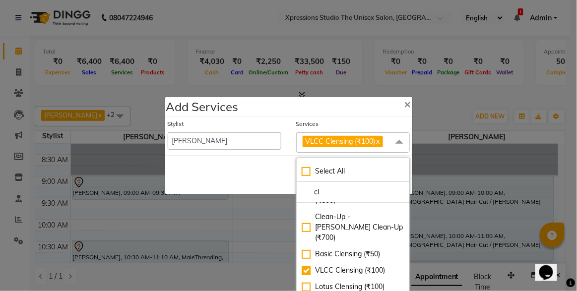
click at [361, 121] on div "Services" at bounding box center [353, 126] width 114 height 13
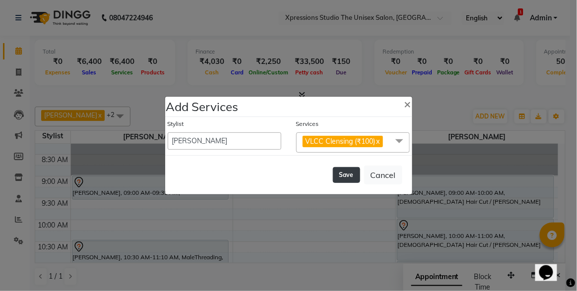
click at [352, 179] on button "Save" at bounding box center [346, 175] width 27 height 16
select select "57588"
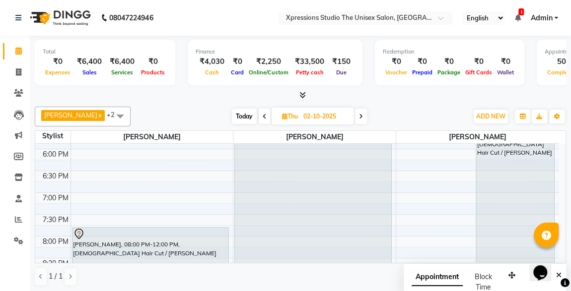
scroll to position [413, 0]
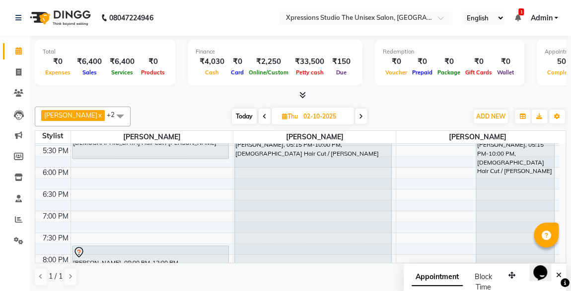
click at [262, 114] on icon at bounding box center [264, 117] width 4 height 6
type input "01-10-2025"
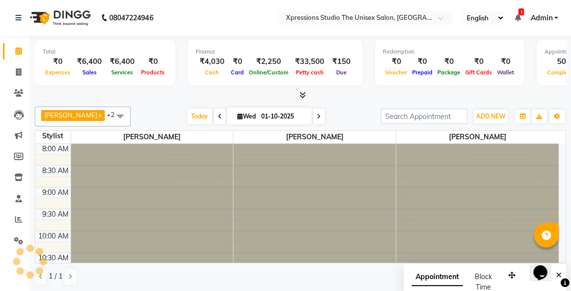
scroll to position [522, 0]
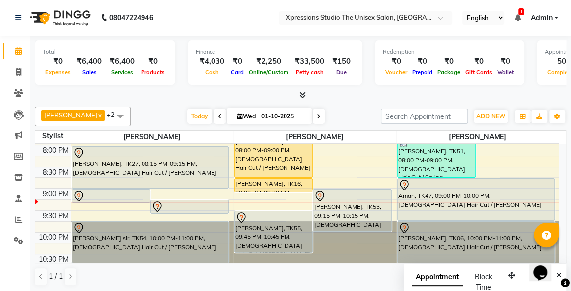
click at [372, 215] on div "[PERSON_NAME], TK53, 09:15 PM-10:15 PM, [DEMOGRAPHIC_DATA] Hair Cut / [PERSON_N…" at bounding box center [351, 210] width 77 height 41
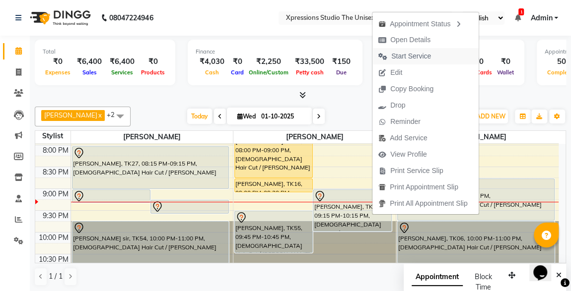
click at [414, 53] on span "Start Service" at bounding box center [411, 56] width 40 height 10
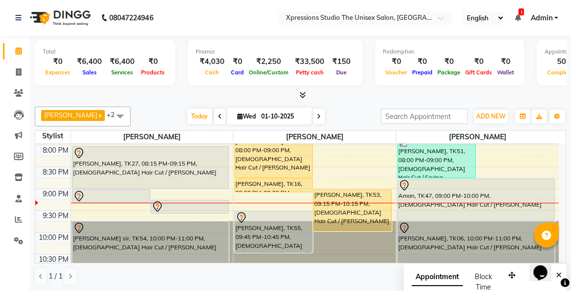
click at [253, 22] on nav "08047224946 Select Location × Xpressions Studio The Unisex Salon, Malkapur Engl…" at bounding box center [285, 18] width 571 height 36
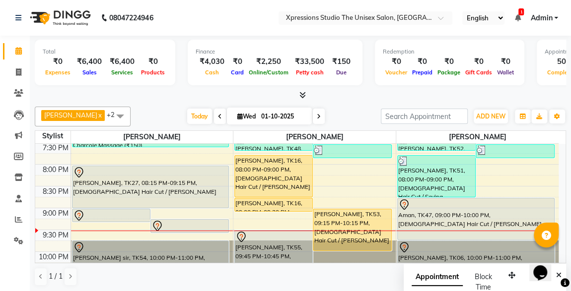
scroll to position [487, 0]
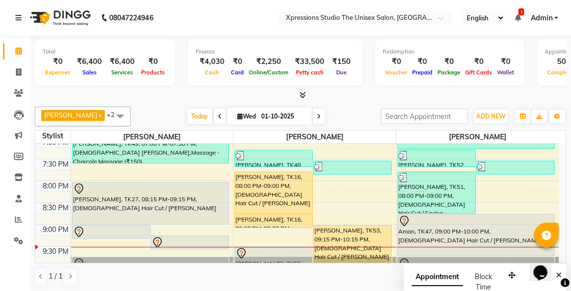
click at [259, 185] on div "[PERSON_NAME], TK16, 08:00 PM-09:00 PM, [DEMOGRAPHIC_DATA] Hair Cut / [PERSON_N…" at bounding box center [273, 192] width 77 height 41
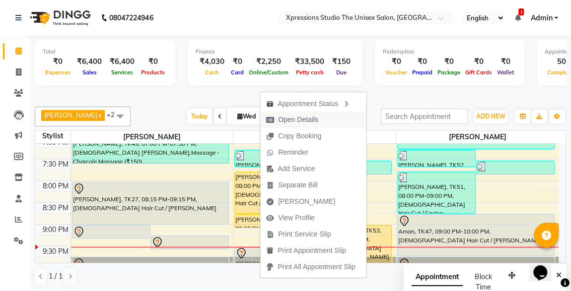
click at [292, 117] on span "Open Details" at bounding box center [298, 120] width 40 height 10
select select "1"
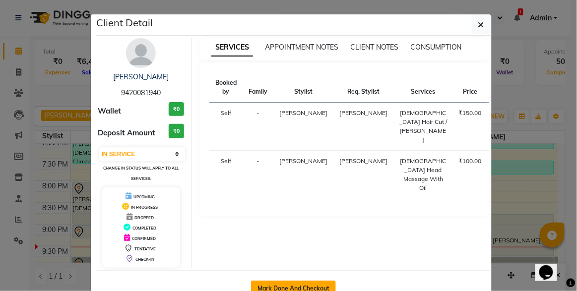
click at [261, 285] on button "Mark Done And Checkout" at bounding box center [293, 289] width 85 height 16
select select "service"
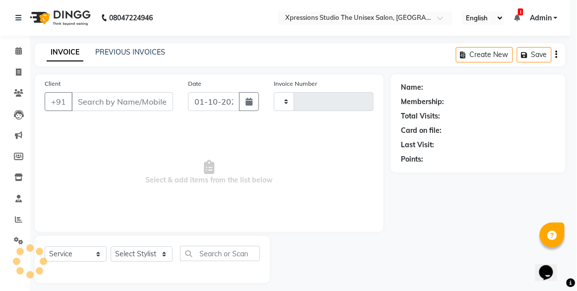
type input "5216"
select select "7003"
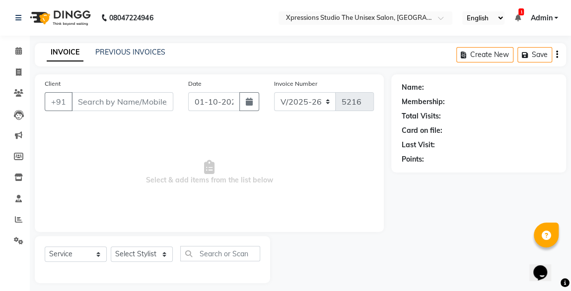
type input "9420081940"
select select "57588"
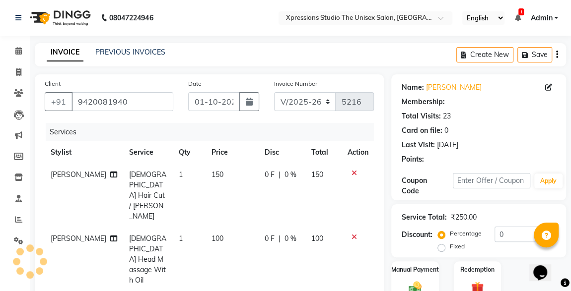
scroll to position [137, 0]
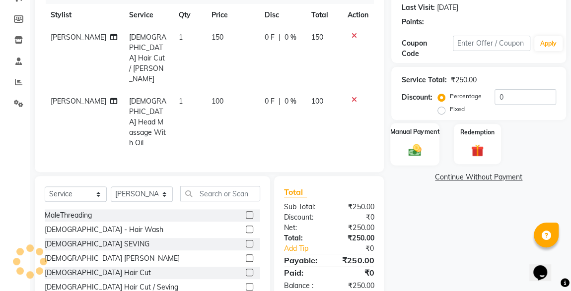
click at [423, 152] on img at bounding box center [414, 149] width 21 height 15
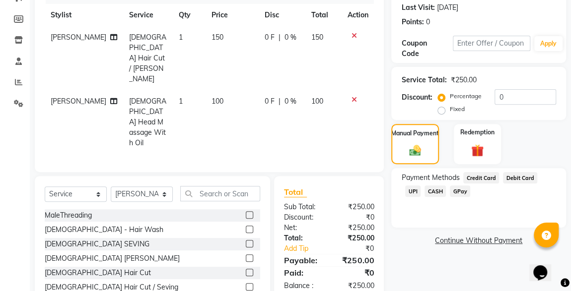
click at [420, 186] on span "UPI" at bounding box center [412, 191] width 15 height 11
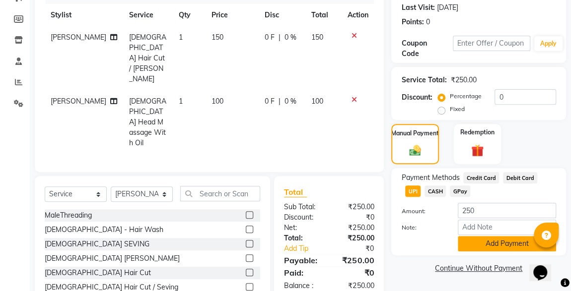
click at [506, 250] on button "Add Payment" at bounding box center [506, 243] width 98 height 15
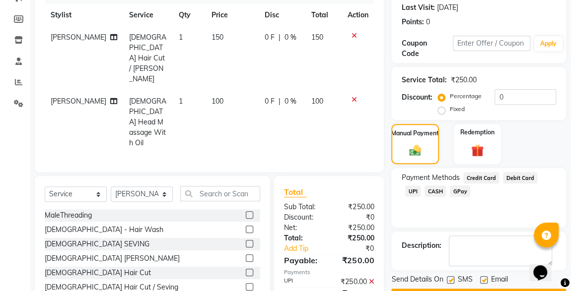
scroll to position [164, 0]
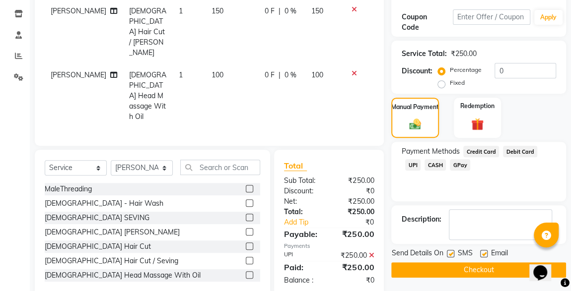
click at [450, 253] on label at bounding box center [449, 253] width 7 height 7
click at [450, 253] on input "checkbox" at bounding box center [449, 254] width 6 height 6
checkbox input "false"
click at [481, 270] on button "Checkout" at bounding box center [478, 269] width 175 height 15
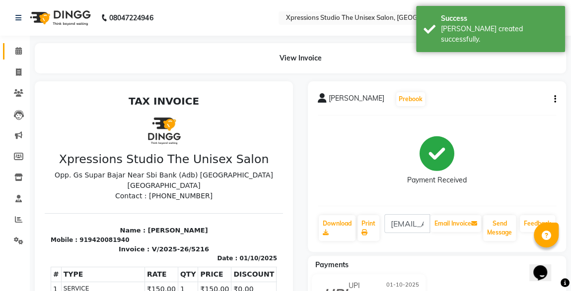
click at [17, 54] on icon at bounding box center [18, 50] width 6 height 7
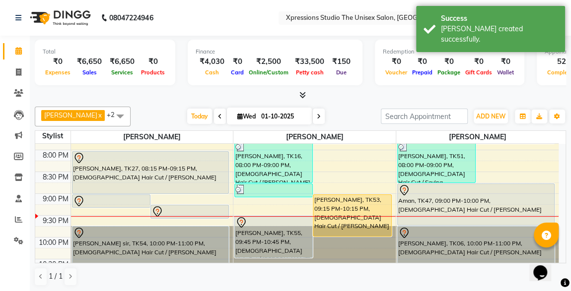
scroll to position [522, 0]
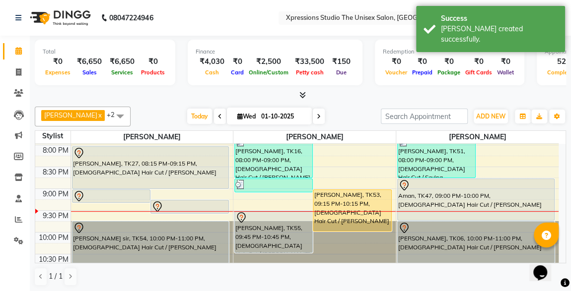
click at [420, 189] on div "Aman, TK47, 09:00 PM-10:00 PM, [DEMOGRAPHIC_DATA] Hair Cut / [PERSON_NAME]" at bounding box center [475, 199] width 156 height 41
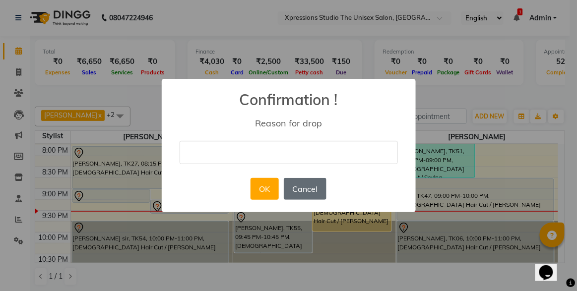
click at [309, 185] on button "Cancel" at bounding box center [305, 189] width 43 height 22
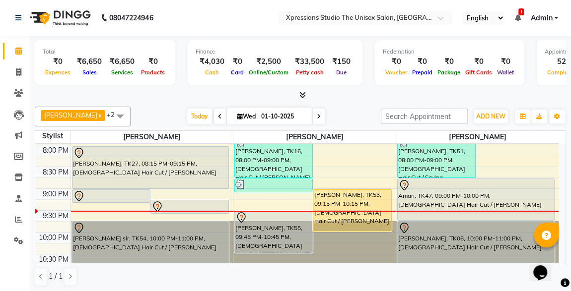
click at [444, 186] on div at bounding box center [475, 186] width 155 height 12
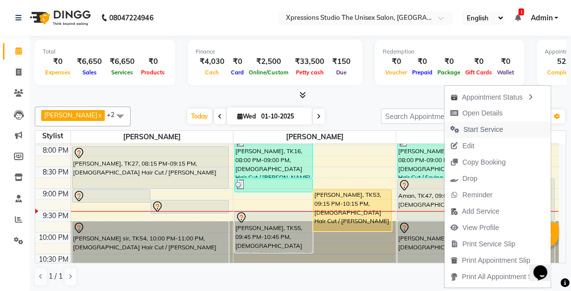
click at [468, 127] on span "Start Service" at bounding box center [483, 130] width 40 height 10
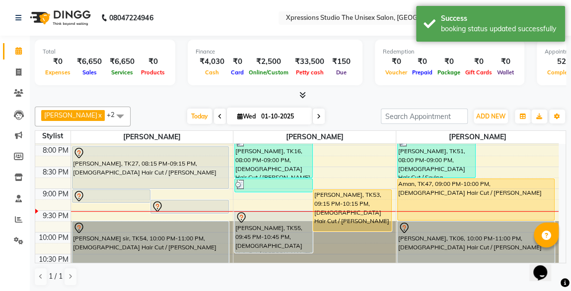
click at [118, 164] on div "[PERSON_NAME], TK27, 08:15 PM-09:15 PM, [DEMOGRAPHIC_DATA] Hair Cut / [PERSON_N…" at bounding box center [150, 168] width 156 height 42
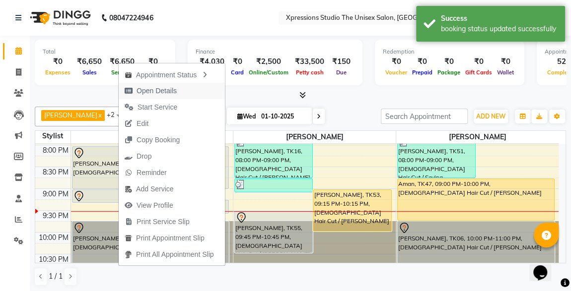
click at [148, 91] on span "Open Details" at bounding box center [156, 91] width 40 height 10
select select "7"
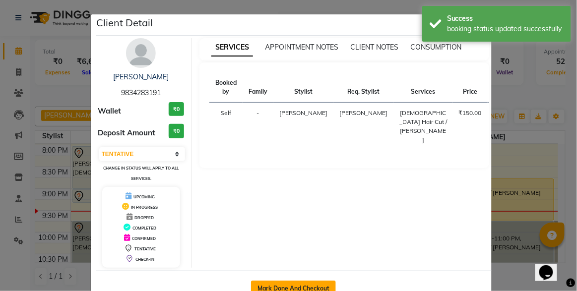
click at [264, 282] on button "Mark Done And Checkout" at bounding box center [293, 289] width 85 height 16
select select "7003"
select select "service"
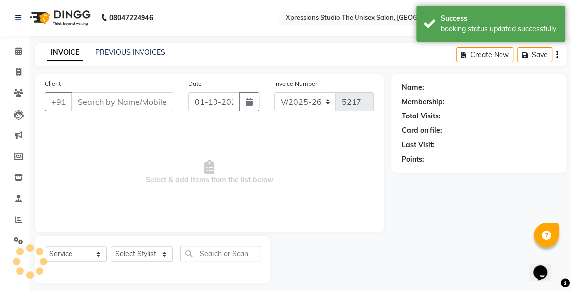
type input "9834283191"
select select "57587"
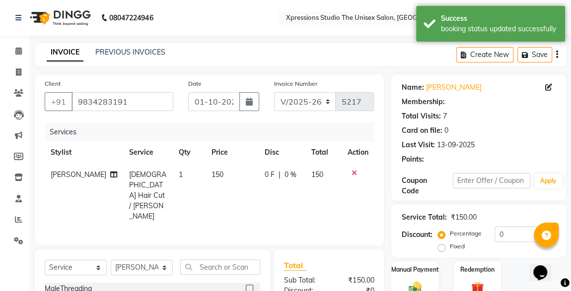
scroll to position [105, 0]
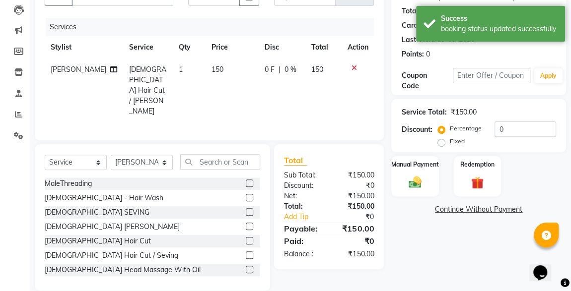
click at [417, 182] on img at bounding box center [414, 182] width 21 height 14
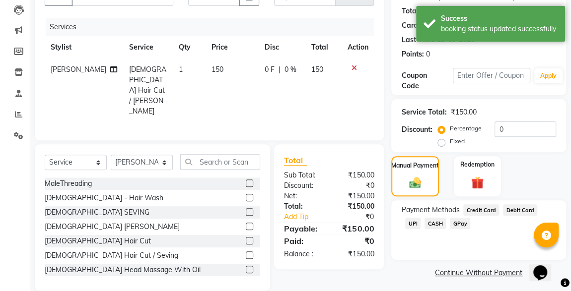
click at [420, 218] on span "UPI" at bounding box center [412, 223] width 15 height 11
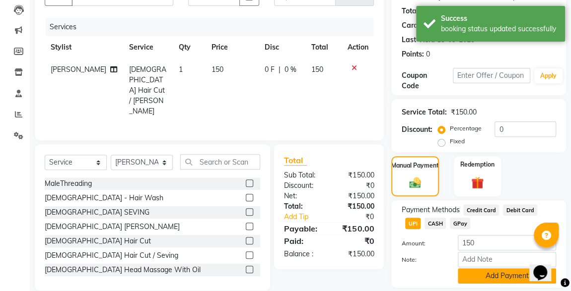
click at [509, 277] on button "Add Payment" at bounding box center [506, 275] width 98 height 15
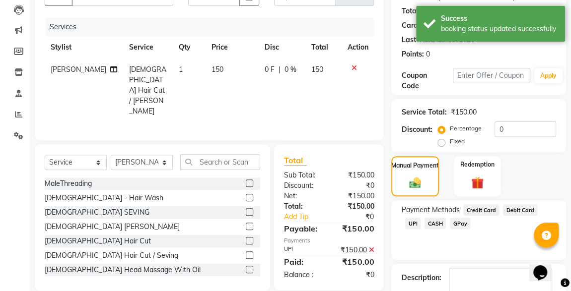
scroll to position [164, 0]
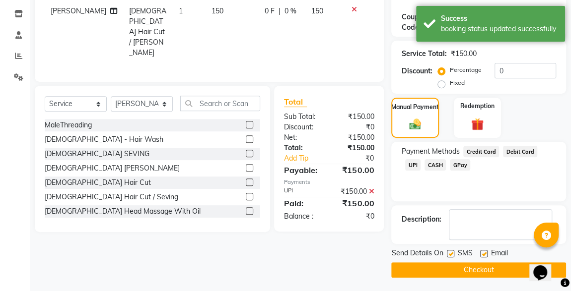
click at [451, 262] on button "Checkout" at bounding box center [478, 269] width 175 height 15
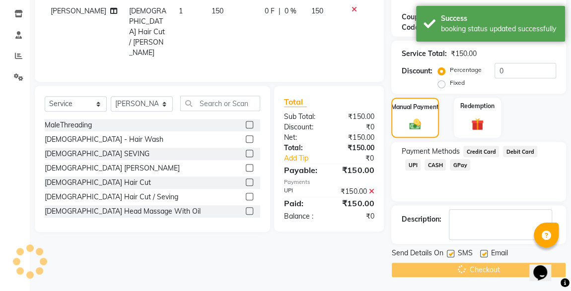
click at [480, 270] on div "Checkout" at bounding box center [478, 269] width 175 height 15
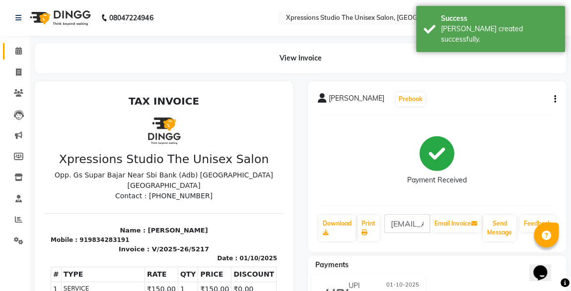
click at [18, 57] on link "Calendar" at bounding box center [15, 51] width 24 height 16
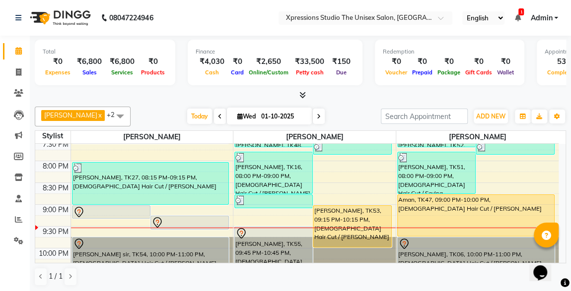
scroll to position [522, 0]
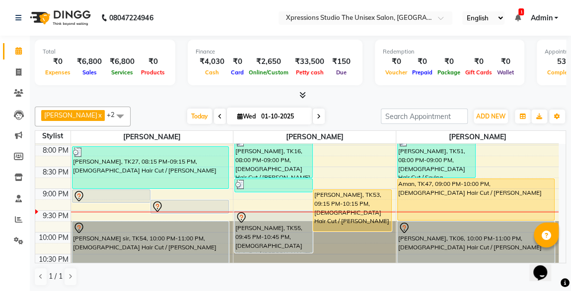
click at [316, 115] on span at bounding box center [319, 116] width 12 height 15
type input "02-10-2025"
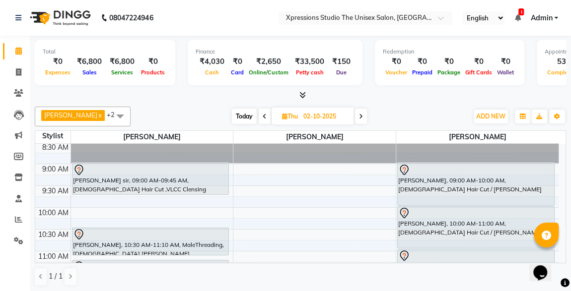
scroll to position [0, 0]
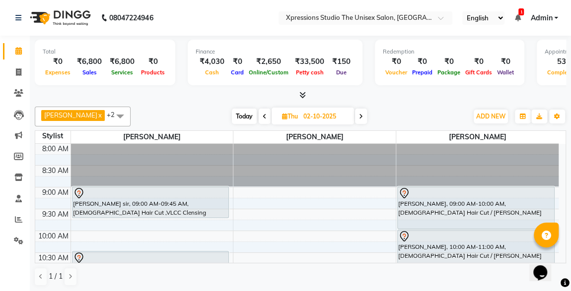
click at [103, 213] on div "ayush sir, 09:00 AM-09:45 AM, Male Hair Cut ,VLCC Clensing" at bounding box center [150, 202] width 156 height 31
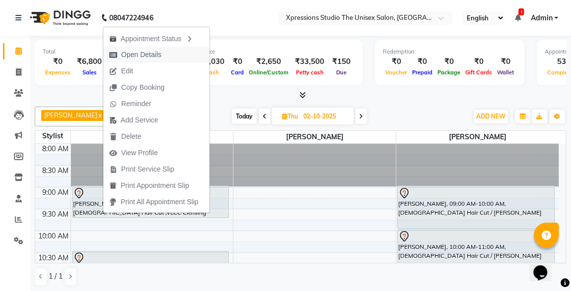
click at [138, 56] on span "Open Details" at bounding box center [141, 55] width 40 height 10
select select "7"
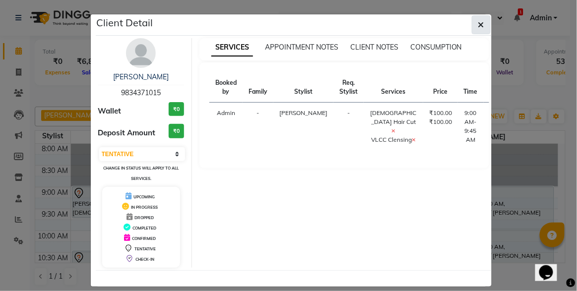
click at [483, 29] on button "button" at bounding box center [481, 24] width 19 height 19
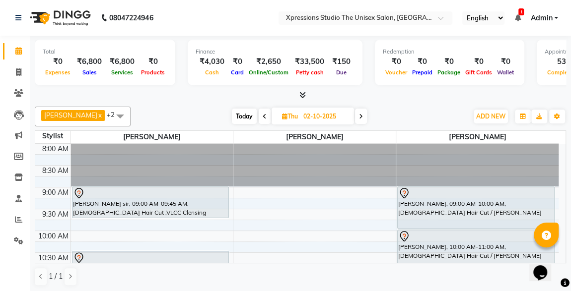
click at [119, 196] on div at bounding box center [150, 194] width 155 height 12
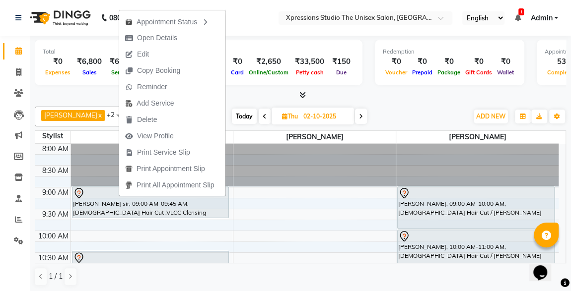
click at [393, 96] on div at bounding box center [300, 95] width 531 height 10
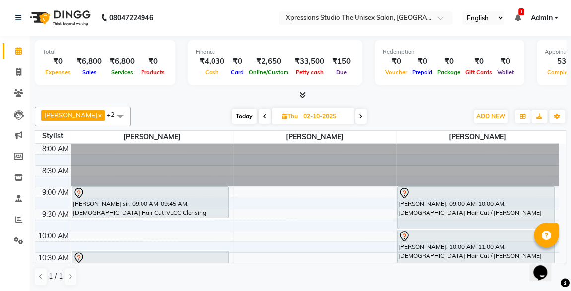
click at [423, 202] on div "RAJ NIHALANI, 09:00 AM-10:00 AM, Male Hair Cut / Beard" at bounding box center [475, 208] width 156 height 42
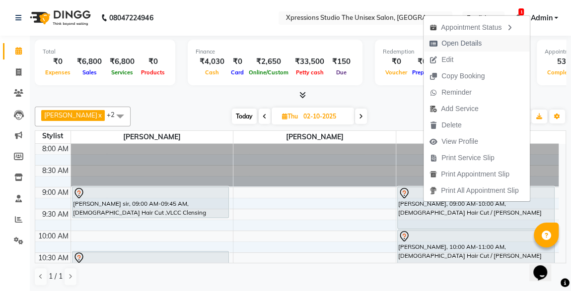
click at [451, 41] on span "Open Details" at bounding box center [461, 43] width 40 height 10
select select "7"
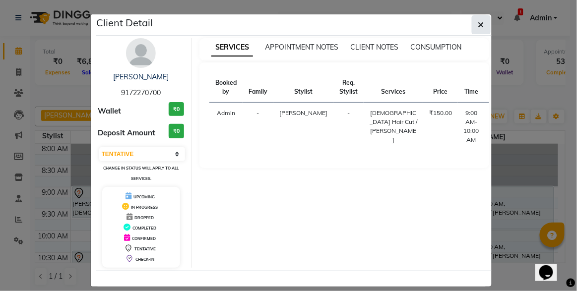
click at [480, 22] on icon "button" at bounding box center [481, 25] width 6 height 8
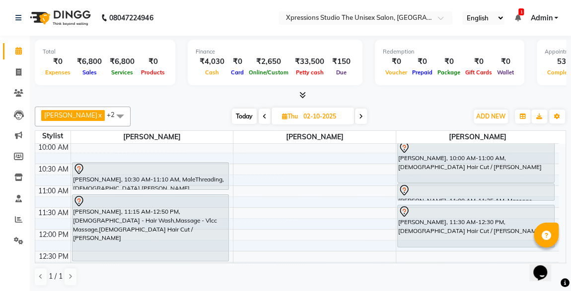
scroll to position [108, 0]
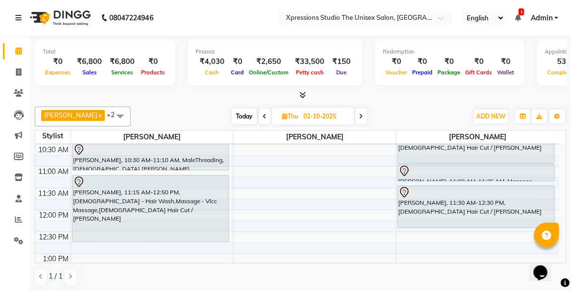
click at [241, 114] on span "Today" at bounding box center [244, 116] width 25 height 15
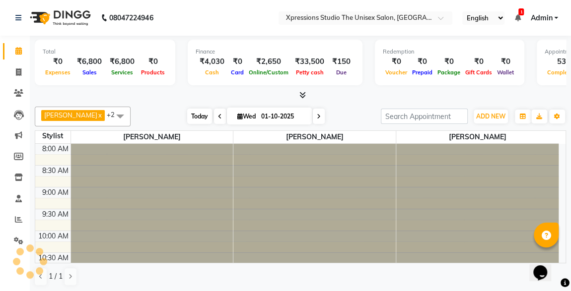
scroll to position [522, 0]
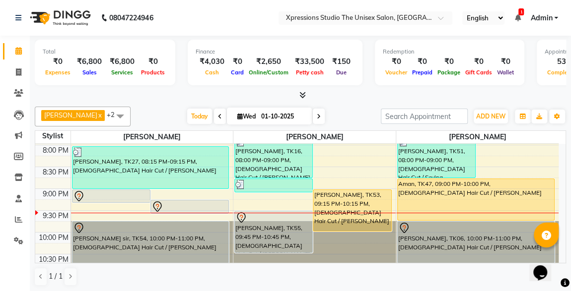
click at [519, 19] on icon at bounding box center [517, 17] width 6 height 7
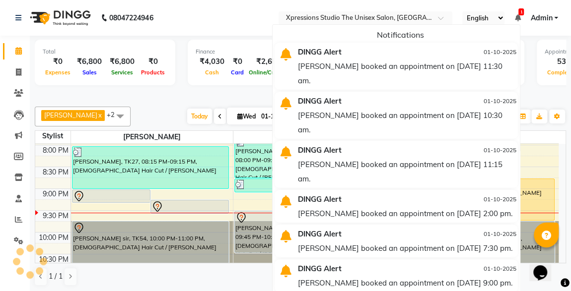
click at [415, 48] on div "DINGG Alert" at bounding box center [367, 52] width 155 height 14
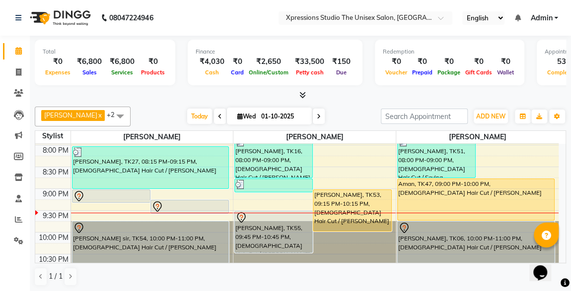
click at [314, 115] on span at bounding box center [319, 116] width 12 height 15
type input "02-10-2025"
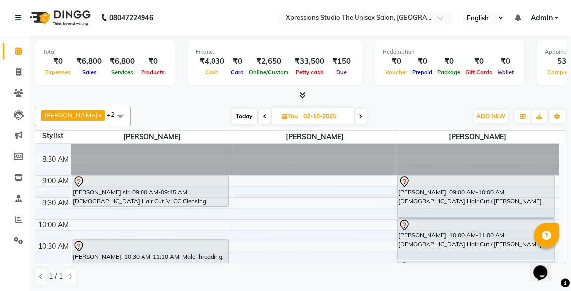
scroll to position [0, 0]
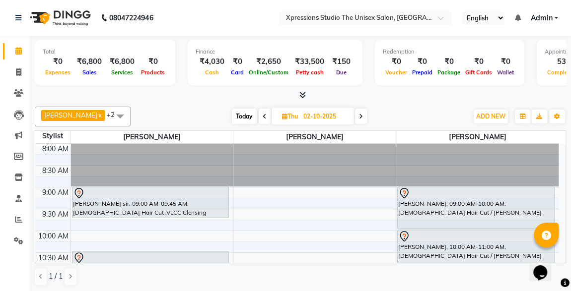
click at [151, 209] on div "ayush sir, 09:00 AM-09:45 AM, Male Hair Cut ,VLCC Clensing" at bounding box center [150, 202] width 156 height 31
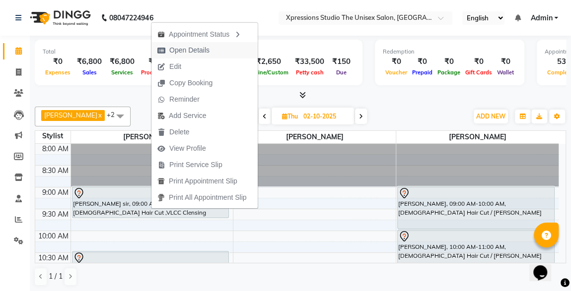
click at [184, 50] on span "Open Details" at bounding box center [189, 50] width 40 height 10
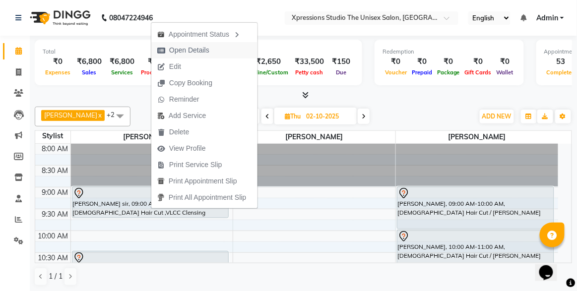
select select "7"
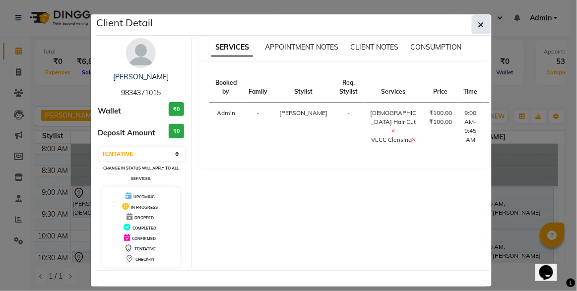
click at [476, 29] on button "button" at bounding box center [481, 24] width 19 height 19
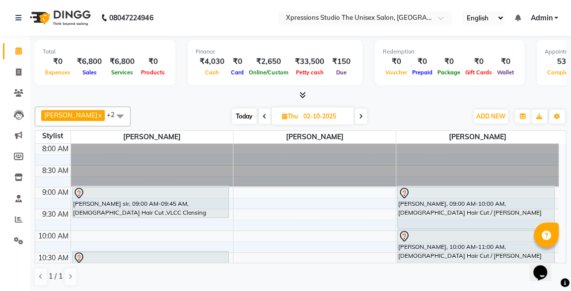
click at [234, 118] on span "Today" at bounding box center [244, 116] width 25 height 15
type input "01-10-2025"
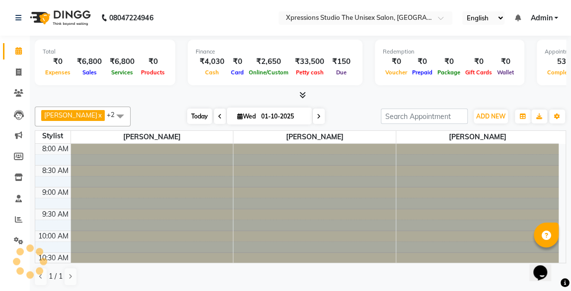
scroll to position [522, 0]
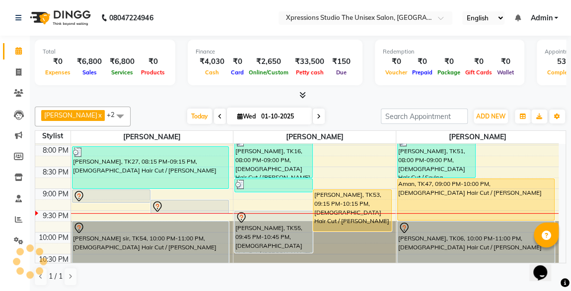
click at [360, 194] on div "[PERSON_NAME], TK53, 09:15 PM-10:15 PM, [DEMOGRAPHIC_DATA] Hair Cut / [PERSON_N…" at bounding box center [351, 210] width 77 height 41
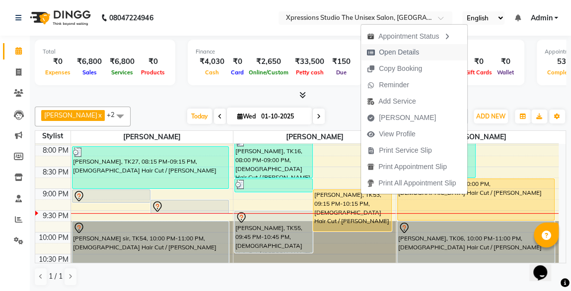
click at [391, 55] on span "Open Details" at bounding box center [399, 52] width 40 height 10
select select "1"
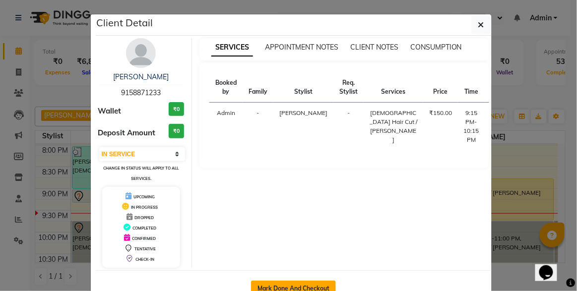
click at [268, 291] on button "Mark Done And Checkout" at bounding box center [293, 289] width 85 height 16
select select "service"
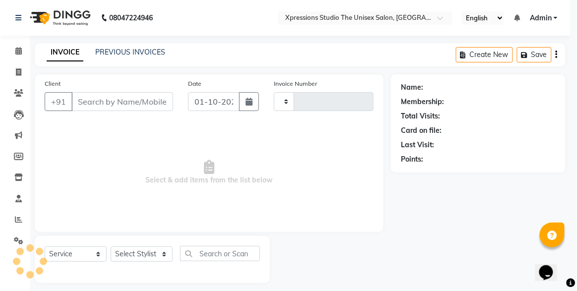
type input "5218"
select select "7003"
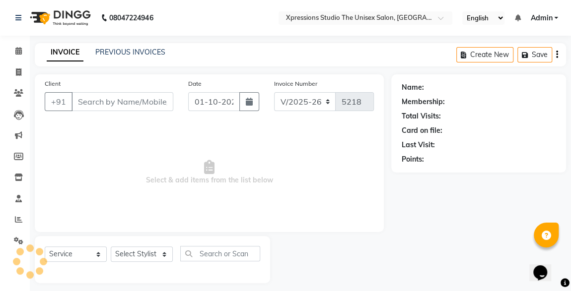
type input "9158871233"
select select "57588"
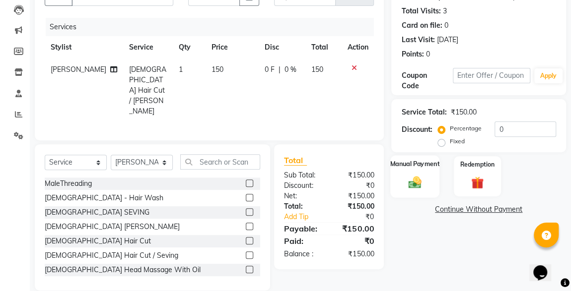
click at [429, 174] on div "Manual Payment" at bounding box center [414, 176] width 49 height 42
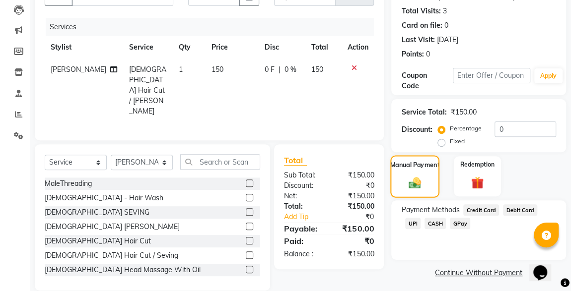
scroll to position [109, 0]
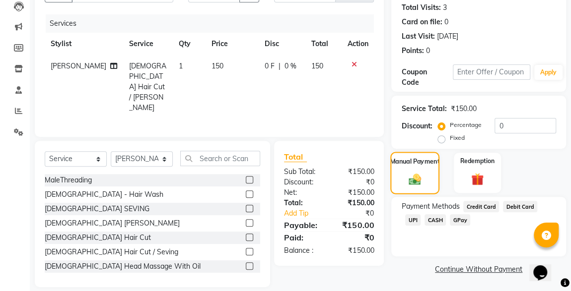
click at [420, 214] on span "UPI" at bounding box center [412, 219] width 15 height 11
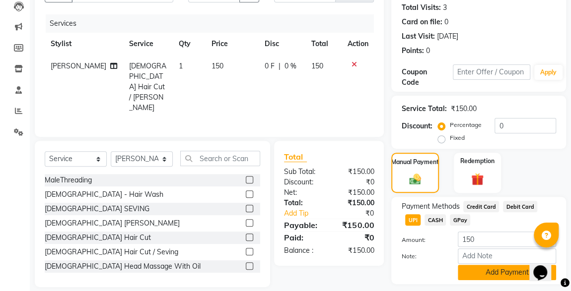
click at [507, 277] on button "Add Payment" at bounding box center [506, 272] width 98 height 15
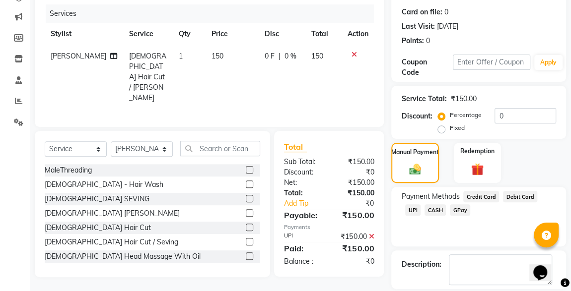
scroll to position [164, 0]
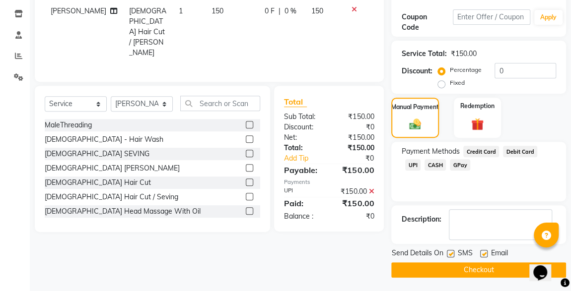
click at [450, 253] on label at bounding box center [449, 253] width 7 height 7
click at [450, 253] on input "checkbox" at bounding box center [449, 254] width 6 height 6
checkbox input "false"
click at [475, 270] on button "Checkout" at bounding box center [478, 269] width 175 height 15
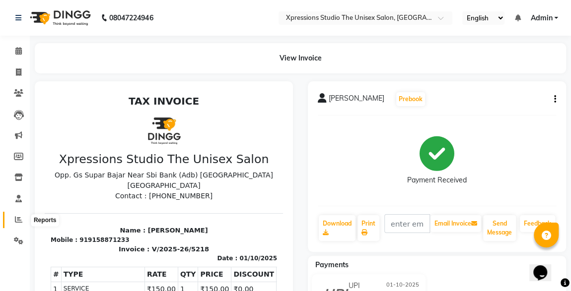
click at [15, 220] on icon at bounding box center [18, 219] width 7 height 7
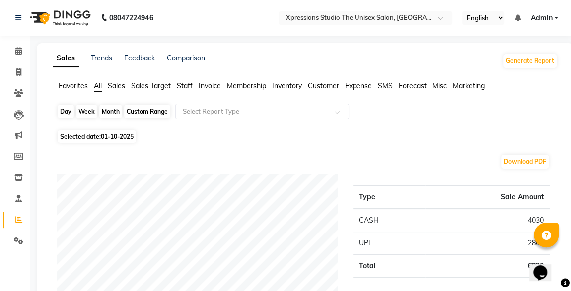
click at [64, 111] on div "Day" at bounding box center [66, 112] width 16 height 14
select select "10"
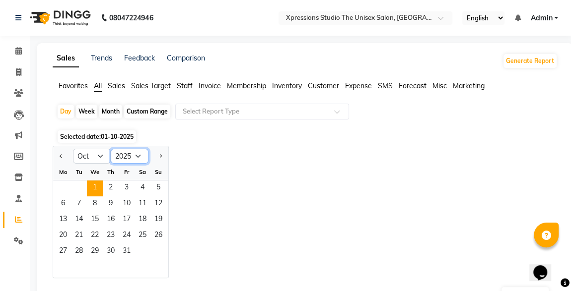
click at [125, 157] on select "2015 2016 2017 2018 2019 2020 2021 2022 2023 2024 2025 2026 2027 2028 2029 2030…" at bounding box center [130, 156] width 38 height 15
select select "2024"
click at [111, 149] on select "2015 2016 2017 2018 2019 2020 2021 2022 2023 2024 2025 2026 2027 2028 2029 2030…" at bounding box center [130, 156] width 38 height 15
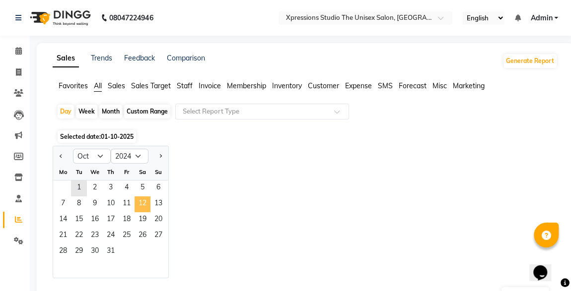
click at [140, 204] on span "12" at bounding box center [142, 204] width 16 height 16
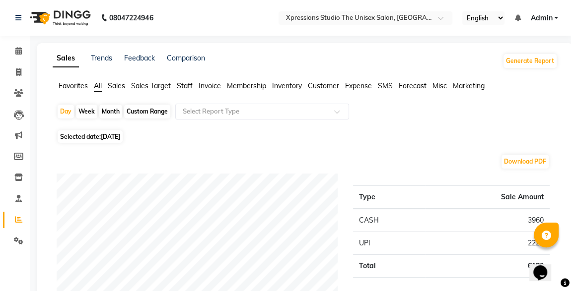
click at [114, 138] on span "12-10-2024" at bounding box center [110, 136] width 19 height 7
select select "10"
select select "2024"
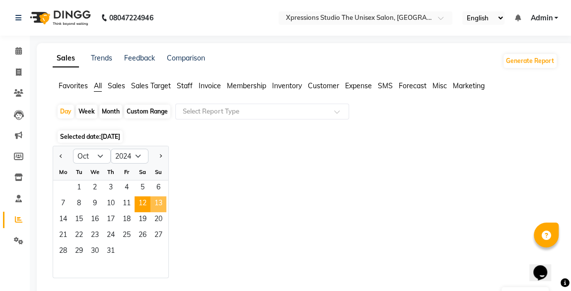
click at [155, 201] on span "13" at bounding box center [158, 204] width 16 height 16
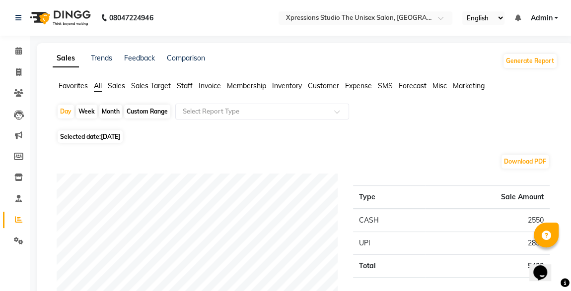
click at [120, 135] on span "13-10-2024" at bounding box center [110, 136] width 19 height 7
select select "10"
select select "2024"
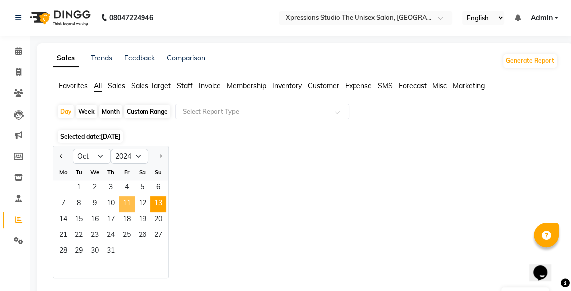
click at [124, 205] on span "11" at bounding box center [127, 204] width 16 height 16
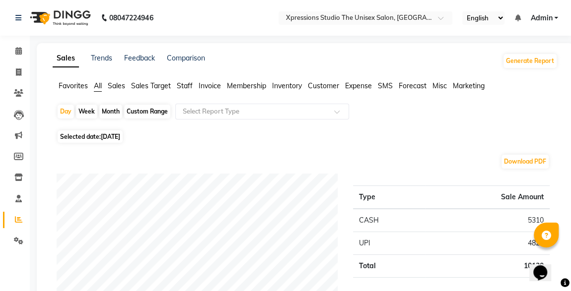
click at [112, 137] on span "11-10-2024" at bounding box center [110, 136] width 19 height 7
select select "10"
select select "2024"
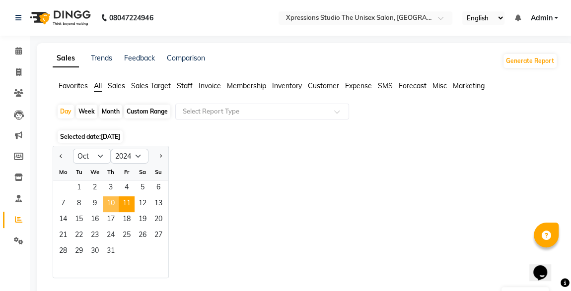
click at [112, 207] on span "10" at bounding box center [111, 204] width 16 height 16
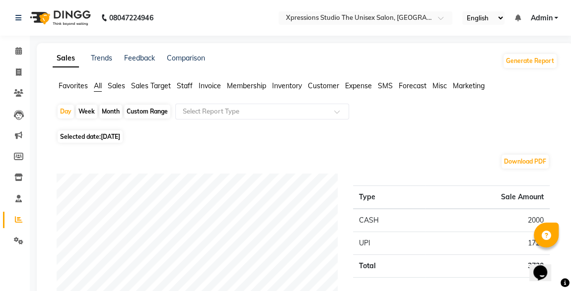
click at [101, 140] on span "Selected date: 10-10-2024" at bounding box center [90, 136] width 65 height 12
select select "10"
select select "2024"
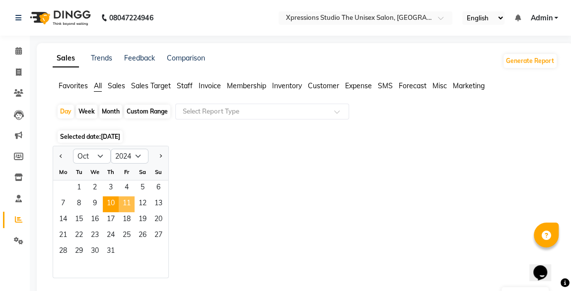
click at [129, 203] on span "11" at bounding box center [127, 204] width 16 height 16
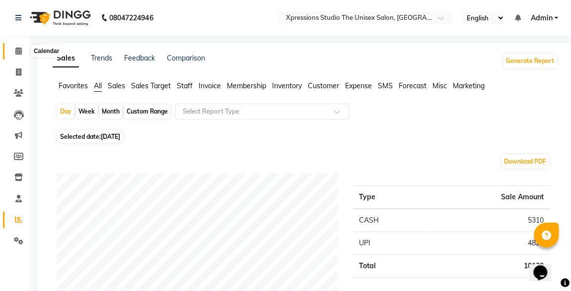
click at [17, 50] on icon at bounding box center [18, 50] width 6 height 7
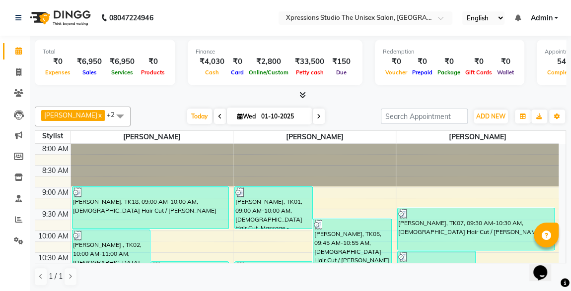
click at [548, 265] on div "Opens Chat This icon Opens the chat window." at bounding box center [540, 273] width 16 height 16
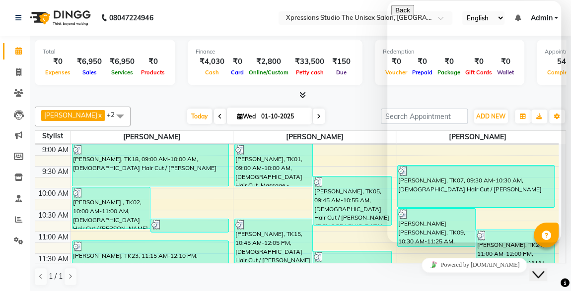
click at [565, 256] on div "8:00 AM 8:30 AM 9:00 AM 9:30 AM 10:00 AM 10:30 AM 11:00 AM 11:30 AM 12:00 PM 12…" at bounding box center [300, 203] width 530 height 119
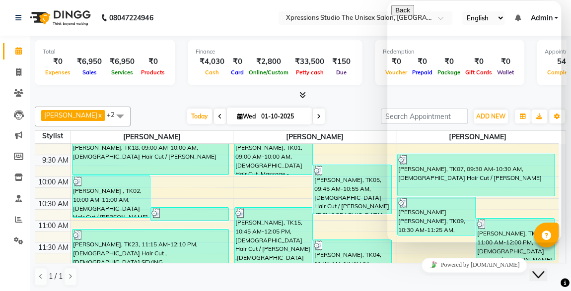
click at [566, 257] on div "Total ₹0 Expenses ₹6,950 Sales ₹6,950 Services ₹0 Products Finance ₹4,030 Cash …" at bounding box center [300, 164] width 541 height 257
click at [567, 258] on div "Total ₹0 Expenses ₹6,950 Sales ₹6,950 Services ₹0 Products Finance ₹4,030 Cash …" at bounding box center [300, 164] width 541 height 257
click at [363, 99] on div at bounding box center [300, 95] width 531 height 10
click at [540, 271] on icon "Chat widget" at bounding box center [538, 274] width 12 height 7
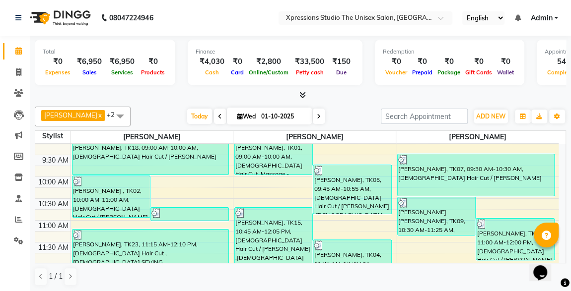
click at [563, 262] on div "ADESH RAUT x ROSHAN TANDULKAR x ROHAN BABHULKAR x +2 UnSelect All ADESH RAUT RO…" at bounding box center [300, 197] width 531 height 188
click at [565, 265] on div "ADESH RAUT x ROSHAN TANDULKAR x ROHAN BABHULKAR x +2 UnSelect All ADESH RAUT RO…" at bounding box center [300, 197] width 531 height 188
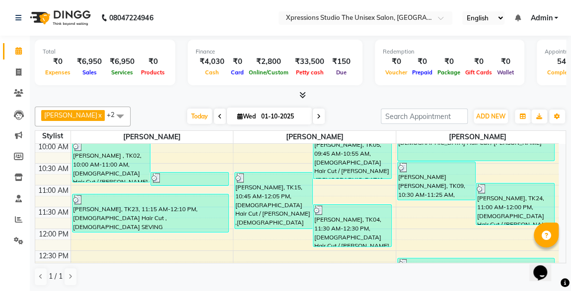
click at [567, 261] on div "Total ₹0 Expenses ₹6,950 Sales ₹6,950 Services ₹0 Products Finance ₹4,030 Cash …" at bounding box center [300, 164] width 541 height 257
click at [565, 261] on div "8:00 AM 8:30 AM 9:00 AM 9:30 AM 10:00 AM 10:30 AM 11:00 AM 11:30 AM 12:00 PM 12…" at bounding box center [300, 203] width 530 height 119
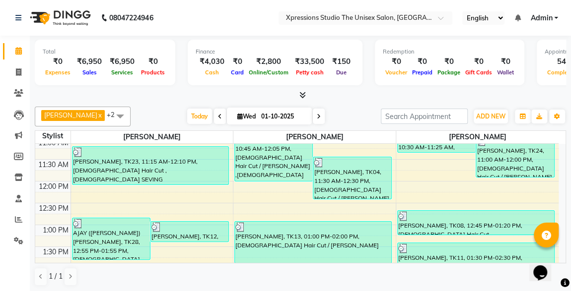
scroll to position [144, 0]
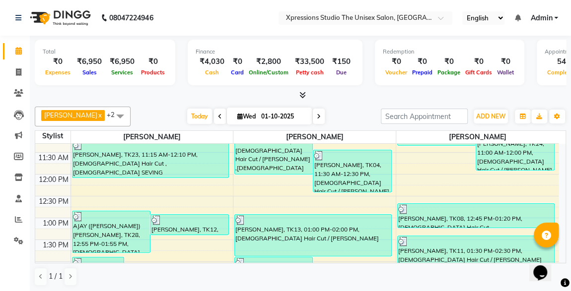
click at [567, 257] on div "Total ₹0 Expenses ₹6,950 Sales ₹6,950 Services ₹0 Products Finance ₹4,030 Cash …" at bounding box center [300, 164] width 541 height 257
click at [565, 258] on div "Total ₹0 Expenses ₹6,950 Sales ₹6,950 Services ₹0 Products Finance ₹4,030 Cash …" at bounding box center [300, 164] width 541 height 257
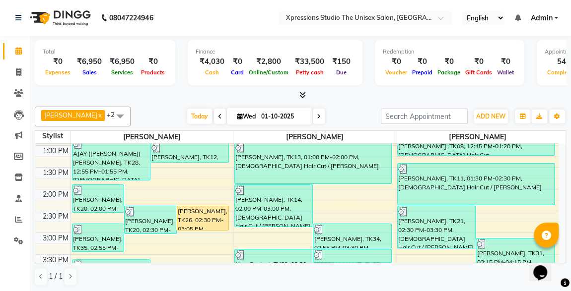
click at [557, 255] on div "Opens Chat This icon Opens the chat window." at bounding box center [545, 255] width 24 height 0
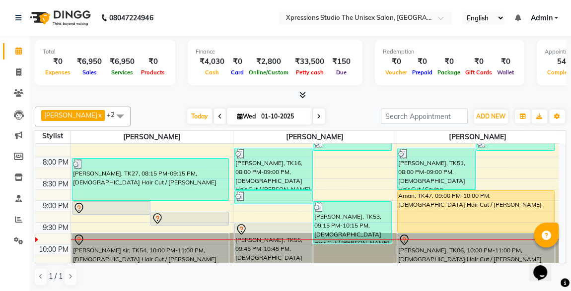
scroll to position [522, 0]
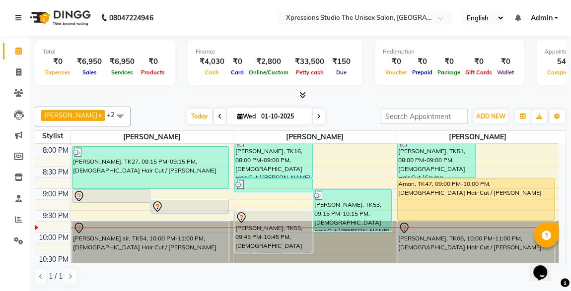
click at [317, 116] on icon at bounding box center [319, 117] width 4 height 6
type input "02-10-2025"
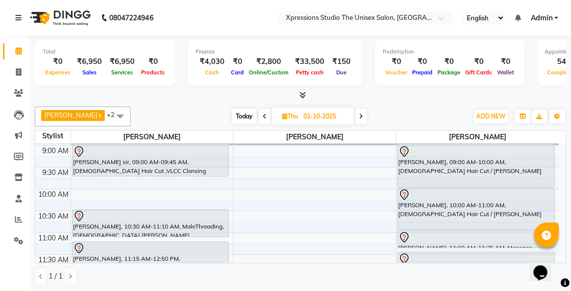
scroll to position [0, 0]
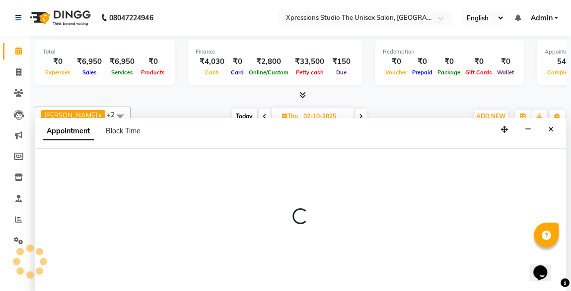
select select "57588"
select select "tentative"
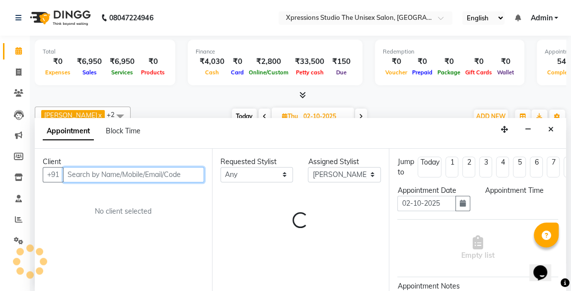
select select "600"
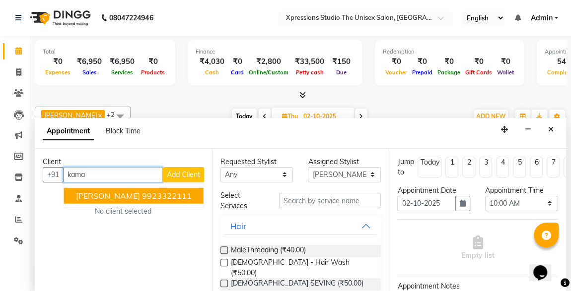
click at [125, 172] on input "kama" at bounding box center [113, 174] width 100 height 15
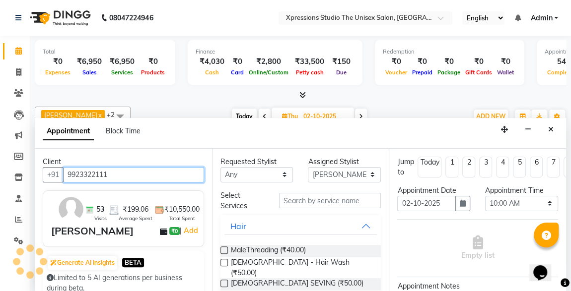
type input "9923322111"
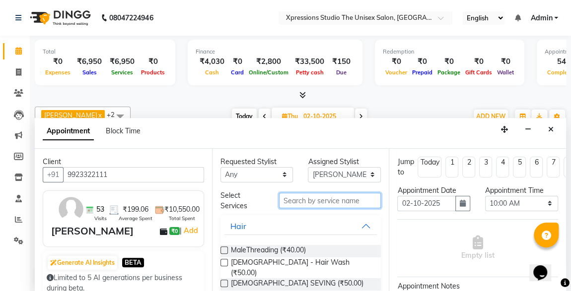
click at [346, 200] on input "text" at bounding box center [330, 200] width 102 height 15
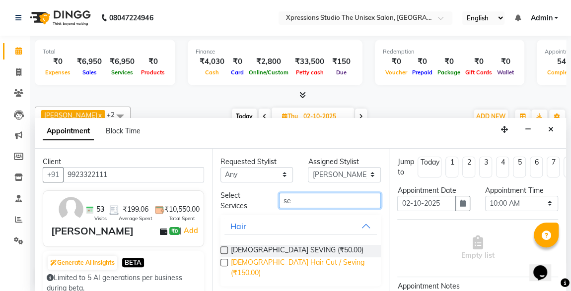
type input "se"
click at [292, 260] on span "Male Hair Cut / Seving (₹150.00)" at bounding box center [302, 267] width 142 height 21
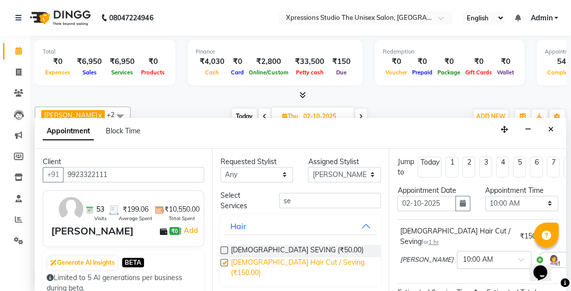
checkbox input "false"
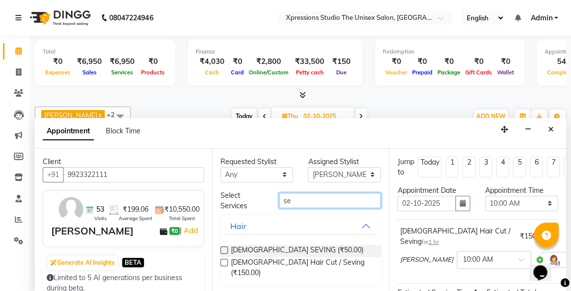
click at [292, 202] on input "se" at bounding box center [330, 200] width 102 height 15
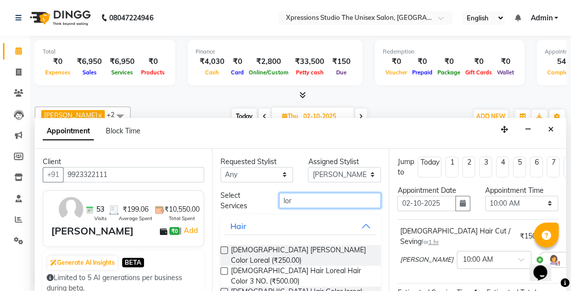
type input "lor"
click at [306, 266] on span "Male Hair Loreal Hair Color 3 NO. (₹500.00)" at bounding box center [302, 276] width 142 height 21
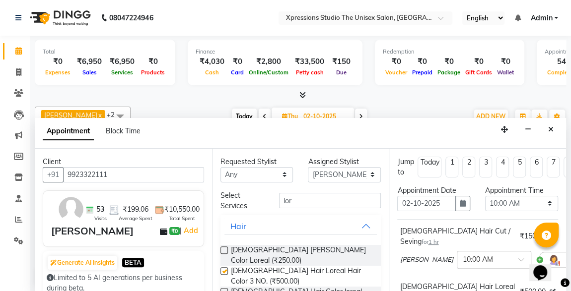
checkbox input "false"
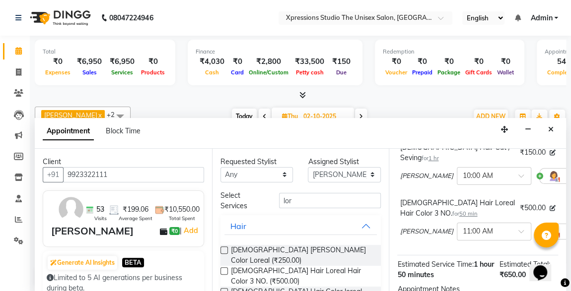
scroll to position [200, 0]
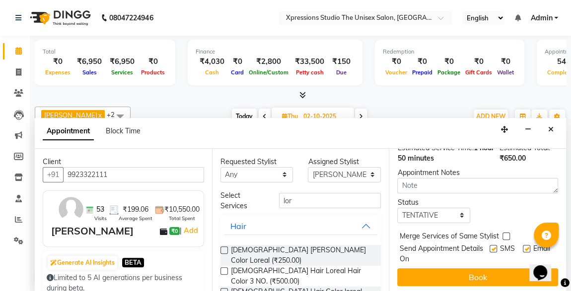
click at [489, 247] on div at bounding box center [492, 255] width 6 height 19
click at [489, 245] on label at bounding box center [492, 248] width 7 height 7
click at [489, 247] on input "checkbox" at bounding box center [492, 250] width 6 height 6
checkbox input "false"
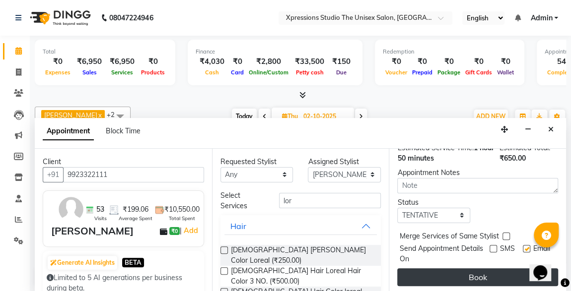
click at [467, 268] on button "Book" at bounding box center [477, 277] width 161 height 18
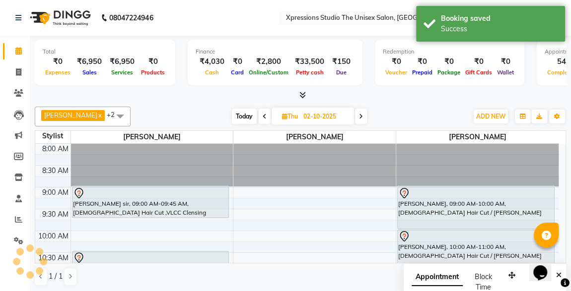
scroll to position [0, 0]
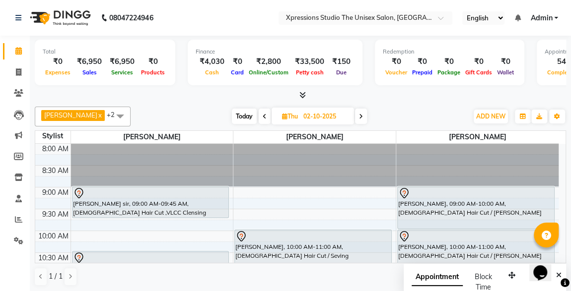
click at [240, 117] on span "Today" at bounding box center [244, 116] width 25 height 15
type input "01-10-2025"
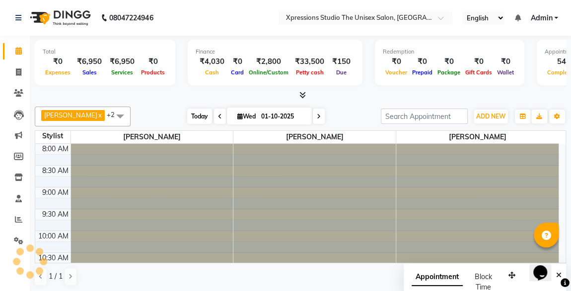
scroll to position [522, 0]
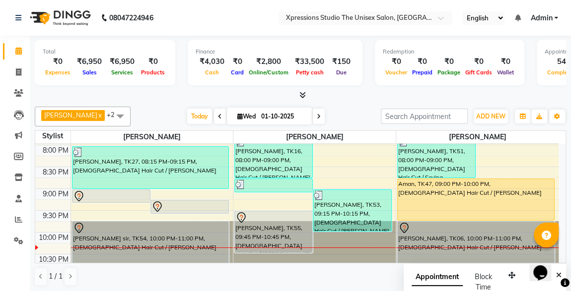
click at [491, 194] on div "Aman, TK47, 09:00 PM-10:00 PM, [DEMOGRAPHIC_DATA] Hair Cut / [PERSON_NAME]" at bounding box center [475, 199] width 156 height 41
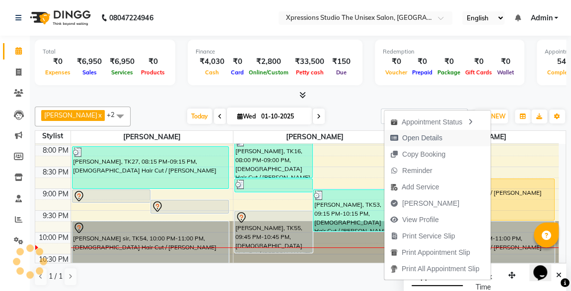
click at [413, 135] on span "Open Details" at bounding box center [422, 138] width 40 height 10
select select "1"
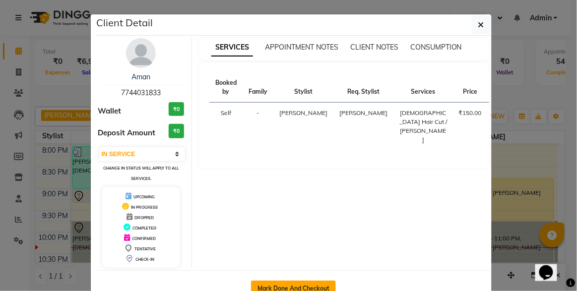
click at [276, 283] on button "Mark Done And Checkout" at bounding box center [293, 289] width 85 height 16
select select "service"
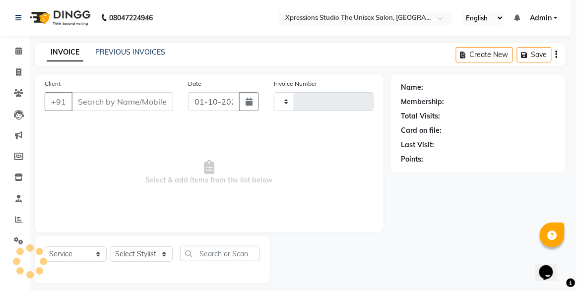
type input "5219"
select select "3"
select select "7003"
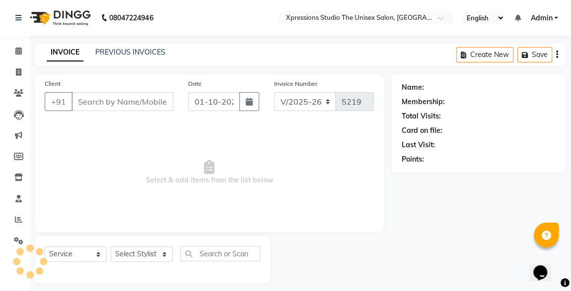
type input "7744031833"
select select "57589"
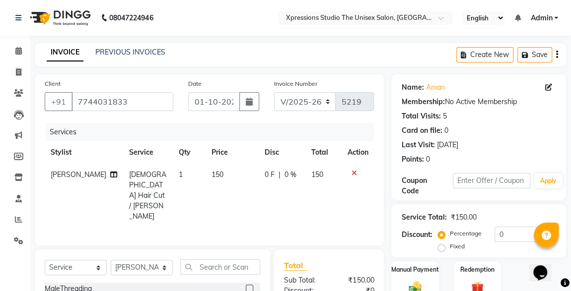
scroll to position [105, 0]
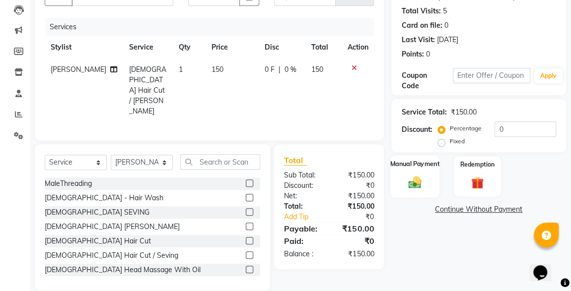
click at [425, 177] on div "Manual Payment" at bounding box center [414, 176] width 49 height 42
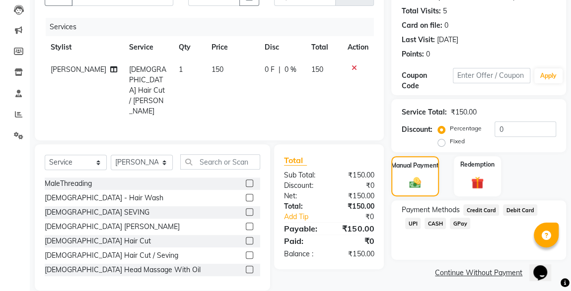
click at [424, 218] on span "CASH" at bounding box center [434, 223] width 21 height 11
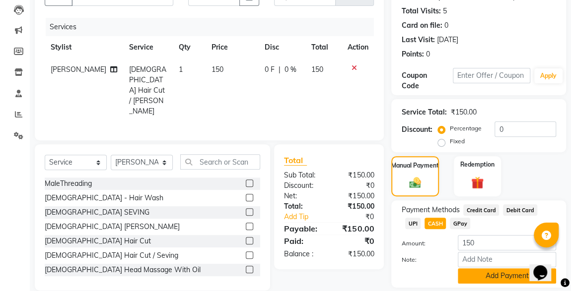
click at [488, 272] on button "Add Payment" at bounding box center [506, 275] width 98 height 15
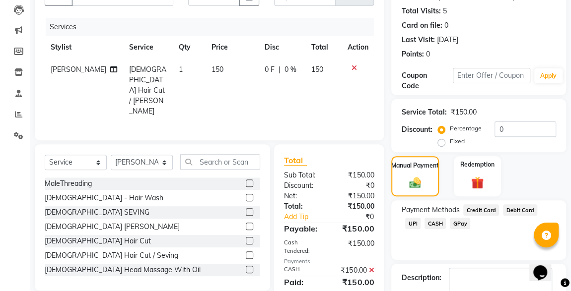
scroll to position [164, 0]
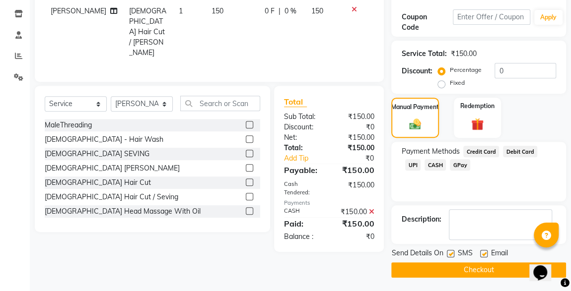
click at [449, 254] on label at bounding box center [449, 253] width 7 height 7
click at [449, 254] on input "checkbox" at bounding box center [449, 254] width 6 height 6
checkbox input "false"
click at [488, 271] on button "Checkout" at bounding box center [478, 269] width 175 height 15
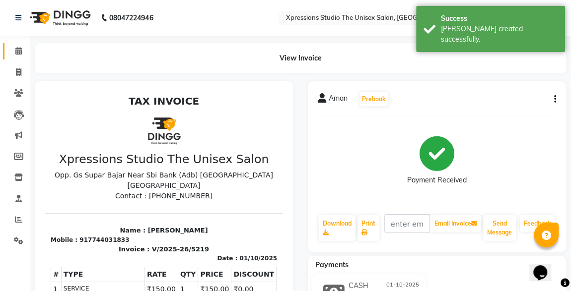
click at [19, 43] on link "Calendar" at bounding box center [15, 51] width 24 height 16
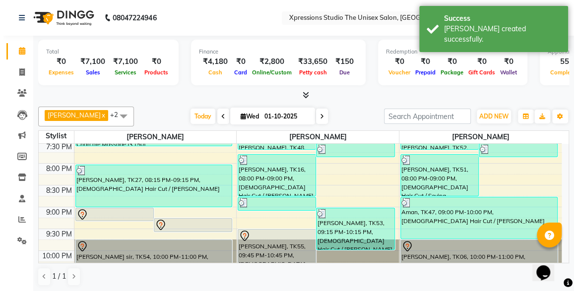
scroll to position [511, 0]
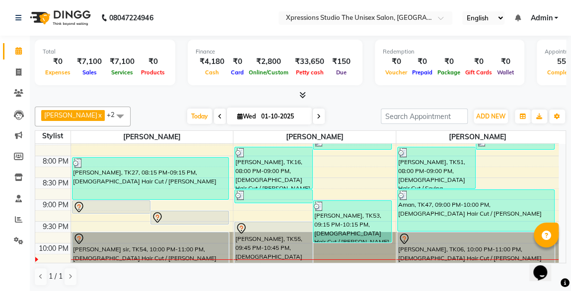
click at [264, 234] on div "[PERSON_NAME], TK55, 09:45 PM-10:45 PM, [DEMOGRAPHIC_DATA] Hair Cut / [PERSON_N…" at bounding box center [273, 242] width 77 height 41
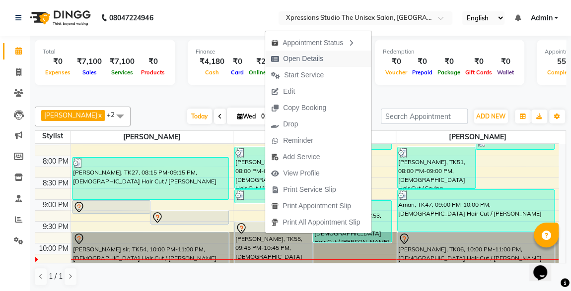
click at [295, 59] on span "Open Details" at bounding box center [303, 59] width 40 height 10
select select "7"
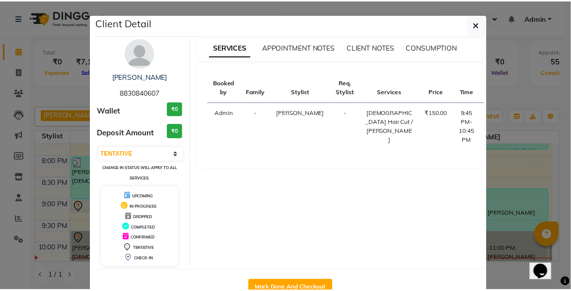
scroll to position [27, 0]
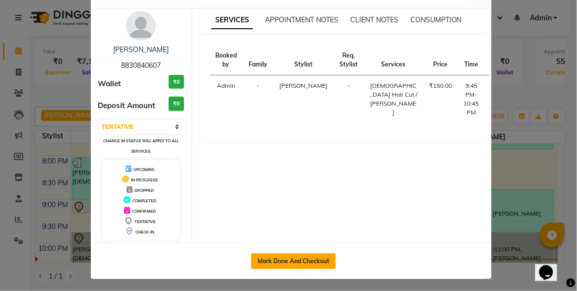
click at [304, 266] on button "Mark Done And Checkout" at bounding box center [293, 262] width 85 height 16
select select "service"
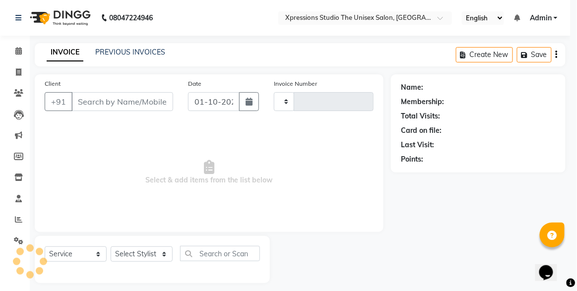
type input "5220"
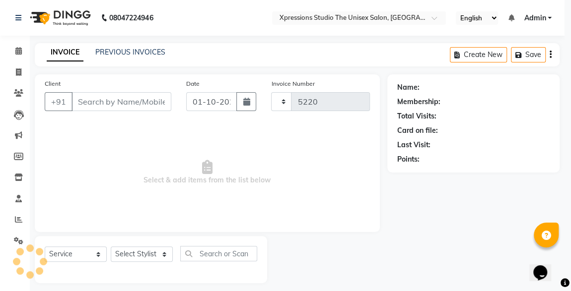
select select "7003"
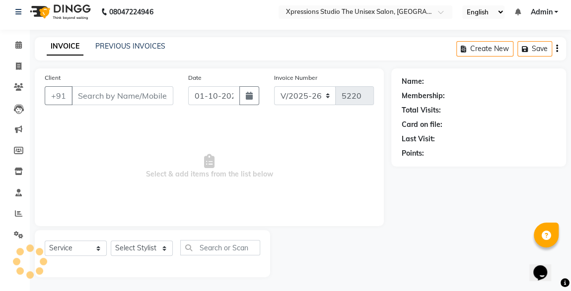
type input "8830840607"
select select "57588"
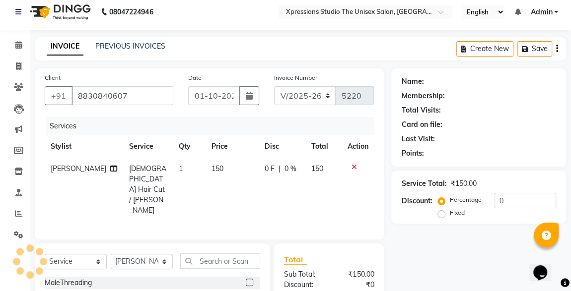
scroll to position [105, 0]
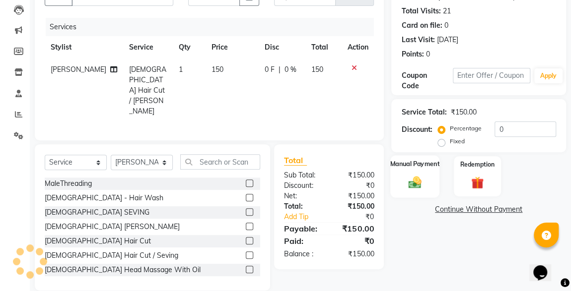
click at [430, 186] on div "Manual Payment" at bounding box center [414, 176] width 49 height 42
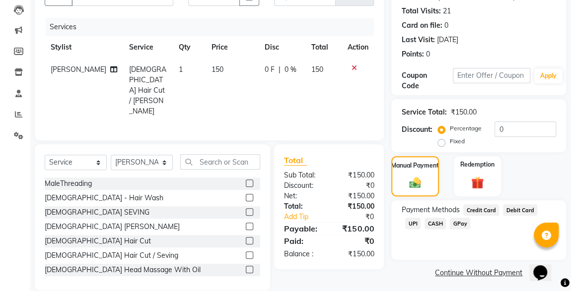
click at [420, 218] on span "UPI" at bounding box center [412, 223] width 15 height 11
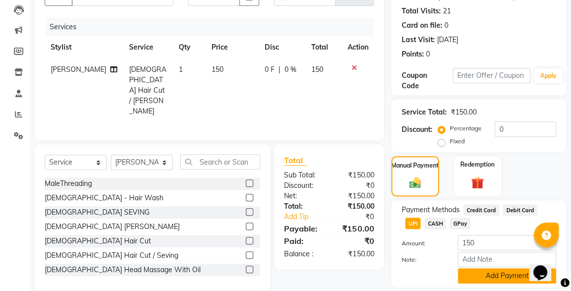
click at [517, 275] on button "Add Payment" at bounding box center [506, 275] width 98 height 15
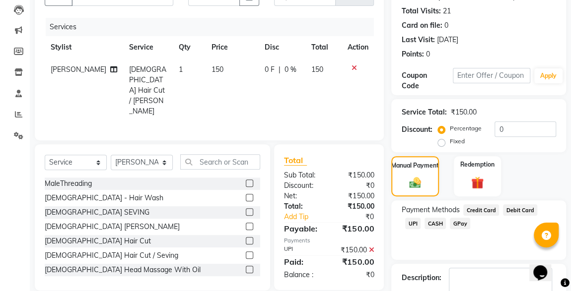
scroll to position [164, 0]
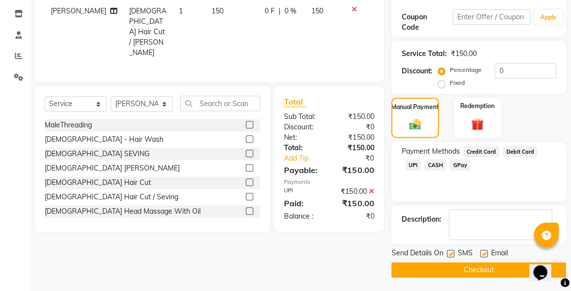
click at [450, 253] on label at bounding box center [449, 253] width 7 height 7
click at [450, 253] on input "checkbox" at bounding box center [449, 254] width 6 height 6
checkbox input "false"
click at [474, 271] on button "Checkout" at bounding box center [478, 269] width 175 height 15
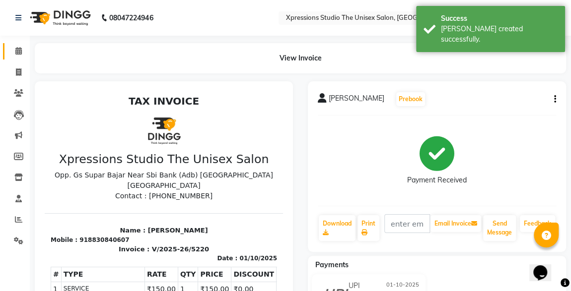
click at [9, 46] on link "Calendar" at bounding box center [15, 51] width 24 height 16
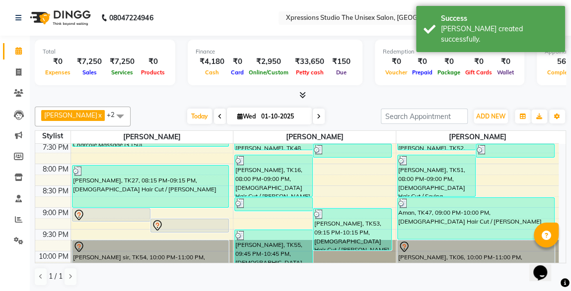
scroll to position [522, 0]
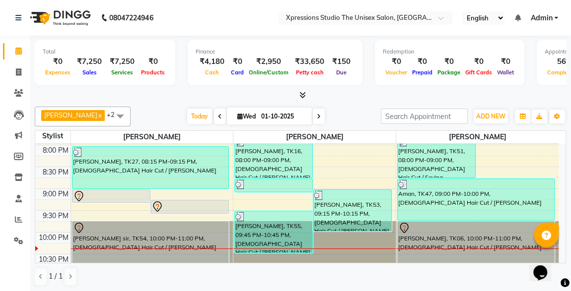
click at [129, 191] on div at bounding box center [111, 197] width 76 height 12
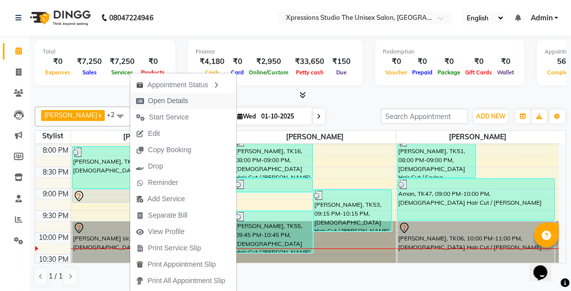
click at [155, 104] on span "Open Details" at bounding box center [168, 101] width 40 height 10
select select "7"
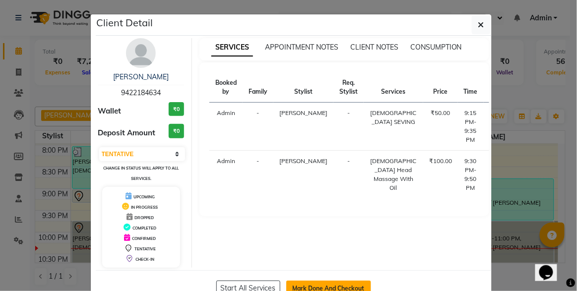
click at [296, 282] on button "Mark Done And Checkout" at bounding box center [328, 289] width 85 height 16
select select "service"
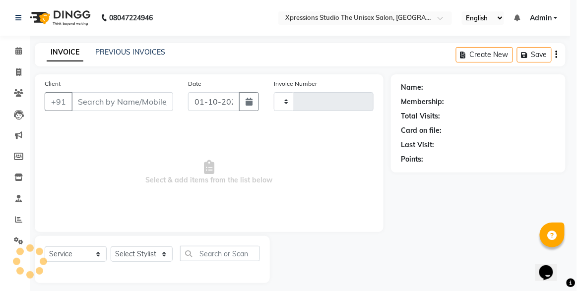
type input "5221"
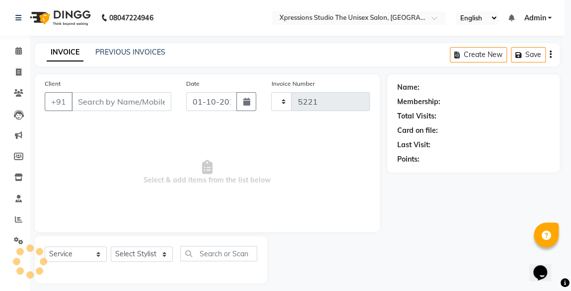
select select "7003"
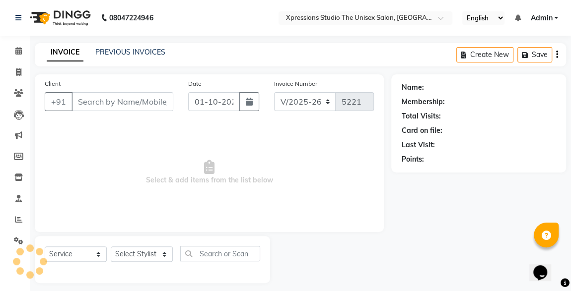
type input "9422184634"
select select "57587"
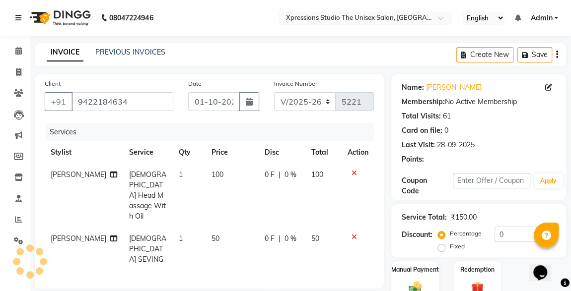
scroll to position [137, 0]
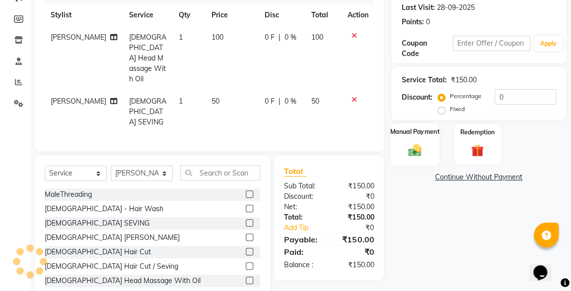
click at [423, 157] on div "Manual Payment" at bounding box center [414, 144] width 49 height 42
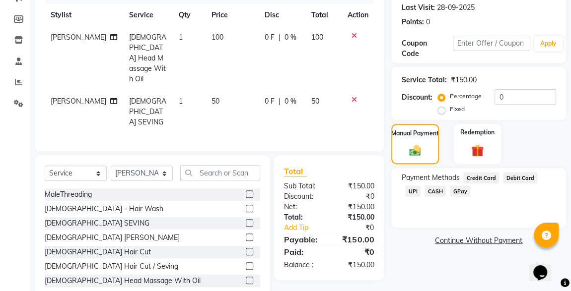
click at [420, 186] on span "UPI" at bounding box center [412, 191] width 15 height 11
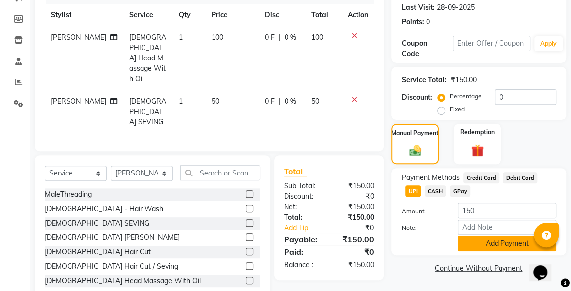
click at [511, 246] on button "Add Payment" at bounding box center [506, 243] width 98 height 15
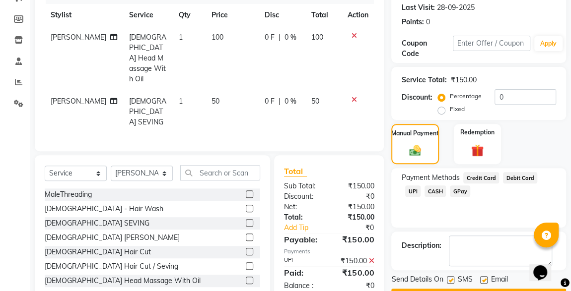
scroll to position [164, 0]
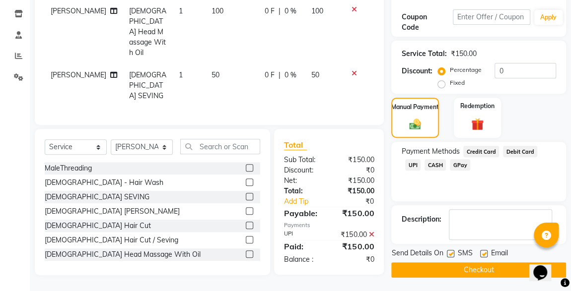
click at [450, 253] on label at bounding box center [449, 253] width 7 height 7
click at [450, 253] on input "checkbox" at bounding box center [449, 254] width 6 height 6
checkbox input "false"
click at [502, 267] on button "Checkout" at bounding box center [478, 269] width 175 height 15
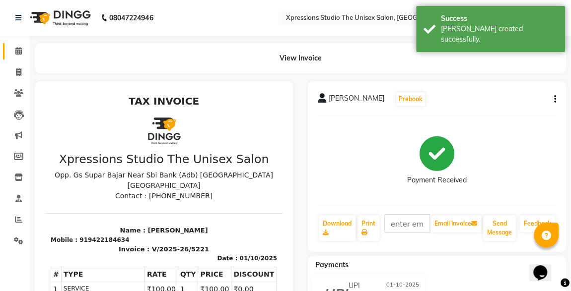
click at [17, 52] on icon at bounding box center [18, 50] width 6 height 7
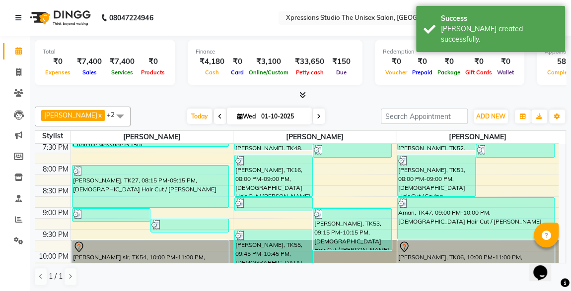
scroll to position [522, 0]
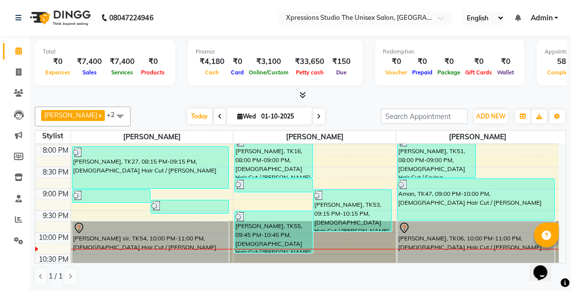
click at [281, 124] on div "ADESH RAUT x ROSHAN TANDULKAR x ROHAN BABHULKAR x +2 UnSelect All ADESH RAUT RO…" at bounding box center [300, 117] width 531 height 20
click at [365, 99] on div at bounding box center [300, 95] width 531 height 10
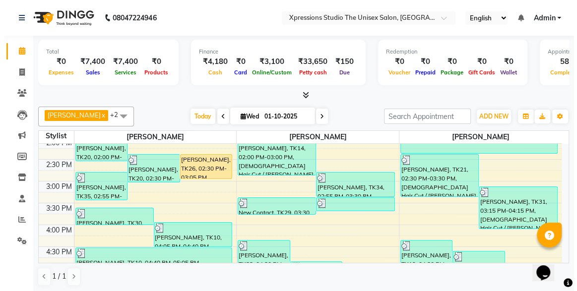
scroll to position [258, 0]
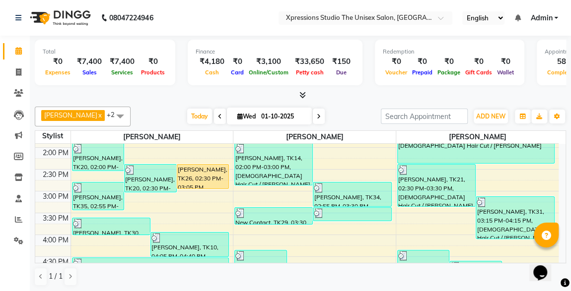
click at [211, 172] on div "[PERSON_NAME], TK26, 02:30 PM-03:05 PM, [DEMOGRAPHIC_DATA] Hair Cut" at bounding box center [203, 177] width 52 height 24
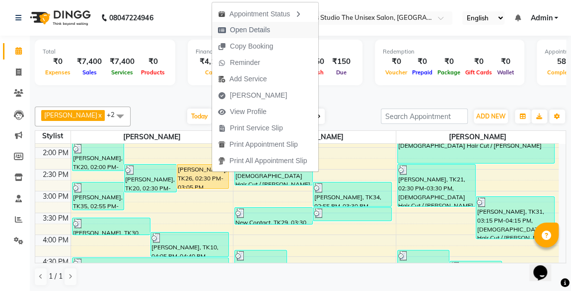
click at [249, 29] on span "Open Details" at bounding box center [250, 30] width 40 height 10
select select "1"
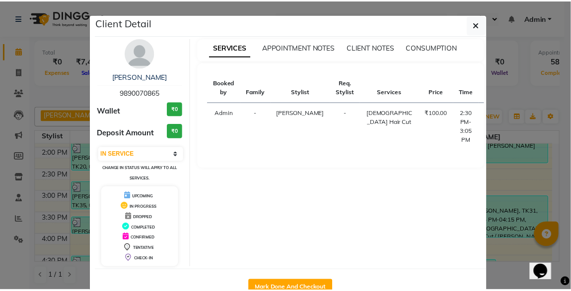
scroll to position [27, 0]
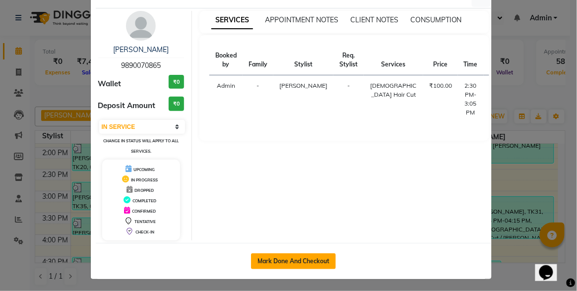
click at [315, 255] on button "Mark Done And Checkout" at bounding box center [293, 262] width 85 height 16
select select "service"
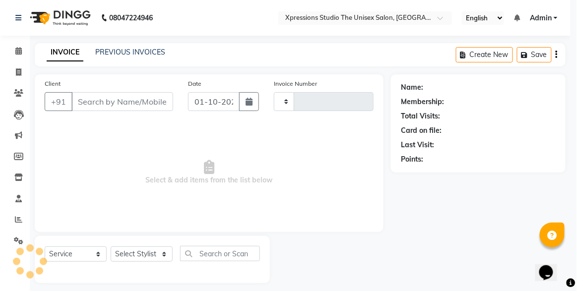
type input "5222"
select select "7003"
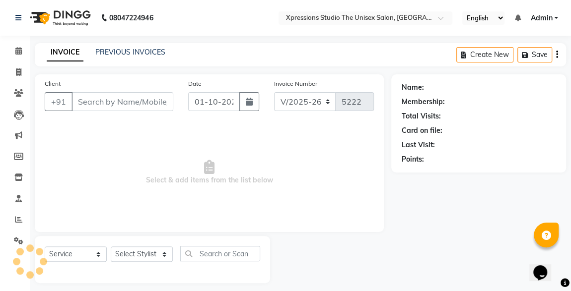
type input "9890070865"
select select "57587"
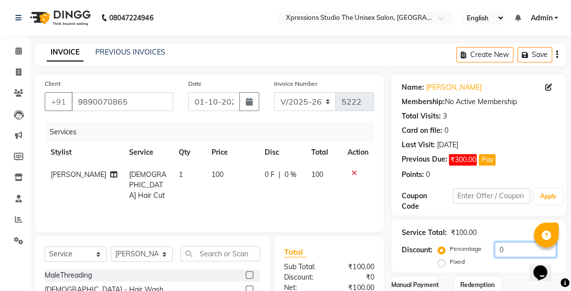
click at [506, 251] on input "0" at bounding box center [525, 249] width 62 height 15
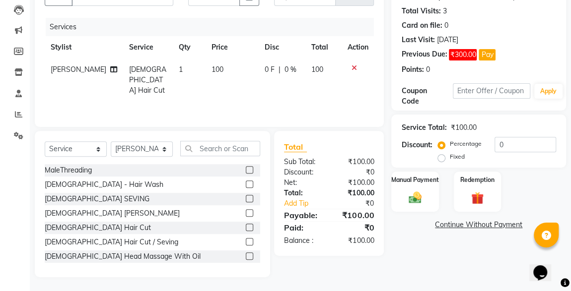
click at [494, 227] on link "Continue Without Payment" at bounding box center [478, 225] width 171 height 10
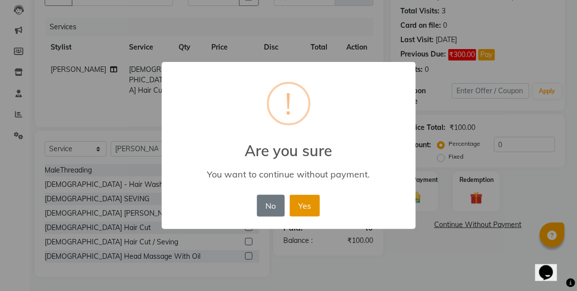
click at [314, 210] on button "Yes" at bounding box center [305, 206] width 30 height 22
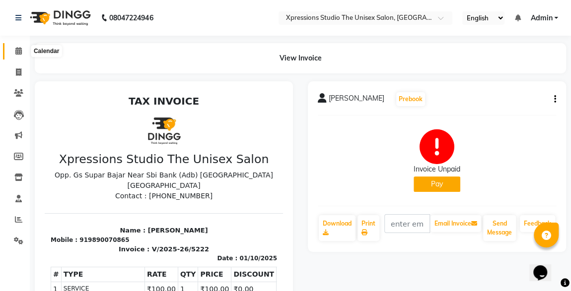
click at [10, 49] on span at bounding box center [18, 51] width 17 height 11
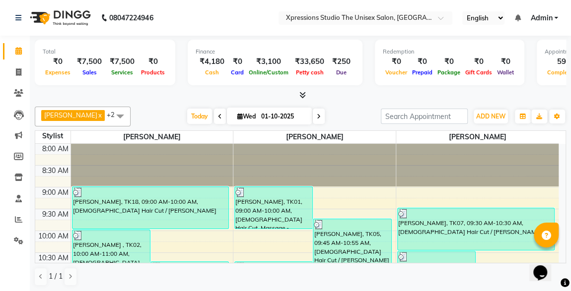
scroll to position [522, 0]
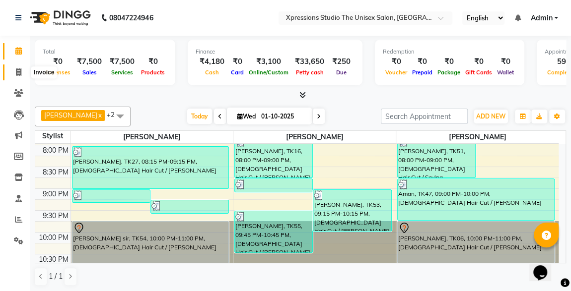
click at [17, 73] on icon at bounding box center [18, 71] width 5 height 7
select select "service"
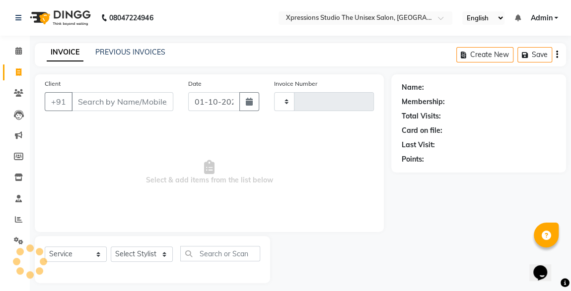
type input "5223"
select select "7003"
click at [121, 104] on input "Client" at bounding box center [122, 101] width 102 height 19
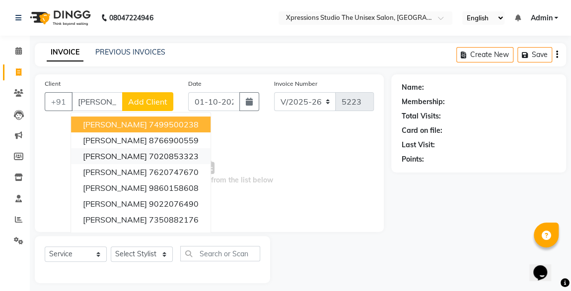
click at [159, 160] on ngb-highlight "7020853323" at bounding box center [174, 156] width 50 height 10
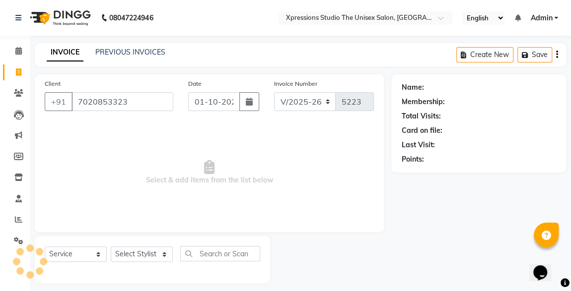
type input "7020853323"
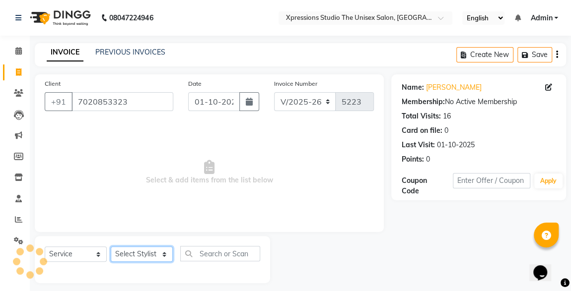
click at [145, 259] on select "Select Stylist [PERSON_NAME] [PERSON_NAME] [PERSON_NAME]" at bounding box center [142, 254] width 62 height 15
select select "57588"
click at [111, 247] on select "Select Stylist [PERSON_NAME] [PERSON_NAME] [PERSON_NAME]" at bounding box center [142, 254] width 62 height 15
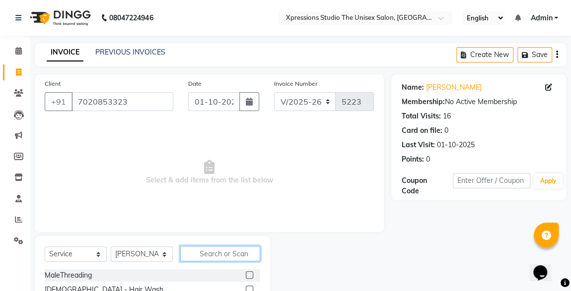
click at [223, 254] on input "text" at bounding box center [220, 253] width 80 height 15
type input "b"
type input "se"
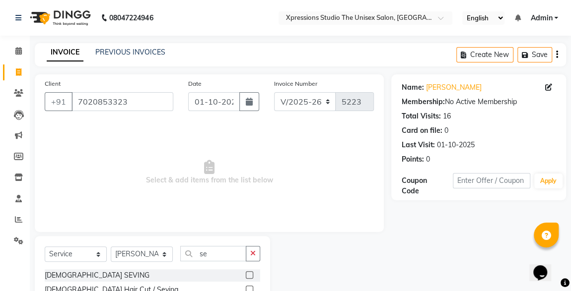
click at [250, 288] on label at bounding box center [249, 289] width 7 height 7
click at [250, 288] on input "checkbox" at bounding box center [249, 290] width 6 height 6
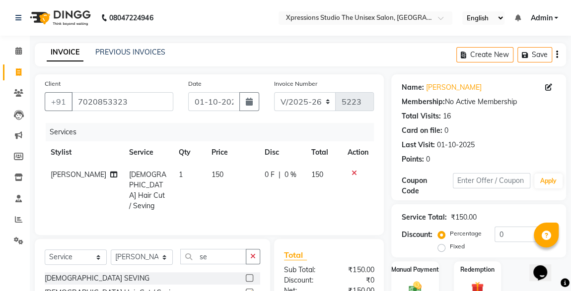
checkbox input "false"
click at [225, 250] on input "se" at bounding box center [213, 256] width 66 height 15
type input "s"
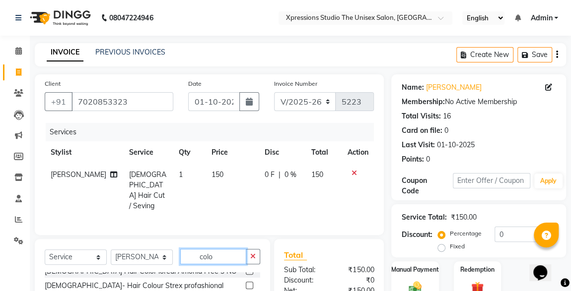
scroll to position [36, 0]
type input "colo"
click at [246, 281] on label at bounding box center [249, 284] width 7 height 7
click at [246, 282] on input "checkbox" at bounding box center [249, 285] width 6 height 6
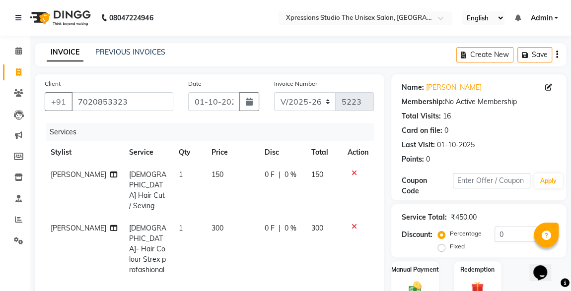
checkbox input "false"
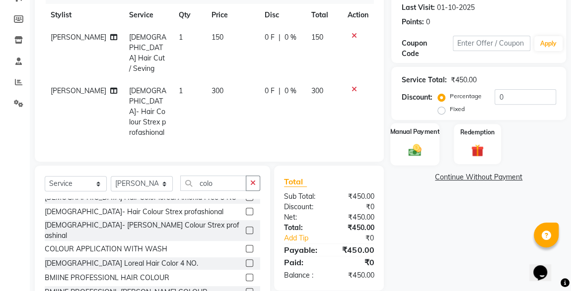
click at [410, 160] on div "Manual Payment" at bounding box center [414, 144] width 49 height 42
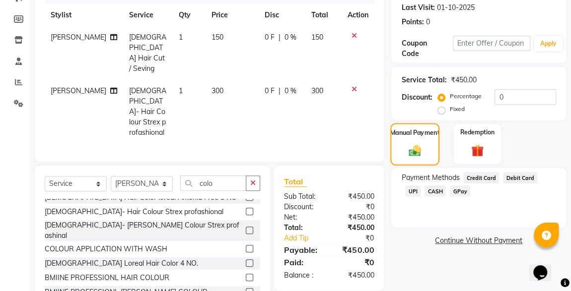
click at [420, 186] on span "UPI" at bounding box center [412, 191] width 15 height 11
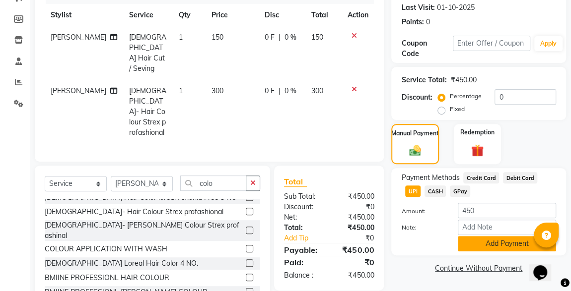
click at [491, 249] on button "Add Payment" at bounding box center [506, 243] width 98 height 15
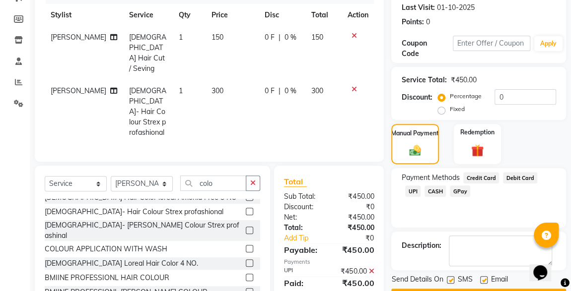
scroll to position [164, 0]
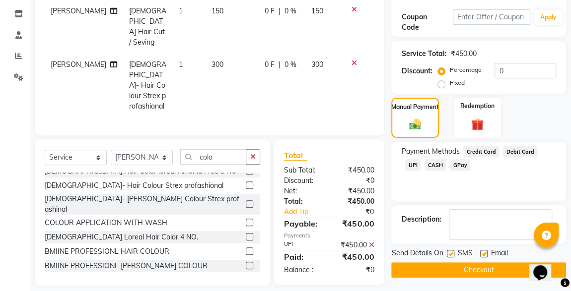
click at [449, 254] on label at bounding box center [449, 253] width 7 height 7
click at [449, 254] on input "checkbox" at bounding box center [449, 254] width 6 height 6
checkbox input "false"
click at [466, 275] on button "Checkout" at bounding box center [478, 269] width 175 height 15
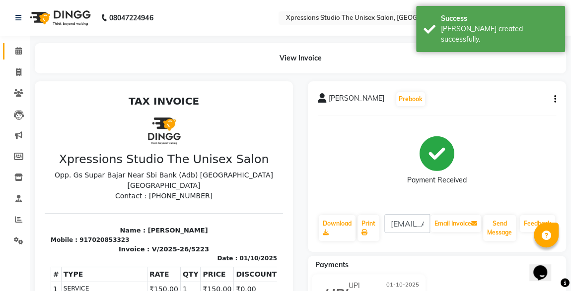
click at [19, 58] on link "Calendar" at bounding box center [15, 51] width 24 height 16
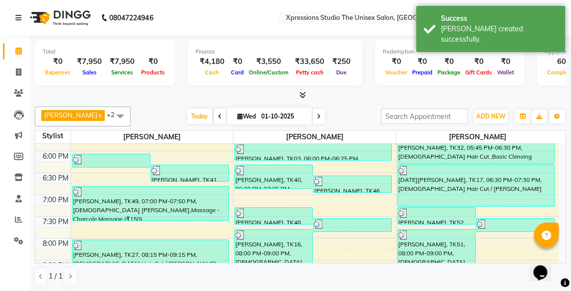
scroll to position [522, 0]
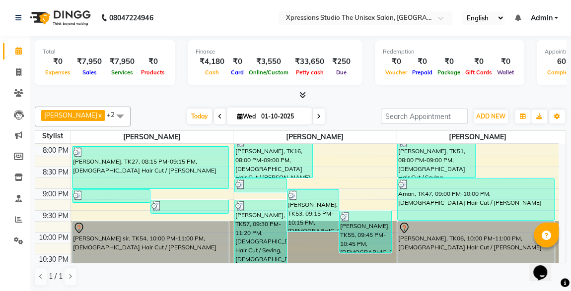
click at [317, 114] on icon at bounding box center [319, 117] width 4 height 6
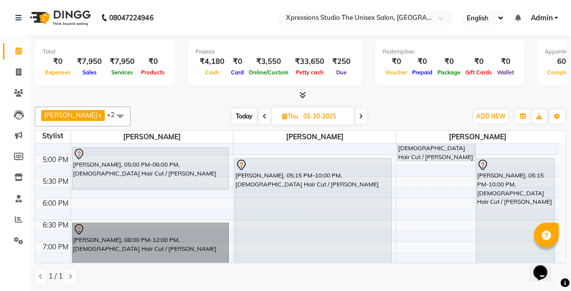
scroll to position [383, 0]
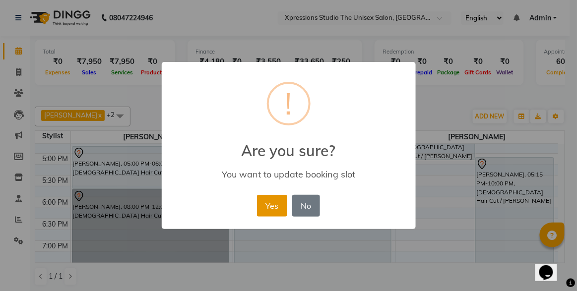
click at [271, 203] on button "Yes" at bounding box center [272, 206] width 30 height 22
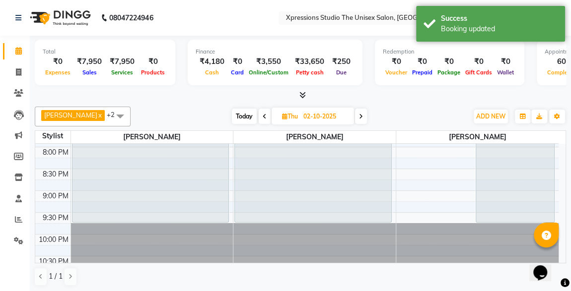
scroll to position [522, 0]
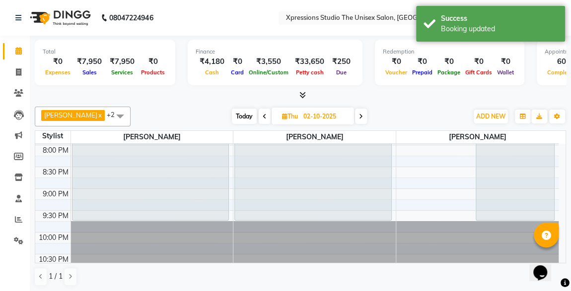
click at [243, 114] on span "Today" at bounding box center [244, 116] width 25 height 15
type input "01-10-2025"
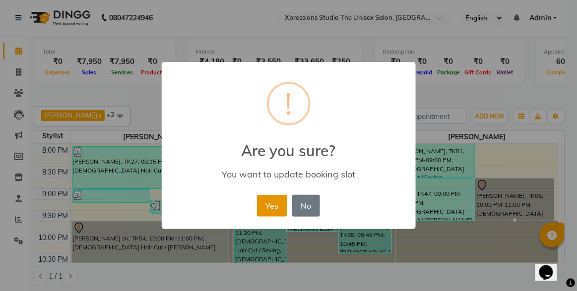
click at [262, 210] on button "Yes" at bounding box center [272, 206] width 30 height 22
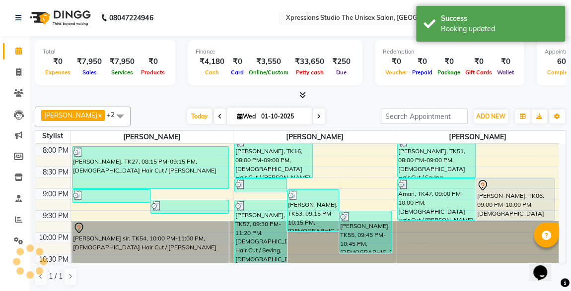
click at [498, 197] on div "Rushikesh kale, TK06, 09:00 PM-10:00 PM, Male Hair Cut / Beard" at bounding box center [515, 199] width 78 height 41
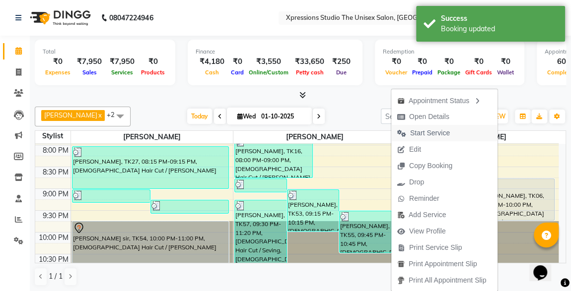
click at [429, 132] on span "Start Service" at bounding box center [430, 133] width 40 height 10
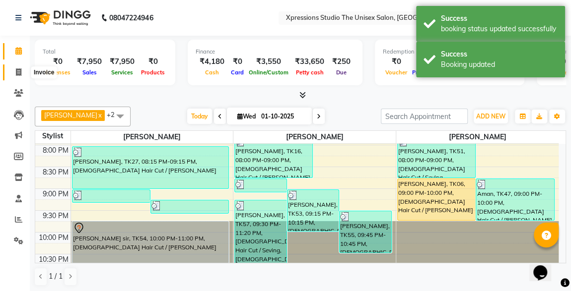
click at [17, 70] on icon at bounding box center [18, 71] width 5 height 7
select select "service"
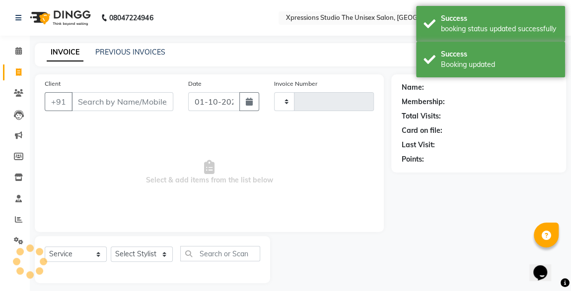
type input "5224"
select select "7003"
click at [106, 97] on input "Client" at bounding box center [122, 101] width 102 height 19
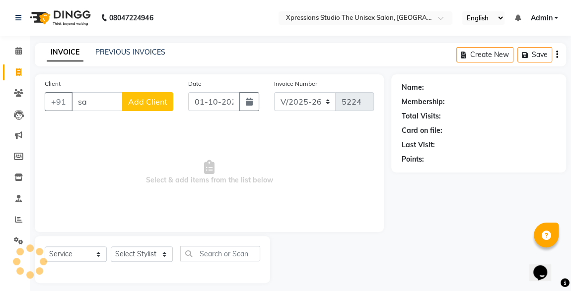
type input "s"
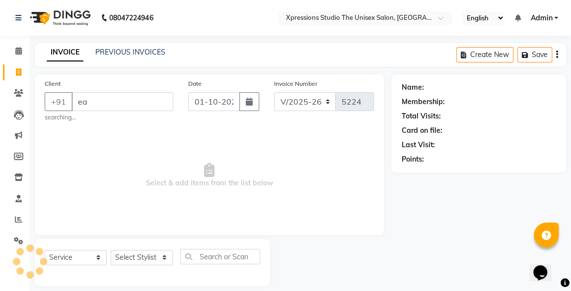
type input "e"
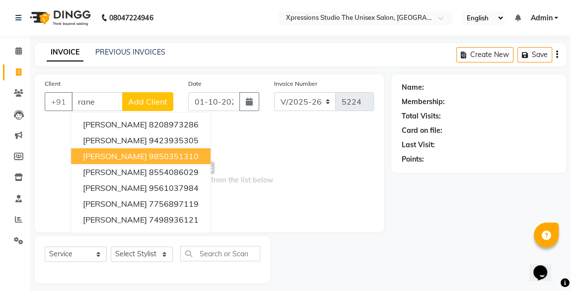
click at [119, 159] on span "SANDESH RANE" at bounding box center [115, 156] width 64 height 10
type input "9850351310"
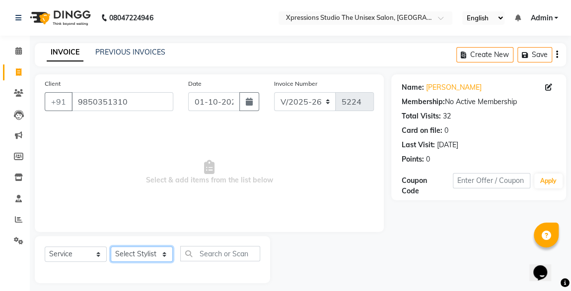
click at [125, 256] on select "Select Stylist [PERSON_NAME] [PERSON_NAME] [PERSON_NAME]" at bounding box center [142, 254] width 62 height 15
select select "57589"
click at [111, 247] on select "Select Stylist [PERSON_NAME] [PERSON_NAME] [PERSON_NAME]" at bounding box center [142, 254] width 62 height 15
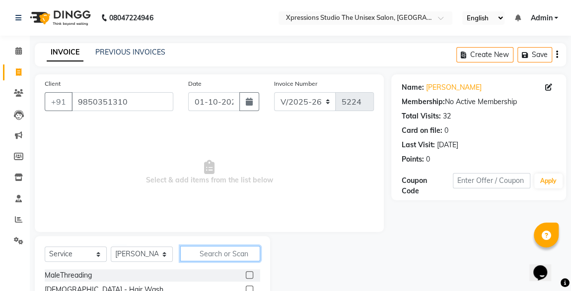
click at [216, 252] on input "text" at bounding box center [220, 253] width 80 height 15
type input "be"
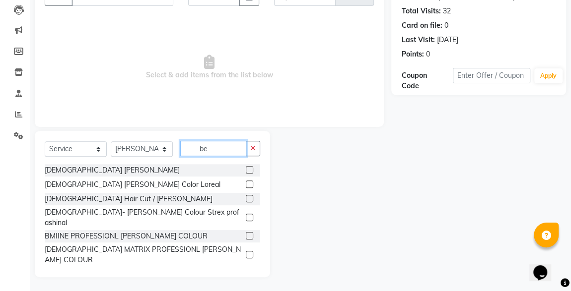
click at [216, 150] on input "be" at bounding box center [213, 148] width 66 height 15
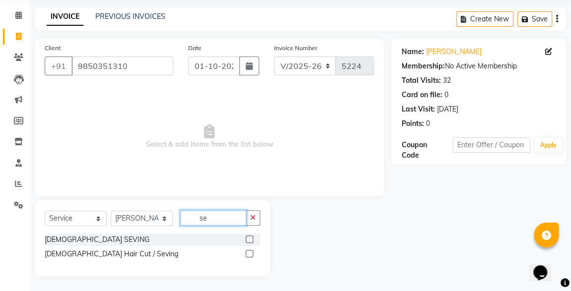
scroll to position [35, 0]
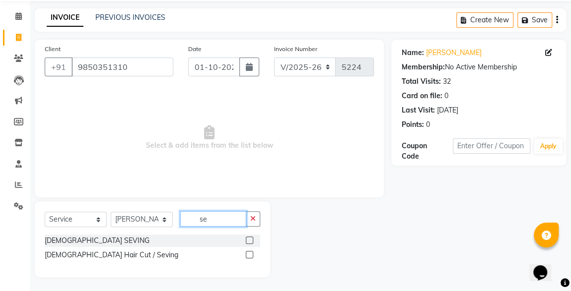
type input "se"
click at [250, 241] on label at bounding box center [249, 240] width 7 height 7
click at [250, 241] on input "checkbox" at bounding box center [249, 241] width 6 height 6
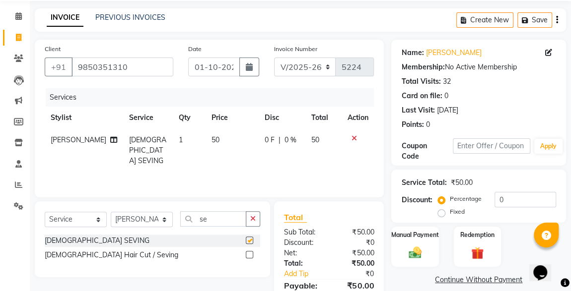
checkbox input "false"
click at [212, 222] on input "se" at bounding box center [213, 218] width 66 height 15
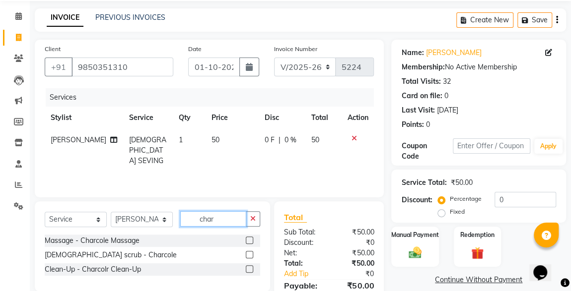
type input "char"
click at [248, 239] on label at bounding box center [249, 240] width 7 height 7
click at [248, 239] on input "checkbox" at bounding box center [249, 241] width 6 height 6
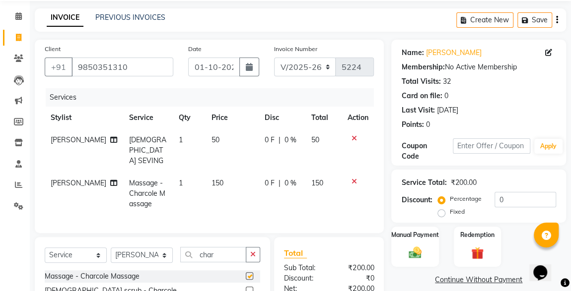
checkbox input "false"
click at [221, 252] on input "char" at bounding box center [213, 254] width 66 height 15
click at [200, 254] on input "text" at bounding box center [220, 254] width 80 height 15
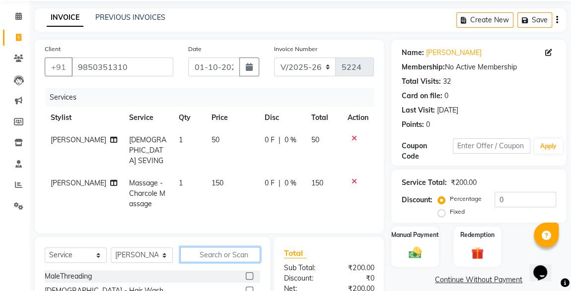
click at [200, 254] on input "text" at bounding box center [220, 254] width 80 height 15
type input "cut"
click at [246, 272] on label at bounding box center [249, 275] width 7 height 7
click at [246, 273] on input "checkbox" at bounding box center [249, 276] width 6 height 6
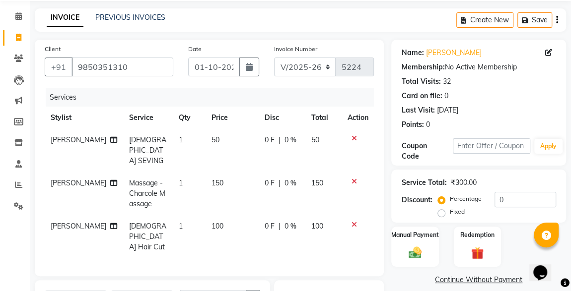
checkbox input "false"
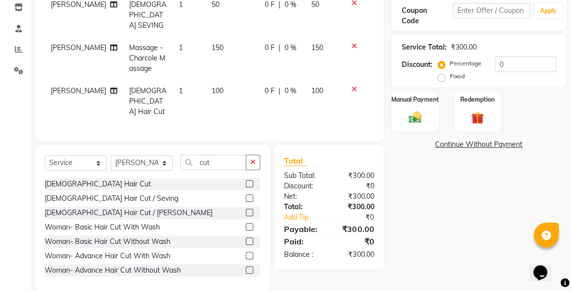
click at [429, 146] on link "Continue Without Payment" at bounding box center [478, 144] width 171 height 10
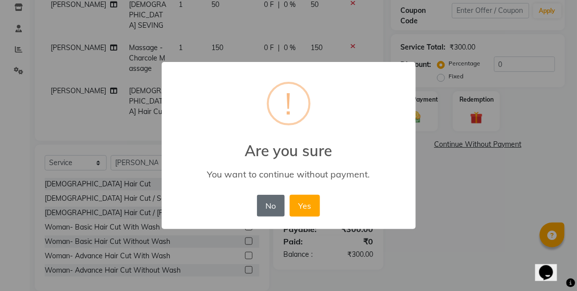
click at [266, 204] on button "No" at bounding box center [271, 206] width 28 height 22
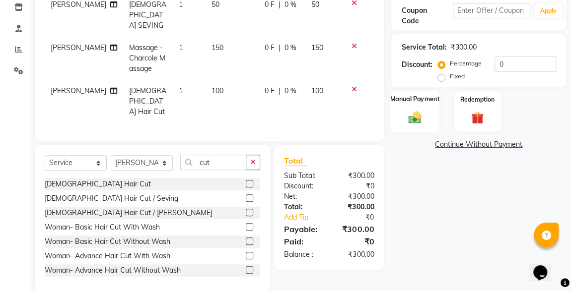
click at [419, 111] on img at bounding box center [414, 117] width 21 height 15
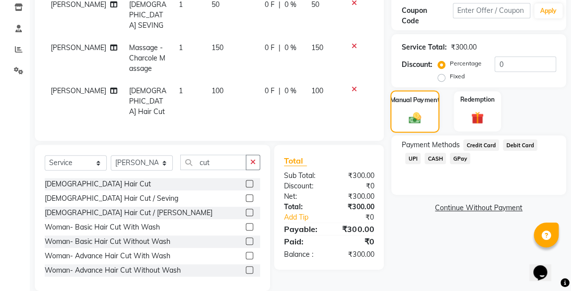
click at [420, 153] on span "UPI" at bounding box center [412, 158] width 15 height 11
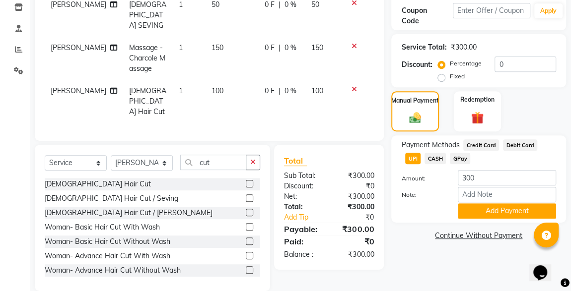
click at [507, 213] on button "Add Payment" at bounding box center [506, 210] width 98 height 15
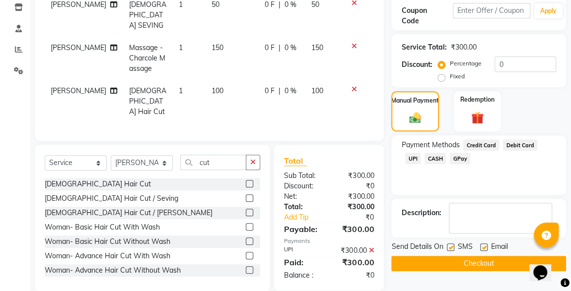
click at [448, 247] on label at bounding box center [449, 247] width 7 height 7
click at [448, 247] on input "checkbox" at bounding box center [449, 248] width 6 height 6
checkbox input "false"
click at [472, 260] on button "Checkout" at bounding box center [478, 263] width 175 height 15
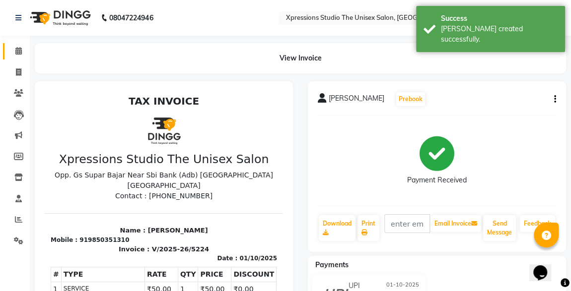
click at [19, 57] on link "Calendar" at bounding box center [15, 51] width 24 height 16
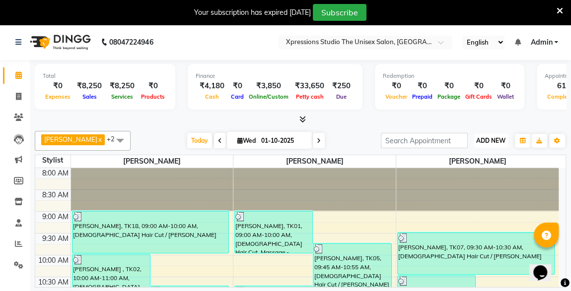
click at [480, 137] on span "ADD NEW" at bounding box center [490, 140] width 29 height 7
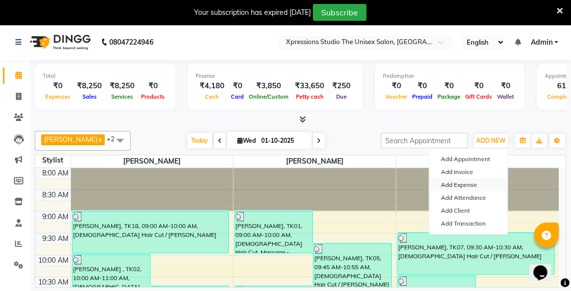
click at [456, 181] on link "Add Expense" at bounding box center [468, 185] width 78 height 13
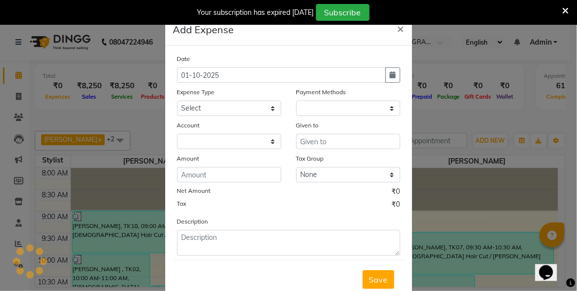
select select "1"
select select "6063"
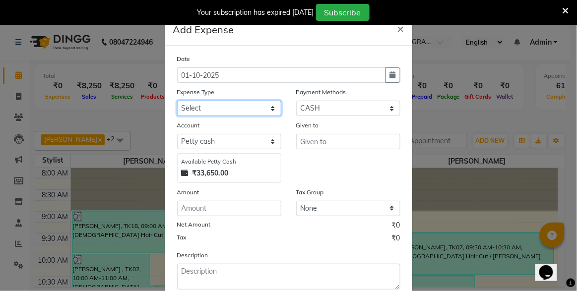
click at [211, 106] on select "Select Adesh Advance Advance Salary Bank charges Cash transfer to bank Client S…" at bounding box center [229, 108] width 104 height 15
select select "19159"
click at [177, 101] on select "Select Adesh Advance Advance Salary Bank charges Cash transfer to bank Client S…" at bounding box center [229, 108] width 104 height 15
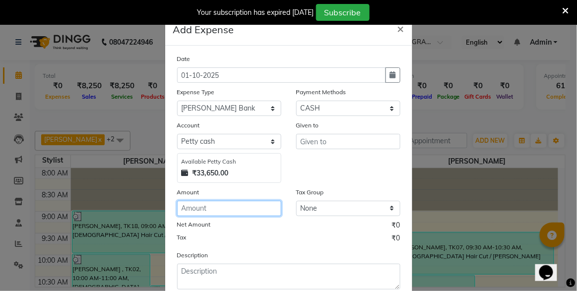
click at [194, 207] on input "number" at bounding box center [229, 208] width 104 height 15
click at [399, 31] on span "×" at bounding box center [400, 28] width 7 height 15
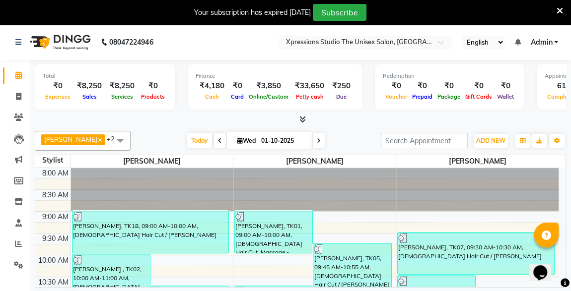
click at [332, 124] on div at bounding box center [300, 120] width 531 height 10
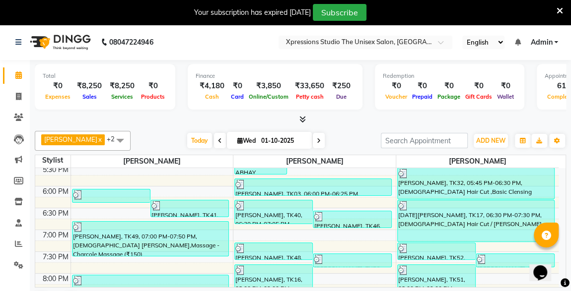
scroll to position [522, 0]
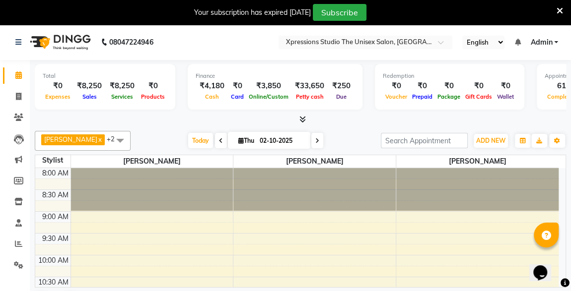
click at [215, 143] on span at bounding box center [221, 140] width 12 height 15
type input "01-10-2025"
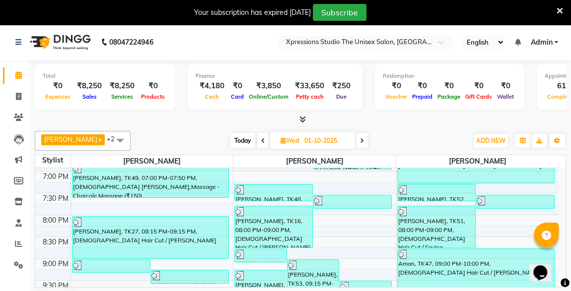
scroll to position [522, 0]
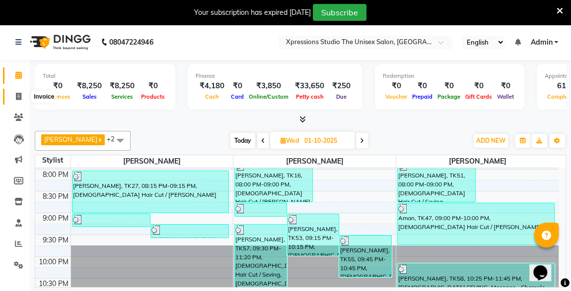
click at [17, 102] on span at bounding box center [18, 96] width 17 height 11
select select "service"
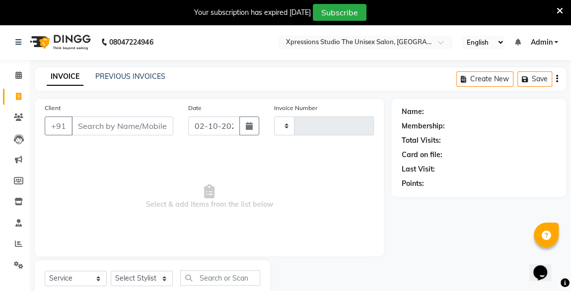
type input "5225"
select select "7003"
click at [96, 123] on input "Client" at bounding box center [122, 126] width 102 height 19
type input "7385343371"
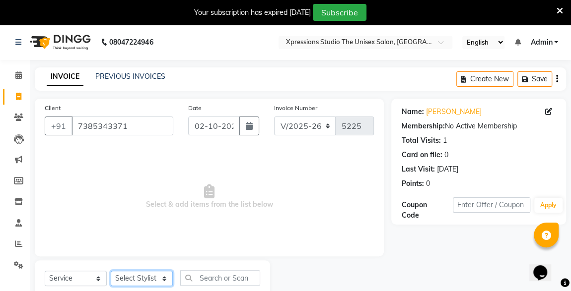
drag, startPoint x: 139, startPoint y: 277, endPoint x: 142, endPoint y: 264, distance: 13.7
click at [142, 264] on div "Select Service Product Membership Package Voucher Prepaid Gift Card Select Styl…" at bounding box center [152, 283] width 235 height 47
select select "57587"
click at [111, 271] on select "Select Stylist [PERSON_NAME] [PERSON_NAME] [PERSON_NAME]" at bounding box center [142, 278] width 62 height 15
click at [245, 125] on button "button" at bounding box center [249, 126] width 20 height 19
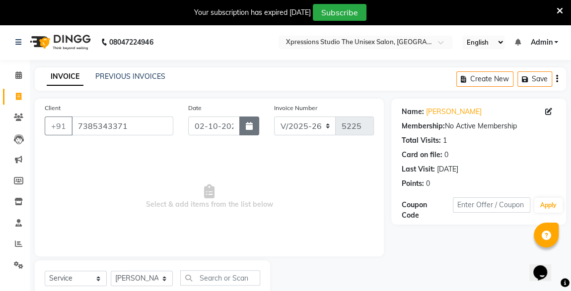
select select "10"
select select "2025"
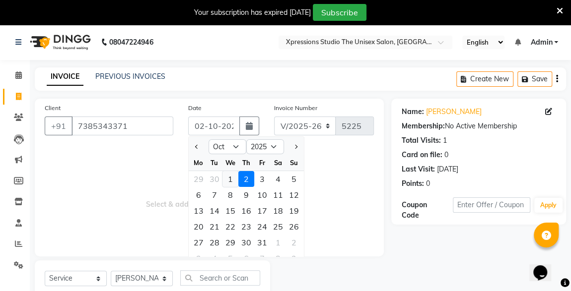
click at [231, 179] on div "1" at bounding box center [230, 179] width 16 height 16
type input "01-10-2025"
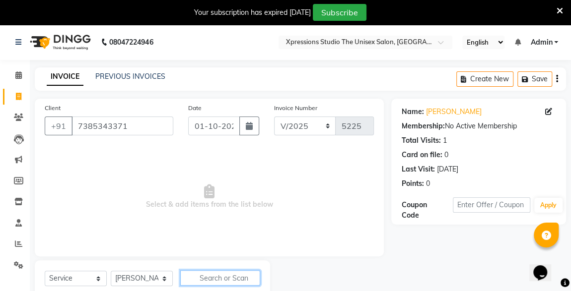
click at [201, 273] on input "text" at bounding box center [220, 277] width 80 height 15
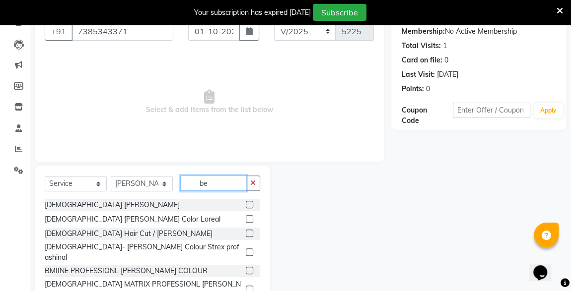
scroll to position [97, 0]
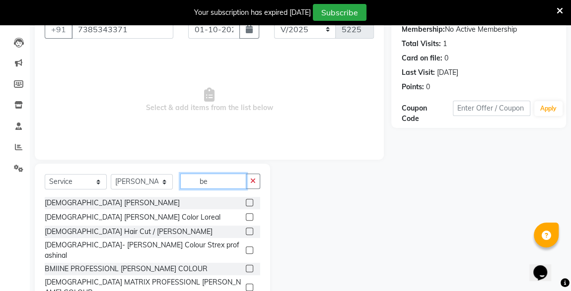
type input "be"
click at [246, 233] on label at bounding box center [249, 231] width 7 height 7
click at [246, 233] on input "checkbox" at bounding box center [249, 232] width 6 height 6
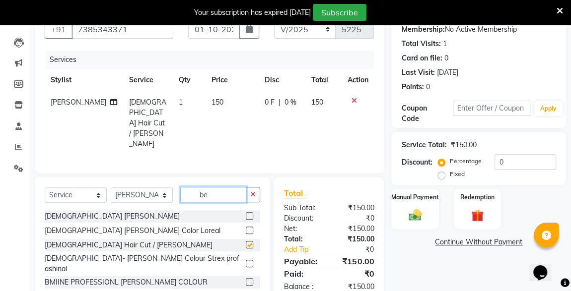
click at [230, 187] on input "be" at bounding box center [213, 194] width 66 height 15
checkbox input "false"
type input "b"
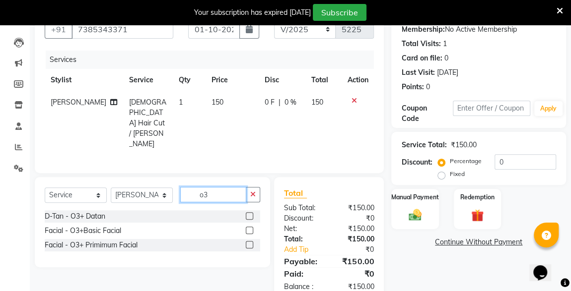
type input "o3"
click at [250, 212] on label at bounding box center [249, 215] width 7 height 7
click at [250, 213] on input "checkbox" at bounding box center [249, 216] width 6 height 6
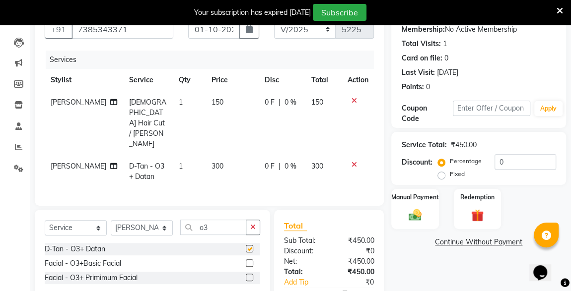
checkbox input "false"
click at [414, 204] on div "Manual Payment" at bounding box center [414, 209] width 49 height 42
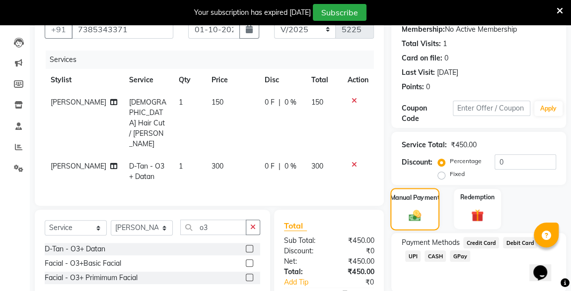
scroll to position [133, 0]
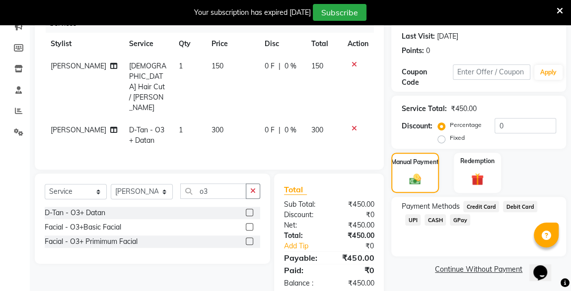
click at [420, 214] on span "UPI" at bounding box center [412, 219] width 15 height 11
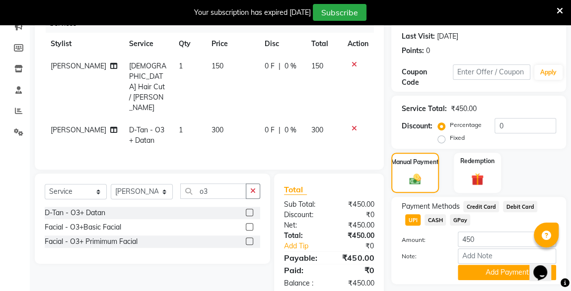
click at [502, 277] on button "Add Payment" at bounding box center [506, 272] width 98 height 15
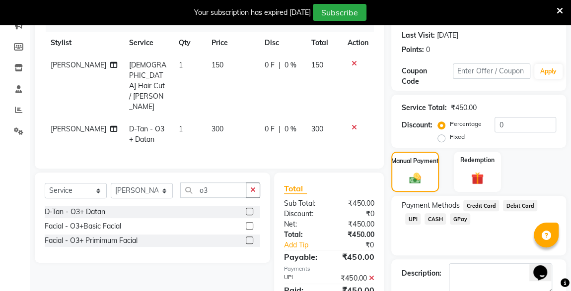
scroll to position [188, 0]
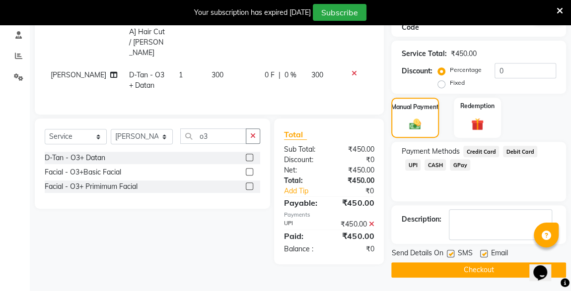
click at [451, 252] on label at bounding box center [449, 253] width 7 height 7
click at [451, 252] on input "checkbox" at bounding box center [449, 254] width 6 height 6
checkbox input "false"
click at [466, 271] on button "Checkout" at bounding box center [478, 269] width 175 height 15
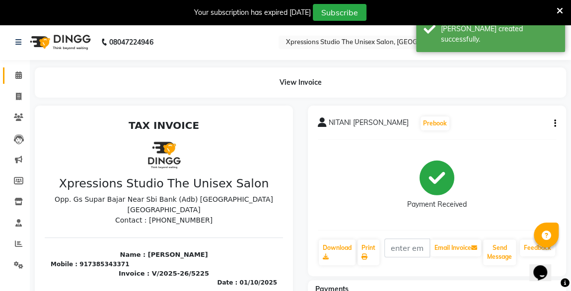
click at [16, 73] on icon at bounding box center [18, 74] width 6 height 7
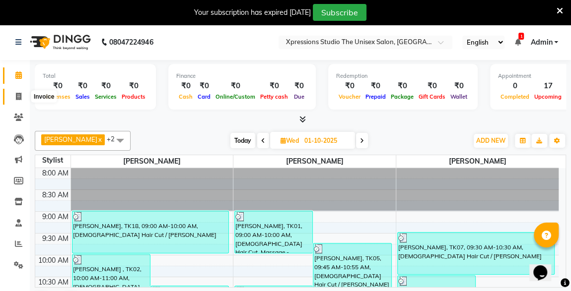
click at [13, 100] on span at bounding box center [18, 96] width 17 height 11
select select "7003"
select select "service"
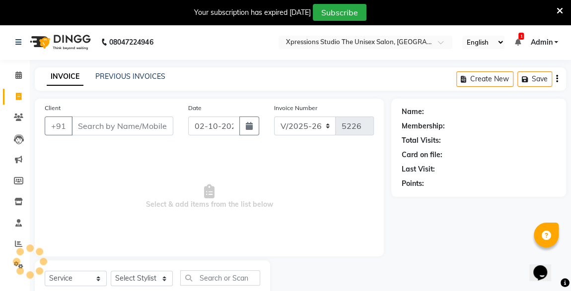
click at [130, 125] on input "Client" at bounding box center [122, 126] width 102 height 19
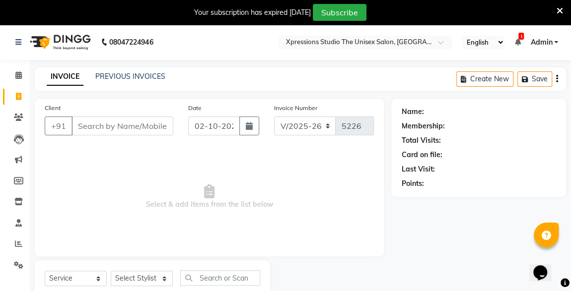
click at [130, 125] on input "Client" at bounding box center [122, 126] width 102 height 19
click at [106, 132] on input "Client" at bounding box center [122, 126] width 102 height 19
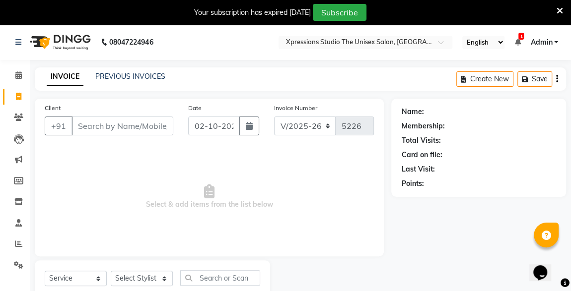
click at [106, 132] on input "Client" at bounding box center [122, 126] width 102 height 19
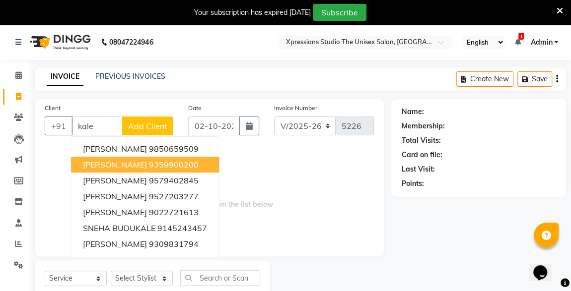
click at [116, 164] on span "[PERSON_NAME]" at bounding box center [115, 165] width 64 height 10
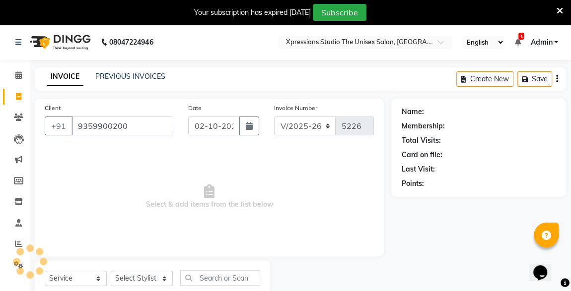
type input "9359900200"
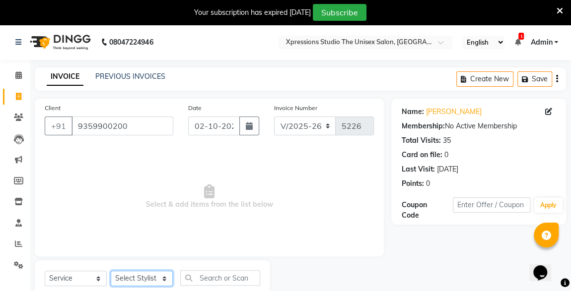
click at [139, 281] on select "Select Stylist [PERSON_NAME] [PERSON_NAME] [PERSON_NAME]" at bounding box center [142, 278] width 62 height 15
select select "57589"
click at [111, 271] on select "Select Stylist [PERSON_NAME] [PERSON_NAME] [PERSON_NAME]" at bounding box center [142, 278] width 62 height 15
click at [200, 279] on input "text" at bounding box center [220, 277] width 80 height 15
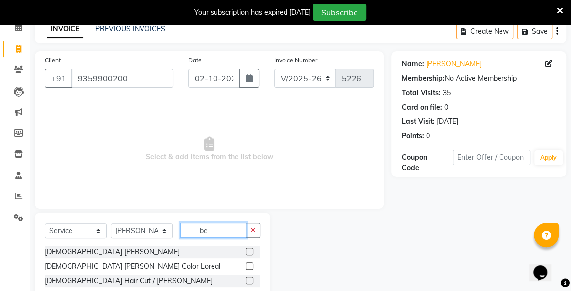
scroll to position [64, 0]
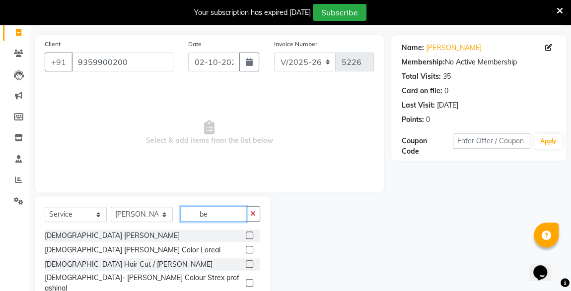
type input "be"
click at [246, 263] on label at bounding box center [249, 263] width 7 height 7
click at [246, 263] on input "checkbox" at bounding box center [249, 264] width 6 height 6
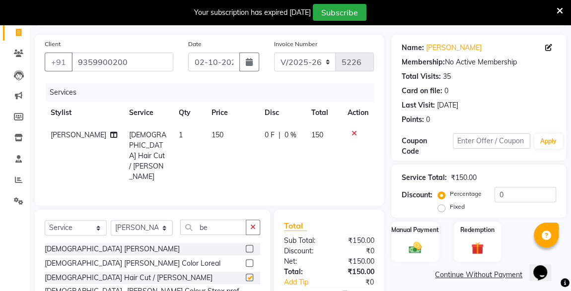
checkbox input "false"
click at [257, 63] on button "button" at bounding box center [249, 62] width 20 height 19
select select "10"
select select "2025"
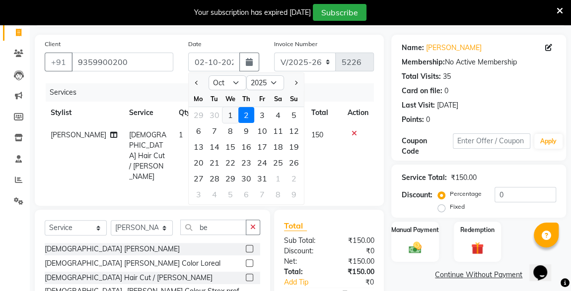
click at [228, 113] on div "1" at bounding box center [230, 115] width 16 height 16
type input "01-10-2025"
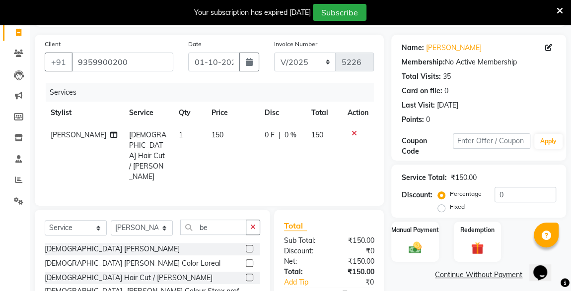
scroll to position [129, 0]
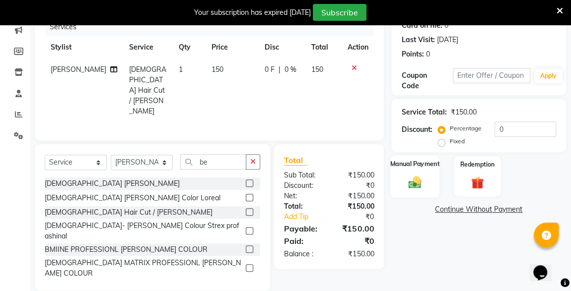
click at [420, 175] on img at bounding box center [414, 182] width 21 height 15
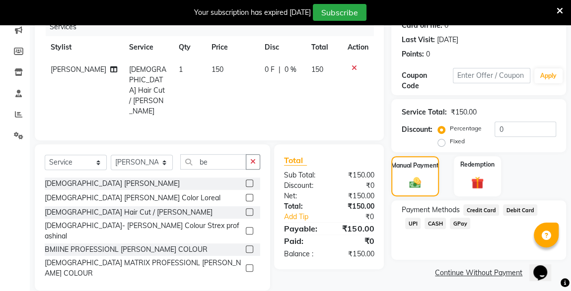
click at [420, 218] on span "UPI" at bounding box center [412, 223] width 15 height 11
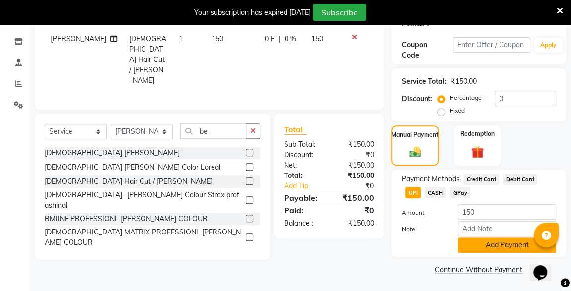
click at [499, 246] on button "Add Payment" at bounding box center [506, 245] width 98 height 15
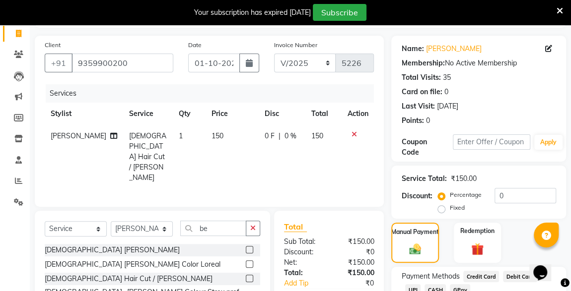
scroll to position [188, 0]
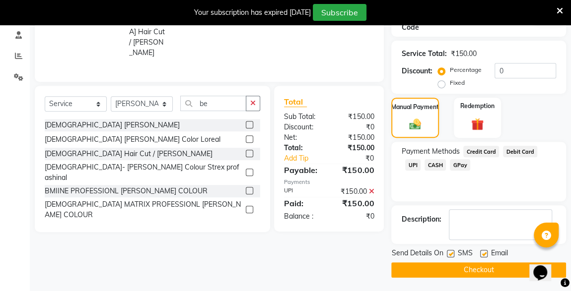
click at [450, 253] on label at bounding box center [449, 253] width 7 height 7
click at [450, 253] on input "checkbox" at bounding box center [449, 254] width 6 height 6
checkbox input "false"
click at [470, 271] on button "Checkout" at bounding box center [478, 269] width 175 height 15
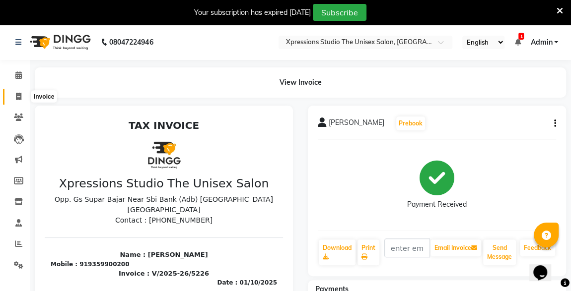
click at [19, 94] on icon at bounding box center [18, 96] width 5 height 7
select select "service"
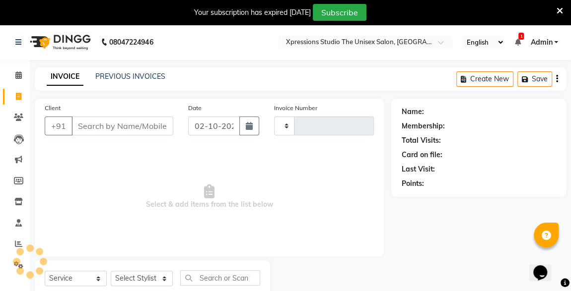
type input "5227"
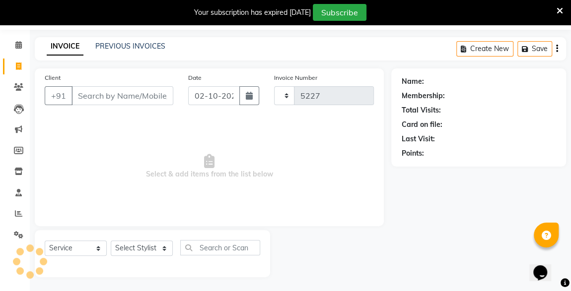
select select "7003"
click at [100, 97] on input "Client" at bounding box center [122, 95] width 102 height 19
click at [106, 98] on input "Client" at bounding box center [122, 95] width 102 height 19
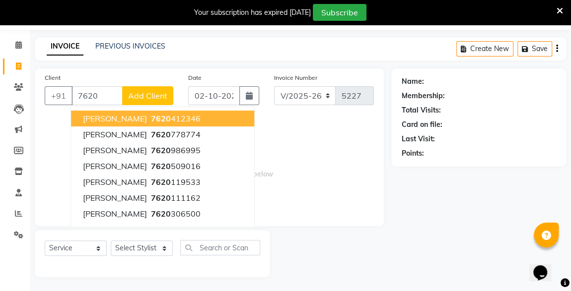
click at [110, 115] on span "[PERSON_NAME]" at bounding box center [115, 119] width 64 height 10
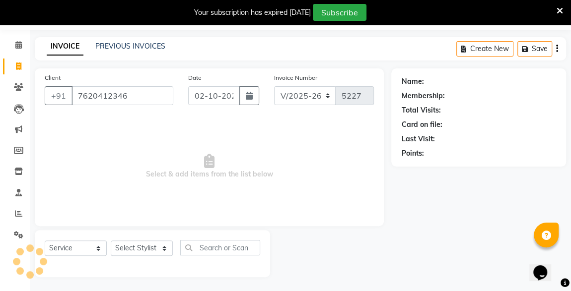
type input "7620412346"
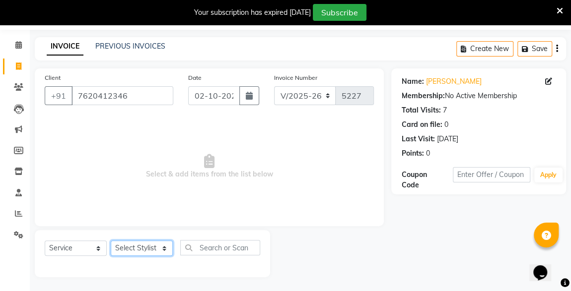
click at [125, 248] on select "Select Stylist [PERSON_NAME] [PERSON_NAME] [PERSON_NAME]" at bounding box center [142, 248] width 62 height 15
drag, startPoint x: 125, startPoint y: 248, endPoint x: 134, endPoint y: 233, distance: 16.9
click at [134, 233] on div "Select Service Product Membership Package Voucher Prepaid Gift Card Select Styl…" at bounding box center [152, 253] width 235 height 47
click at [133, 245] on select "Select Stylist [PERSON_NAME] [PERSON_NAME] [PERSON_NAME]" at bounding box center [142, 248] width 62 height 15
select select "57588"
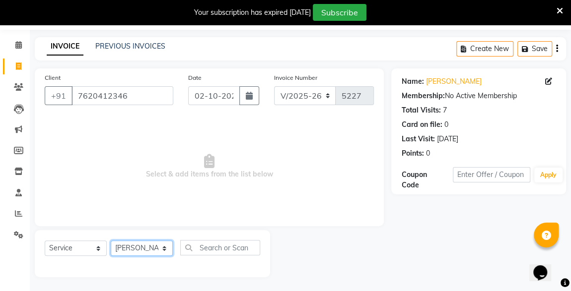
click at [111, 241] on select "Select Stylist [PERSON_NAME] [PERSON_NAME] [PERSON_NAME]" at bounding box center [142, 248] width 62 height 15
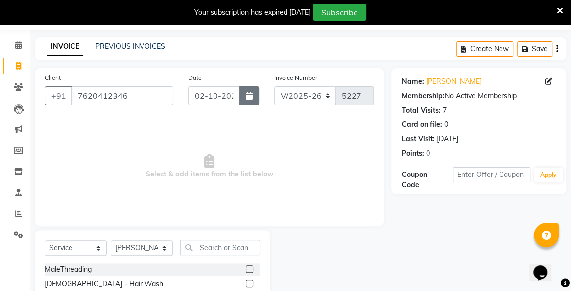
click at [253, 96] on button "button" at bounding box center [249, 95] width 20 height 19
select select "10"
select select "2025"
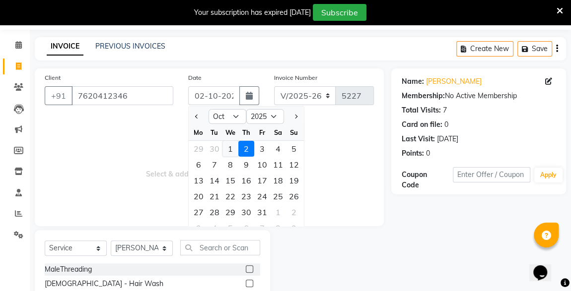
click at [231, 148] on div "1" at bounding box center [230, 149] width 16 height 16
type input "01-10-2025"
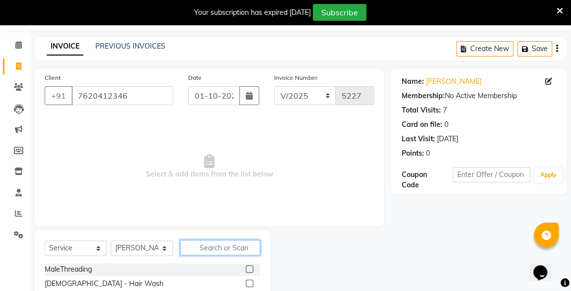
click at [206, 246] on input "text" at bounding box center [220, 247] width 80 height 15
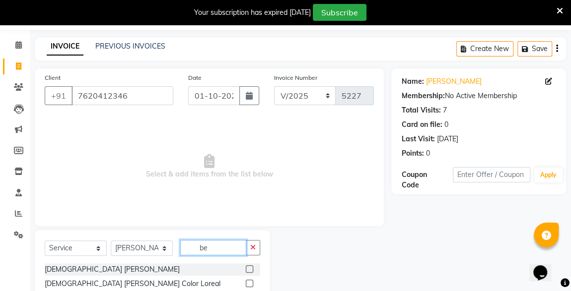
type input "be"
click at [264, 225] on div "Client [PHONE_NUMBER] Date [DATE] Invoice Number V/2025 V/[PHONE_NUMBER] Select…" at bounding box center [209, 222] width 364 height 308
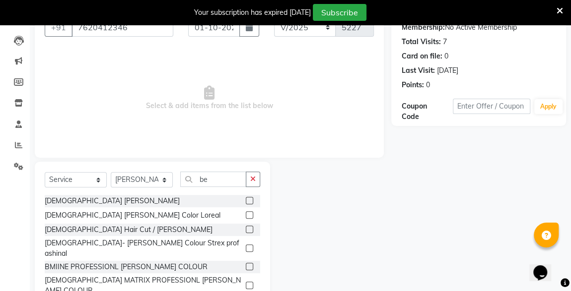
scroll to position [129, 0]
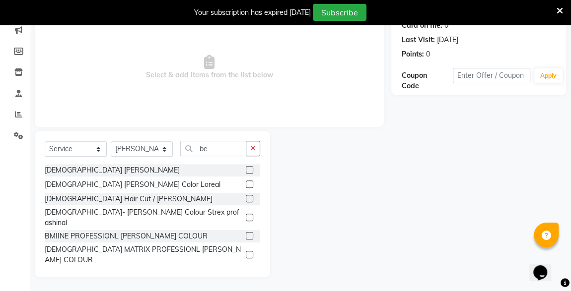
click at [246, 198] on label at bounding box center [249, 198] width 7 height 7
click at [246, 198] on input "checkbox" at bounding box center [249, 199] width 6 height 6
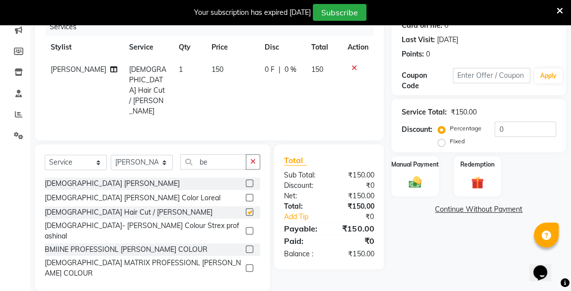
checkbox input "false"
click at [209, 154] on input "be" at bounding box center [213, 161] width 66 height 15
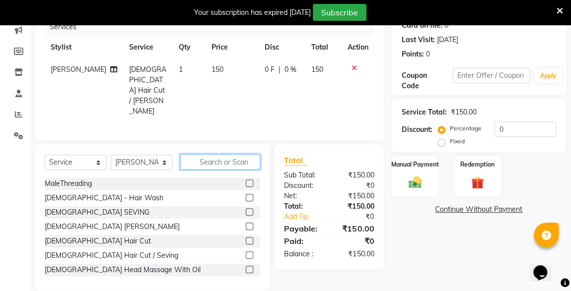
click at [214, 154] on input "text" at bounding box center [220, 161] width 80 height 15
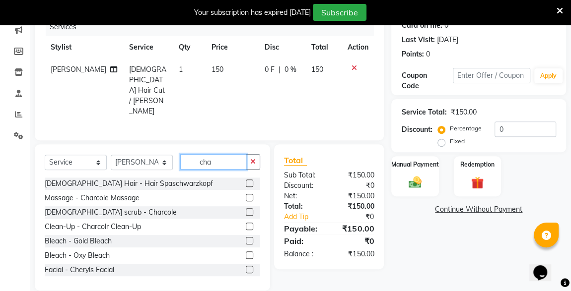
scroll to position [108, 0]
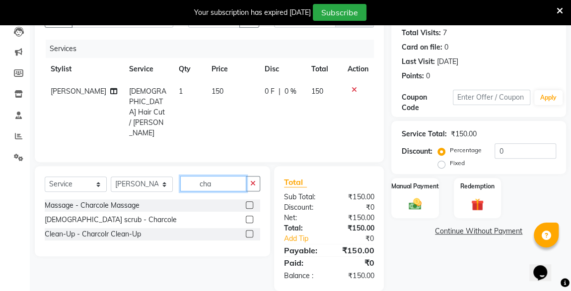
type input "cha"
click at [249, 201] on label at bounding box center [249, 204] width 7 height 7
click at [249, 202] on input "checkbox" at bounding box center [249, 205] width 6 height 6
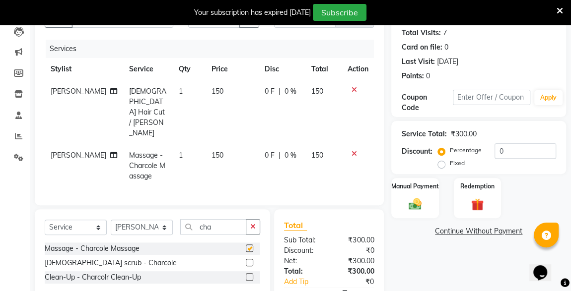
checkbox input "false"
click at [222, 219] on input "cha" at bounding box center [213, 226] width 66 height 15
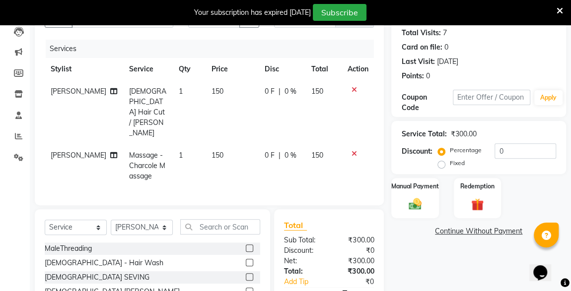
click at [246, 245] on label at bounding box center [249, 248] width 7 height 7
click at [246, 246] on input "checkbox" at bounding box center [249, 249] width 6 height 6
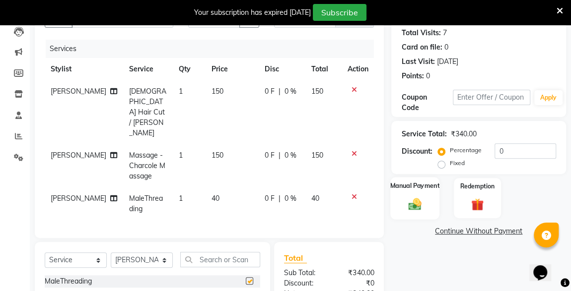
checkbox input "false"
click at [439, 199] on div "Manual Payment" at bounding box center [414, 198] width 49 height 42
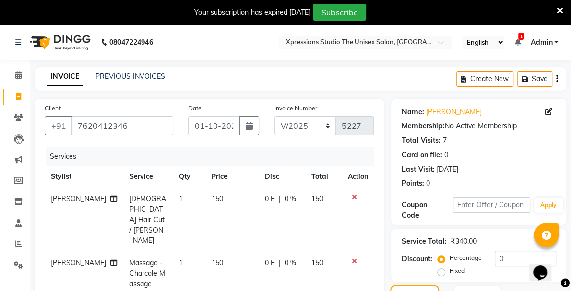
scroll to position [194, 0]
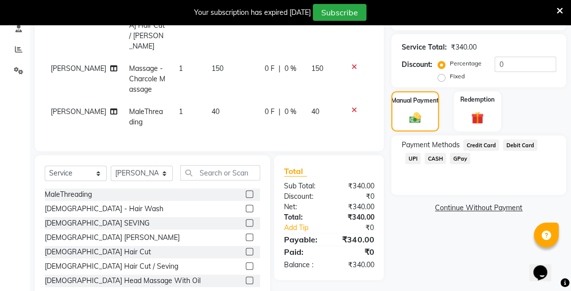
click at [420, 153] on span "UPI" at bounding box center [412, 158] width 15 height 11
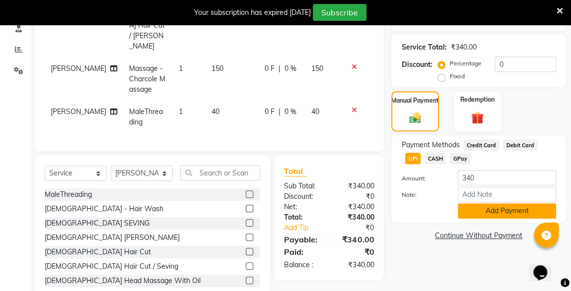
click at [519, 214] on button "Add Payment" at bounding box center [506, 210] width 98 height 15
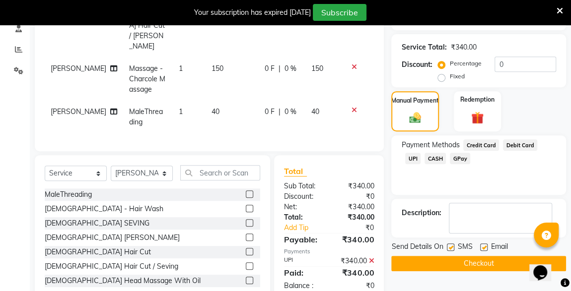
click at [450, 246] on label at bounding box center [449, 247] width 7 height 7
click at [450, 246] on input "checkbox" at bounding box center [449, 248] width 6 height 6
checkbox input "false"
click at [472, 266] on button "Checkout" at bounding box center [478, 263] width 175 height 15
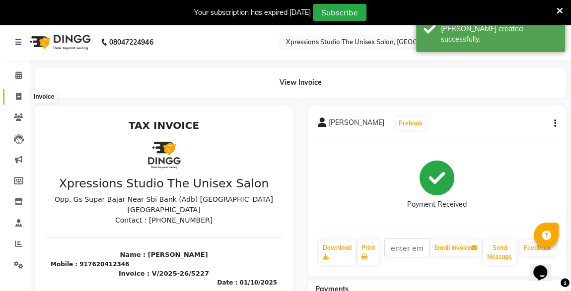
click at [10, 93] on span at bounding box center [18, 96] width 17 height 11
select select "service"
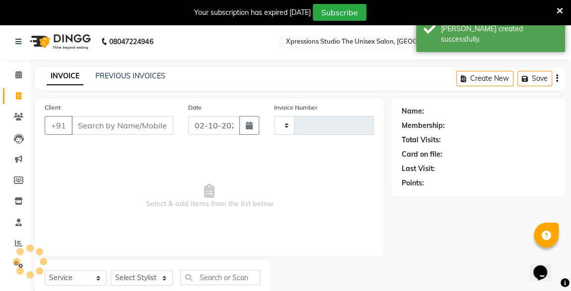
type input "5228"
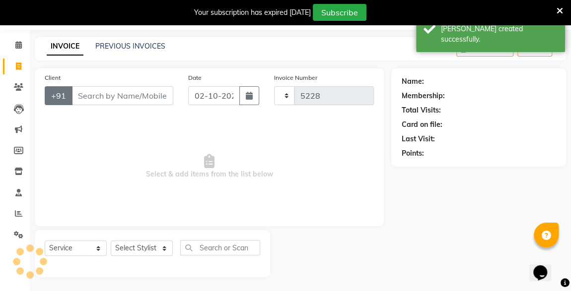
select select "7003"
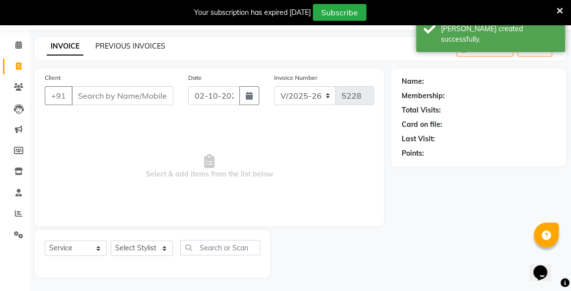
click at [136, 47] on link "PREVIOUS INVOICES" at bounding box center [130, 46] width 70 height 9
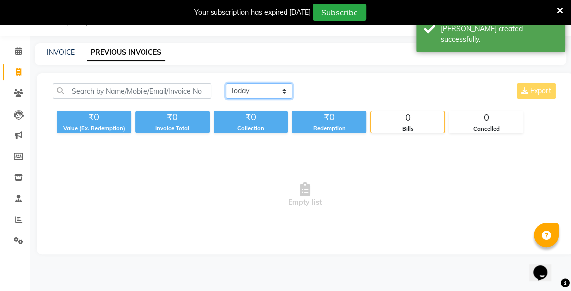
click at [226, 90] on select "[DATE] [DATE] Custom Range" at bounding box center [259, 90] width 66 height 15
select select "[DATE]"
click at [226, 83] on select "[DATE] [DATE] Custom Range" at bounding box center [259, 90] width 66 height 15
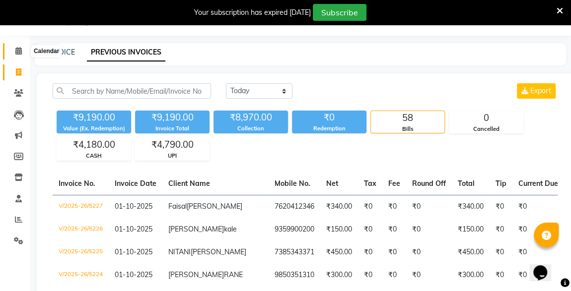
click at [16, 49] on icon at bounding box center [18, 50] width 6 height 7
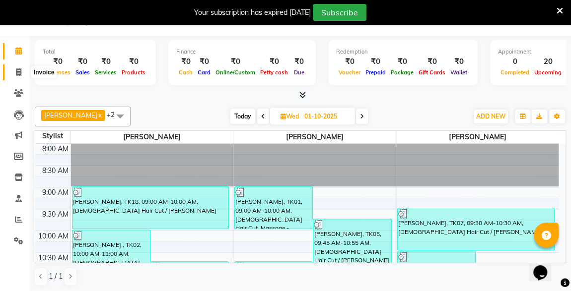
click at [22, 74] on span at bounding box center [18, 72] width 17 height 11
select select "service"
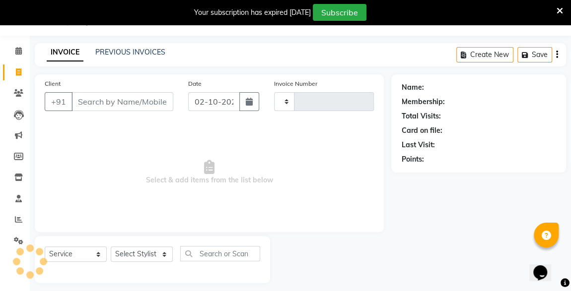
type input "5228"
select select "7003"
click at [123, 50] on link "PREVIOUS INVOICES" at bounding box center [130, 52] width 70 height 9
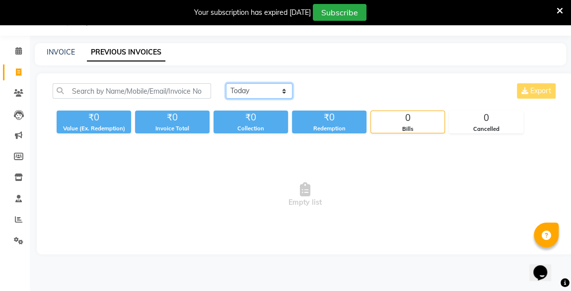
drag, startPoint x: 254, startPoint y: 87, endPoint x: 238, endPoint y: 118, distance: 34.8
click at [238, 118] on div "[DATE] [DATE] Custom Range Export ₹0 Value (Ex. Redemption) ₹0 Invoice Total ₹0…" at bounding box center [305, 108] width 516 height 50
select select "[DATE]"
click at [226, 83] on select "[DATE] [DATE] Custom Range" at bounding box center [259, 90] width 66 height 15
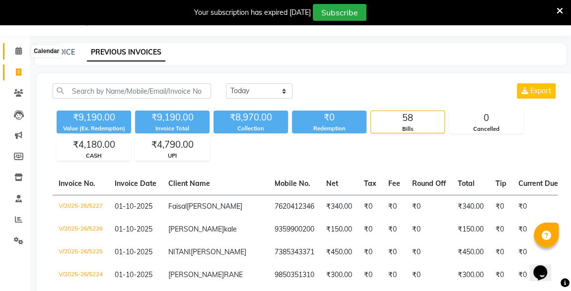
click at [11, 52] on span at bounding box center [18, 51] width 17 height 11
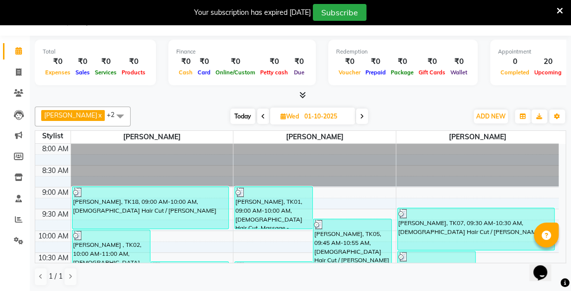
click at [123, 92] on div at bounding box center [300, 95] width 531 height 10
